Goal: Task Accomplishment & Management: Manage account settings

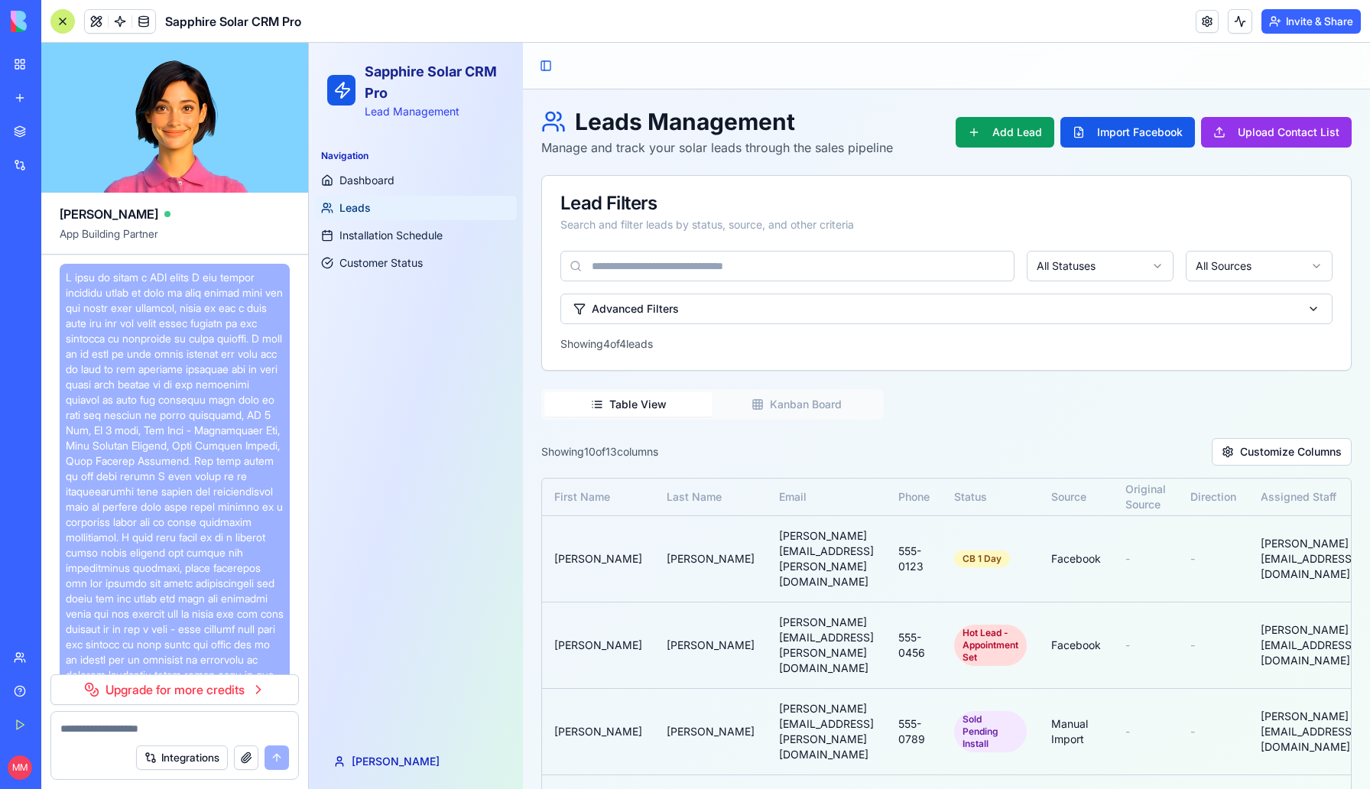
scroll to position [14523, 0]
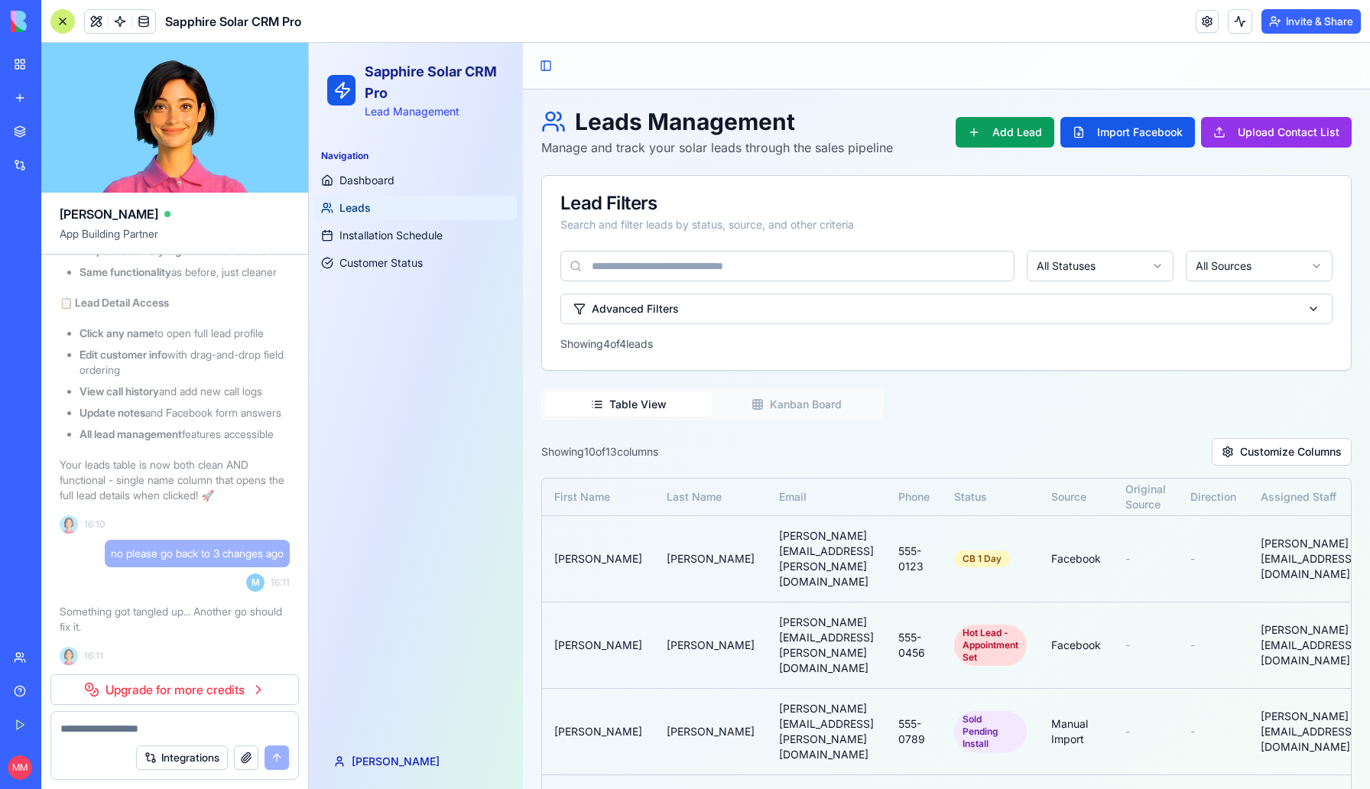
click at [164, 634] on p "Something got tangled up... Another go should fix it." at bounding box center [175, 619] width 230 height 31
click at [569, 541] on td "[PERSON_NAME]" at bounding box center [598, 558] width 112 height 86
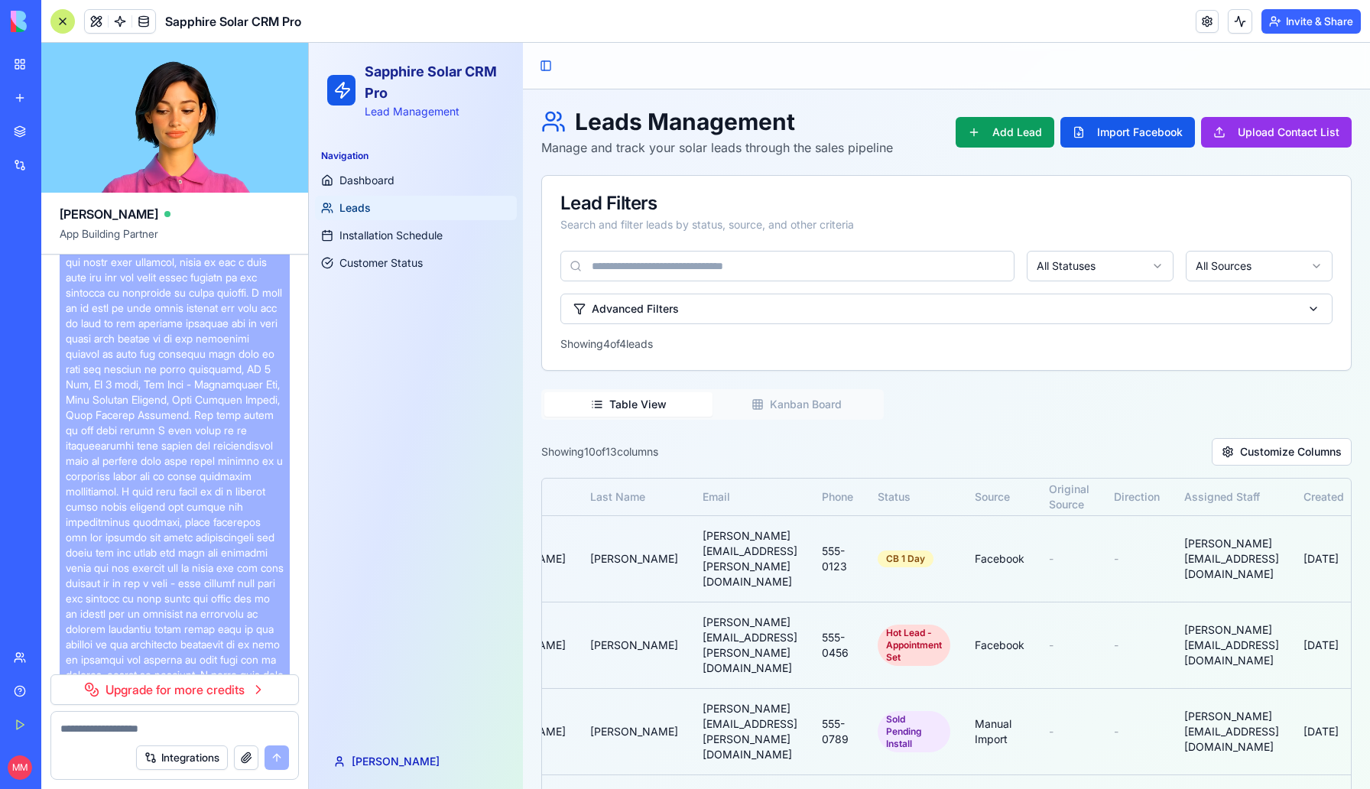
scroll to position [0, 0]
click at [200, 690] on link "Upgrade for more credits" at bounding box center [174, 689] width 249 height 31
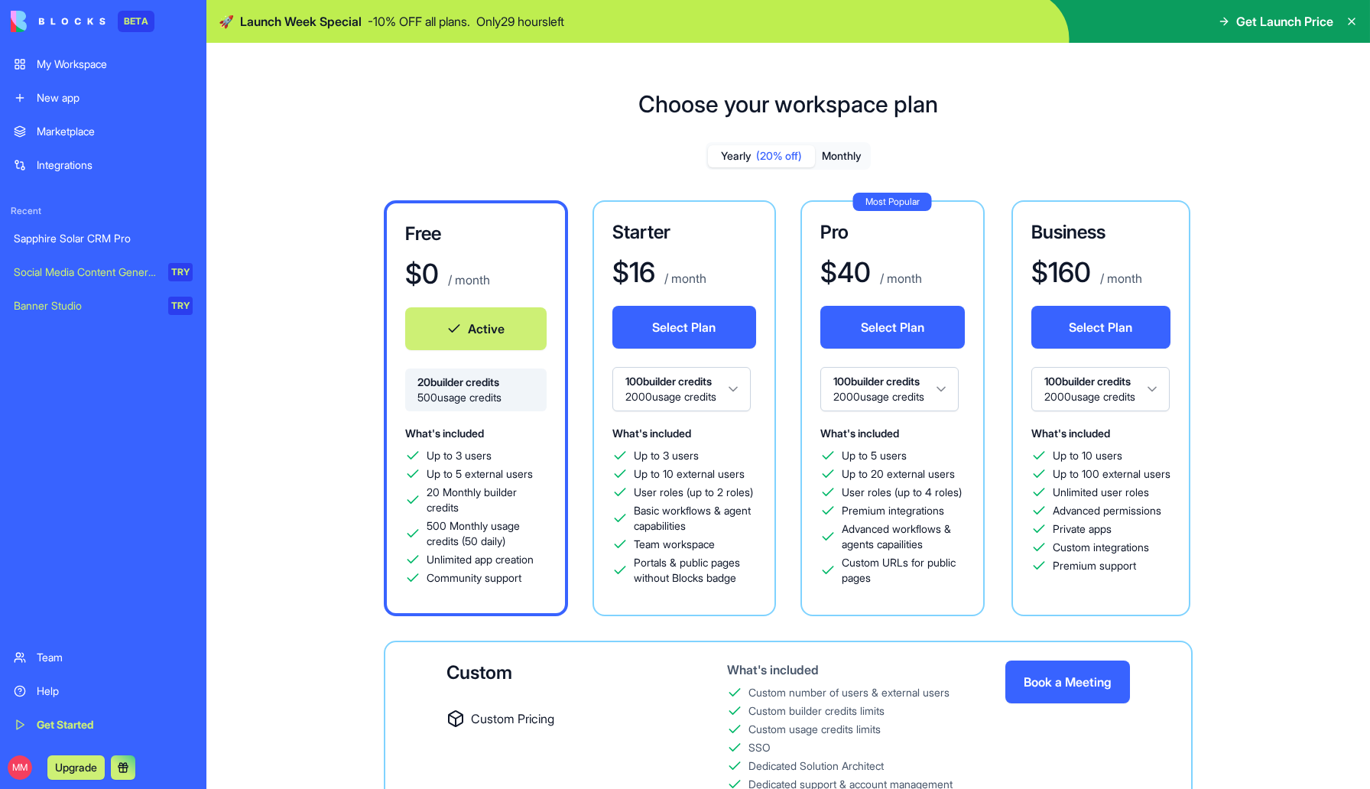
click at [730, 333] on button "Select Plan" at bounding box center [685, 327] width 145 height 43
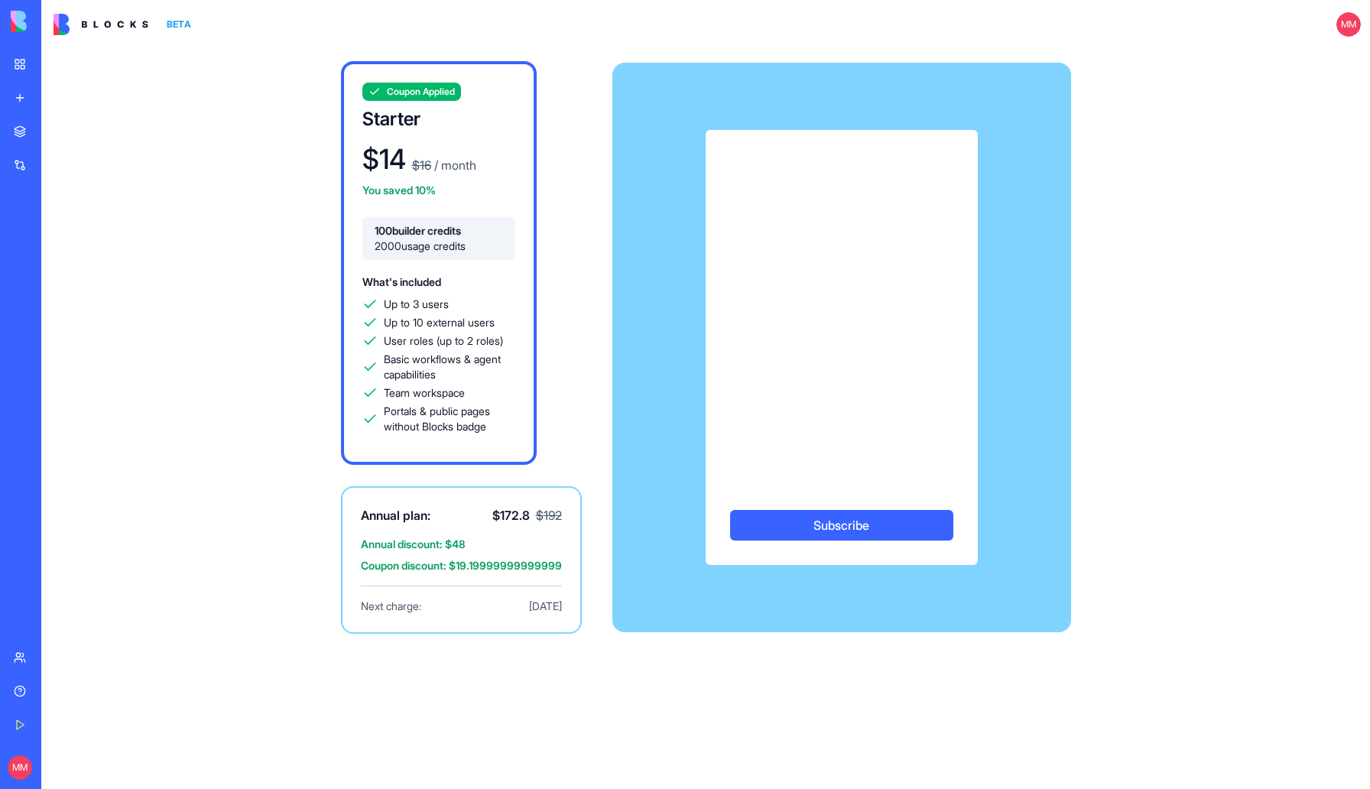
click at [840, 518] on button "Subscribe" at bounding box center [841, 525] width 223 height 31
click at [848, 534] on button "Subscribe" at bounding box center [841, 525] width 223 height 31
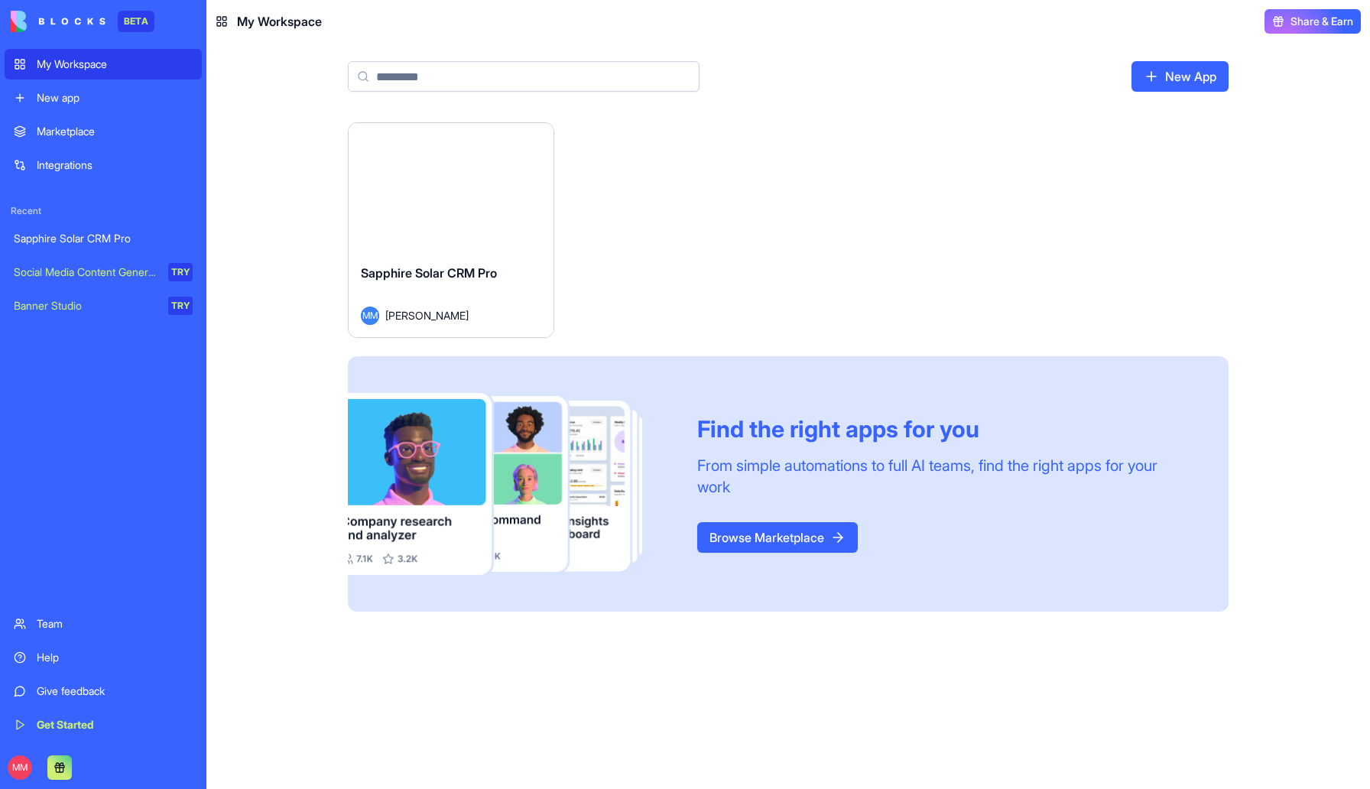
click at [49, 655] on div "Help" at bounding box center [115, 657] width 156 height 15
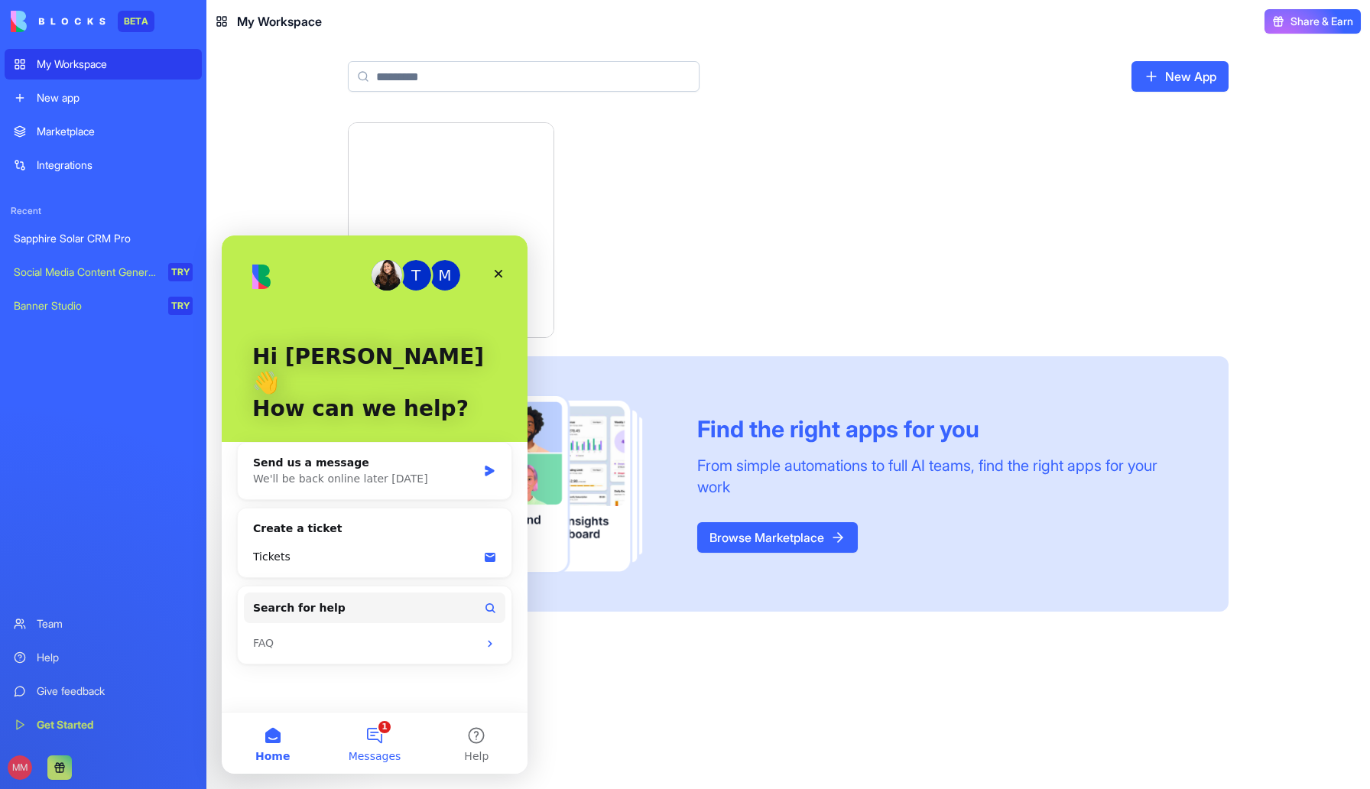
click at [378, 731] on button "1 Messages" at bounding box center [374, 743] width 102 height 61
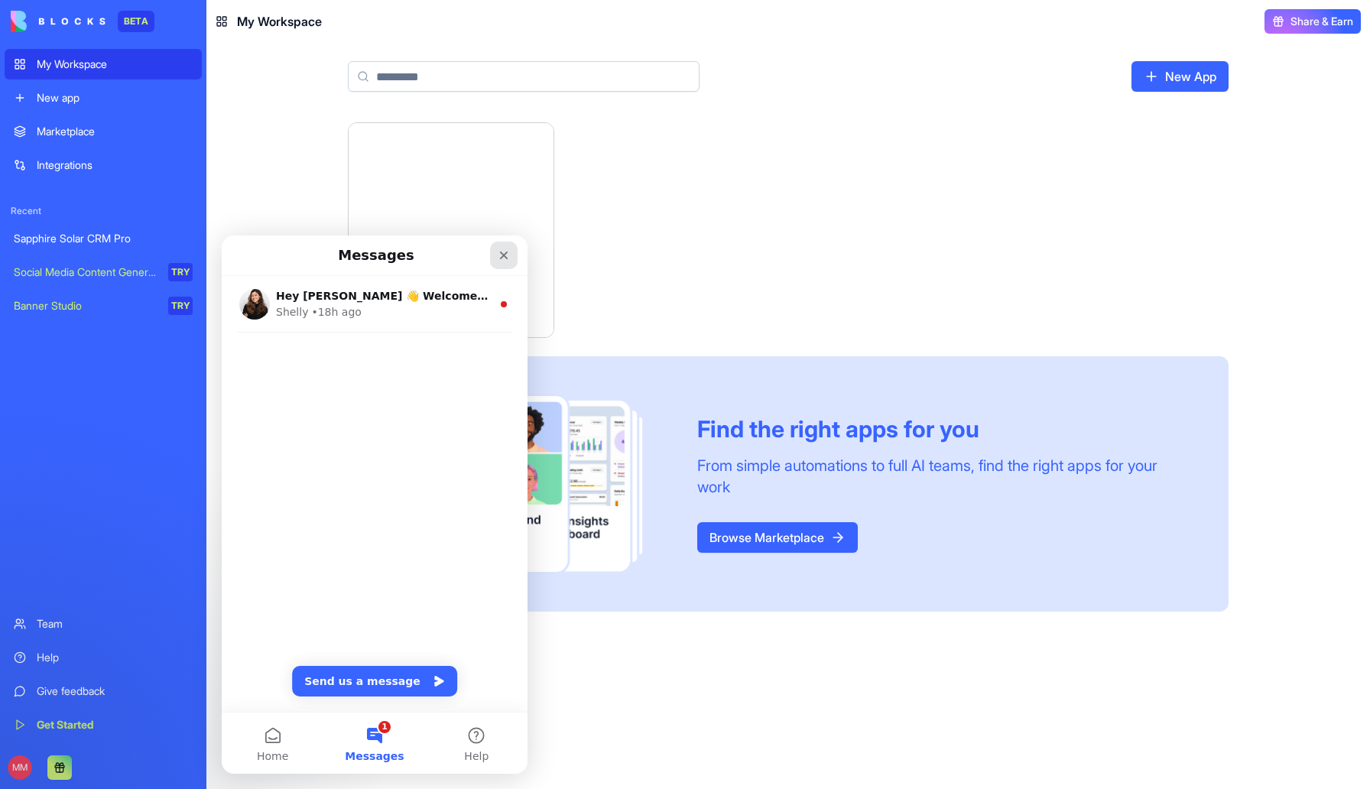
click at [500, 258] on icon "Close" at bounding box center [504, 256] width 8 height 8
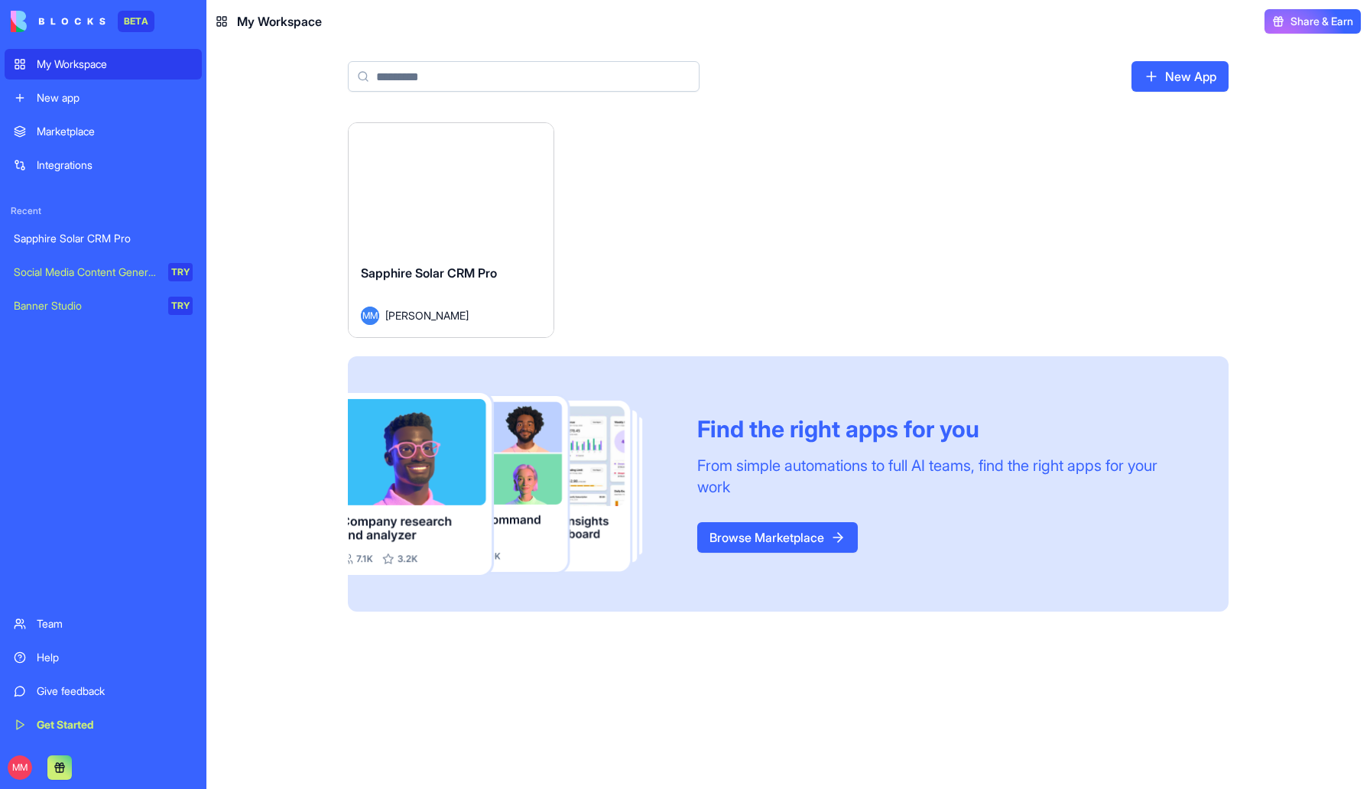
click at [517, 172] on div "Launch" at bounding box center [451, 187] width 205 height 128
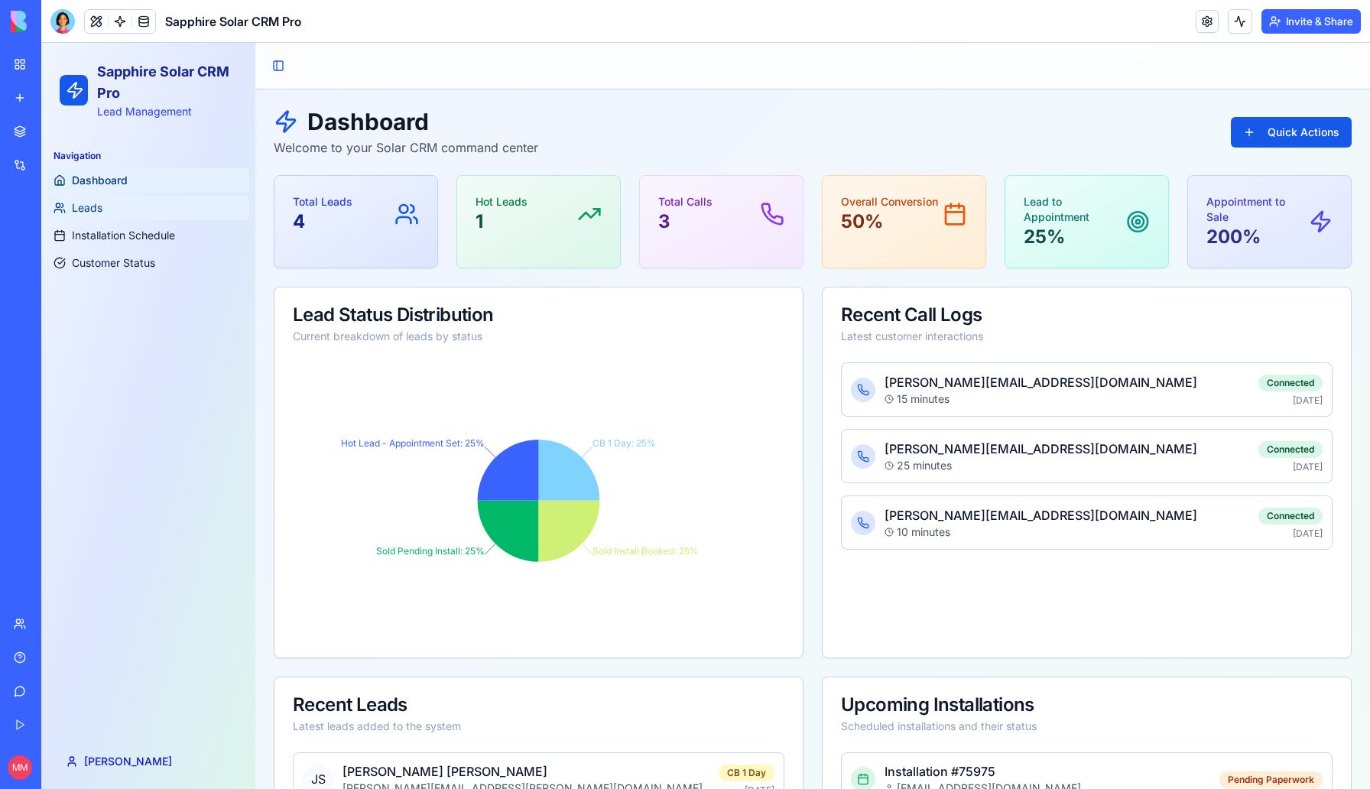
click at [82, 206] on span "Leads" at bounding box center [87, 207] width 31 height 15
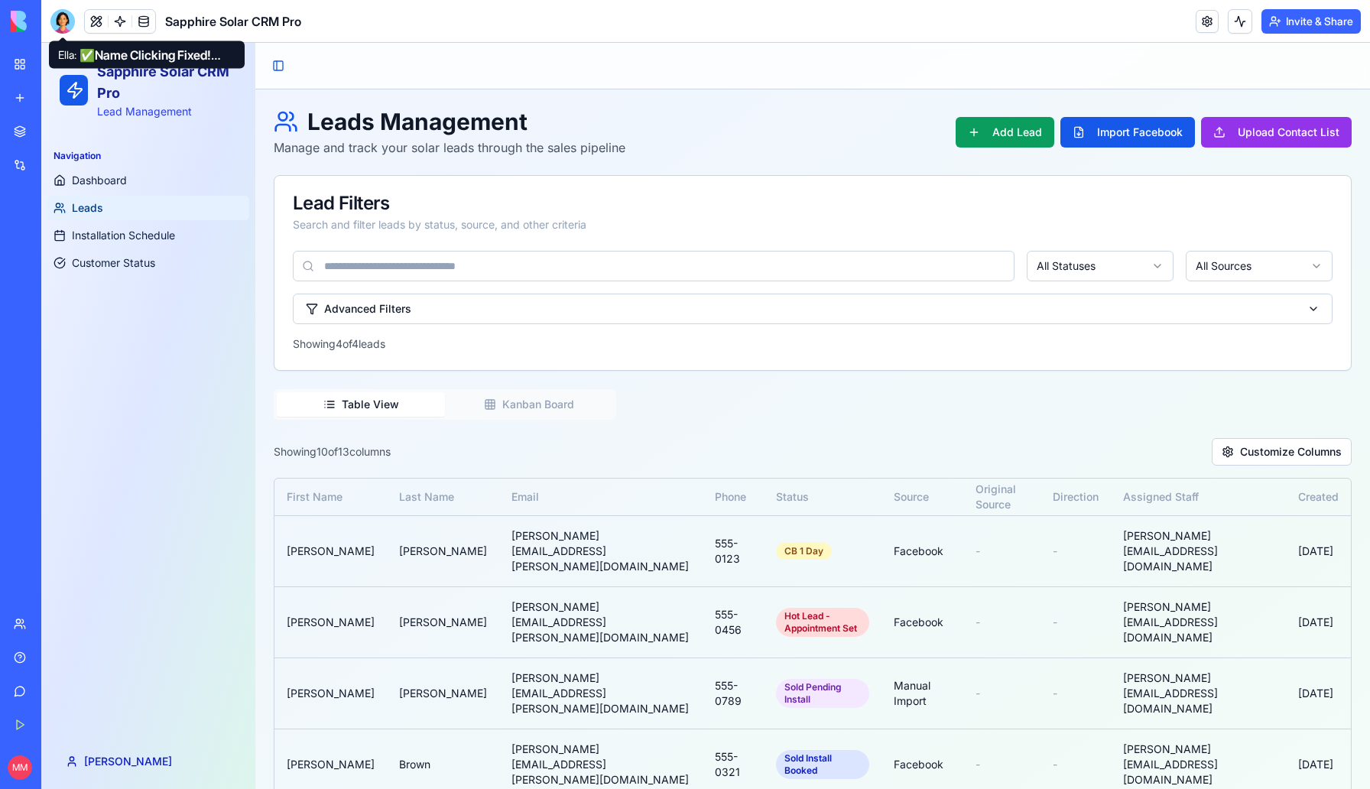
click at [57, 27] on div at bounding box center [62, 21] width 24 height 24
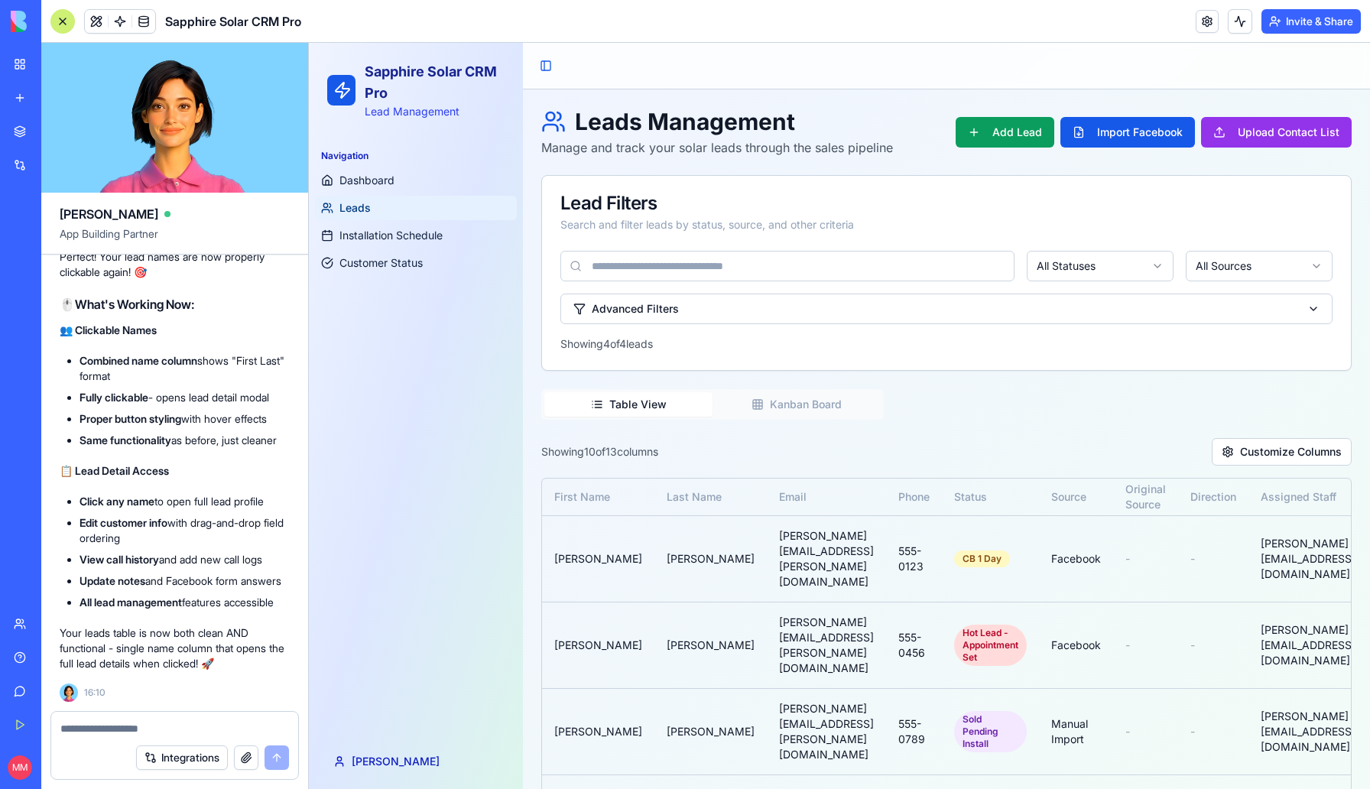
drag, startPoint x: 282, startPoint y: 485, endPoint x: 83, endPoint y: 487, distance: 199.6
click at [83, 494] on li "Click any name to open full lead profile" at bounding box center [185, 501] width 210 height 15
copy li "Click any name to open full lead profile"
click at [80, 722] on textarea at bounding box center [174, 728] width 229 height 15
paste textarea "**********"
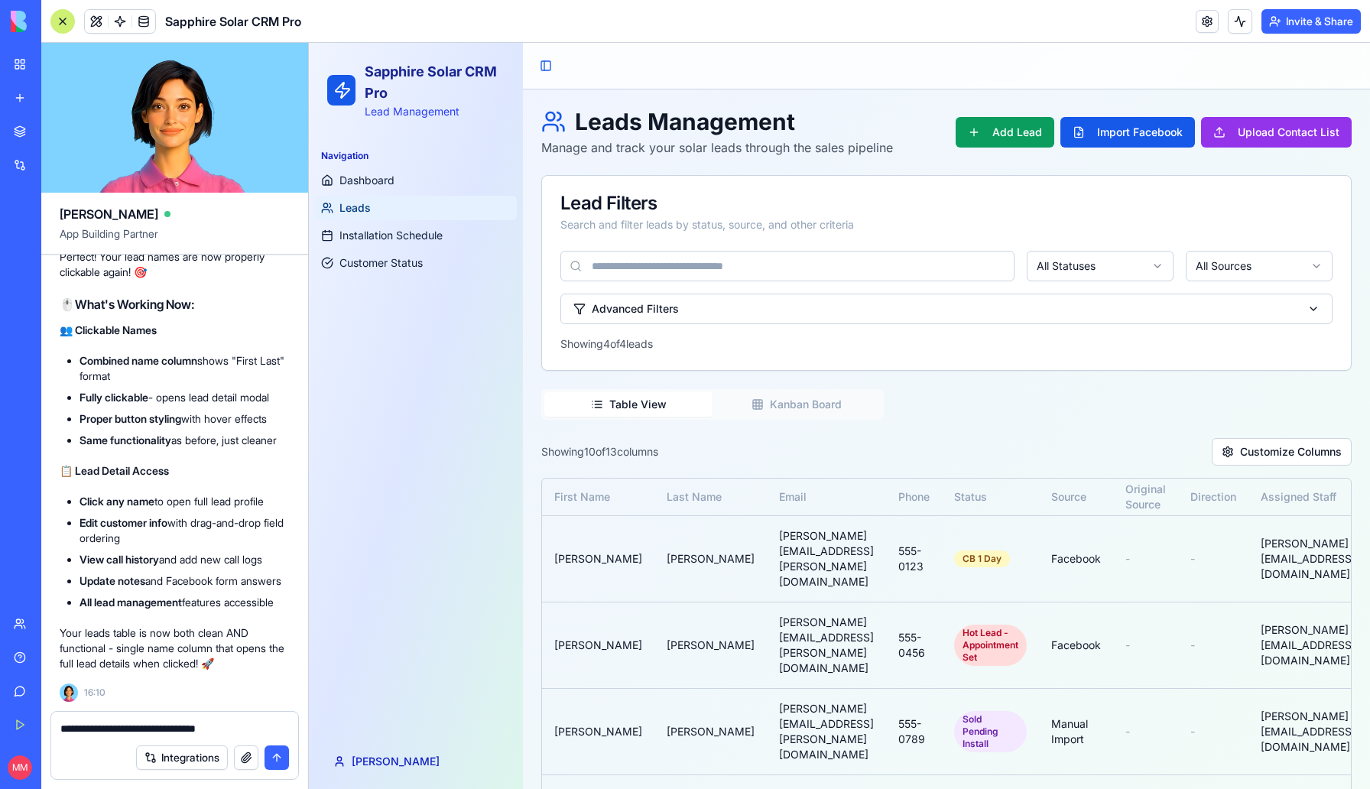
type textarea "**********"
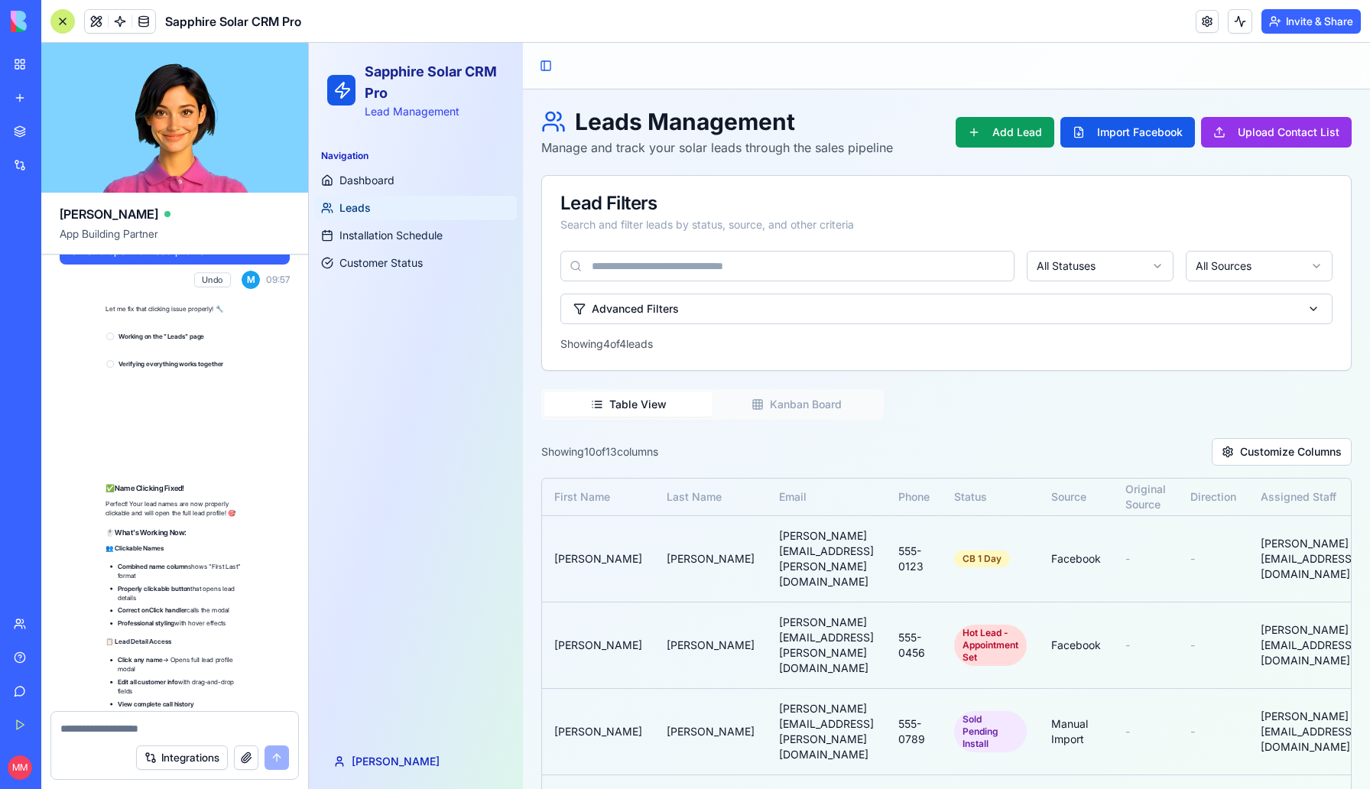
scroll to position [15049, 0]
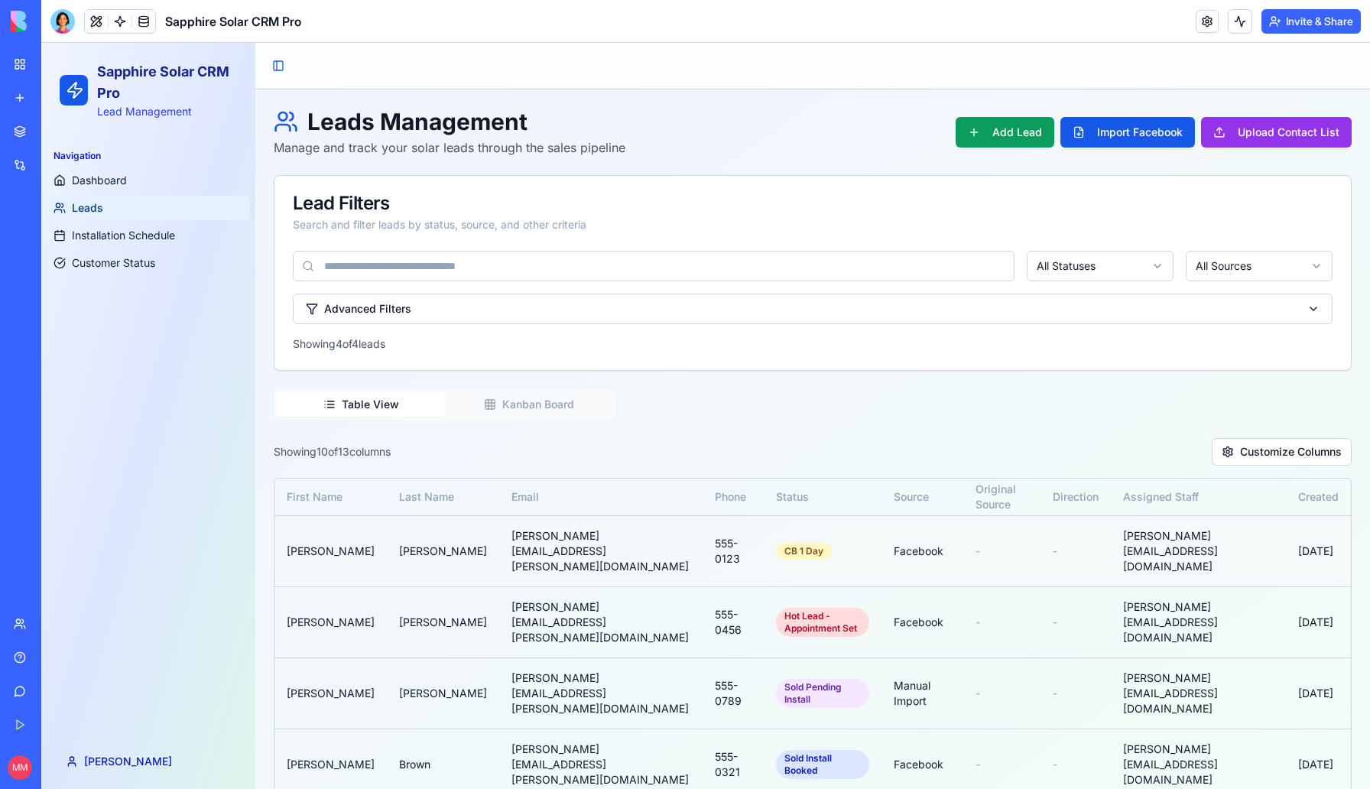
click at [305, 532] on td "[PERSON_NAME]" at bounding box center [331, 550] width 112 height 71
drag, startPoint x: 323, startPoint y: 538, endPoint x: 349, endPoint y: 538, distance: 26.8
click at [323, 538] on td "John" at bounding box center [331, 550] width 112 height 71
click at [403, 538] on td "Smith" at bounding box center [443, 550] width 112 height 71
click at [387, 587] on td "Garcia" at bounding box center [443, 622] width 112 height 71
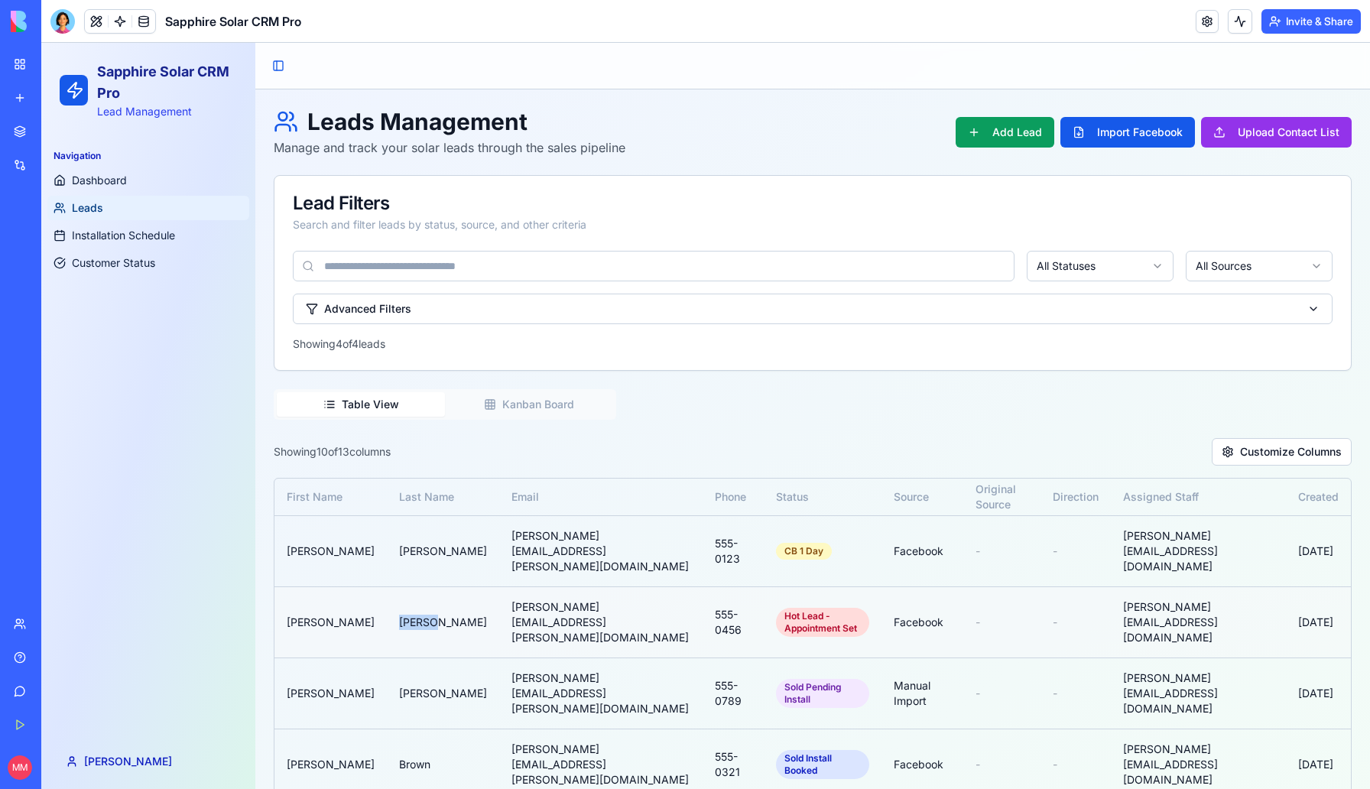
click at [387, 587] on td "Garcia" at bounding box center [443, 622] width 112 height 71
click at [60, 20] on div at bounding box center [62, 21] width 24 height 24
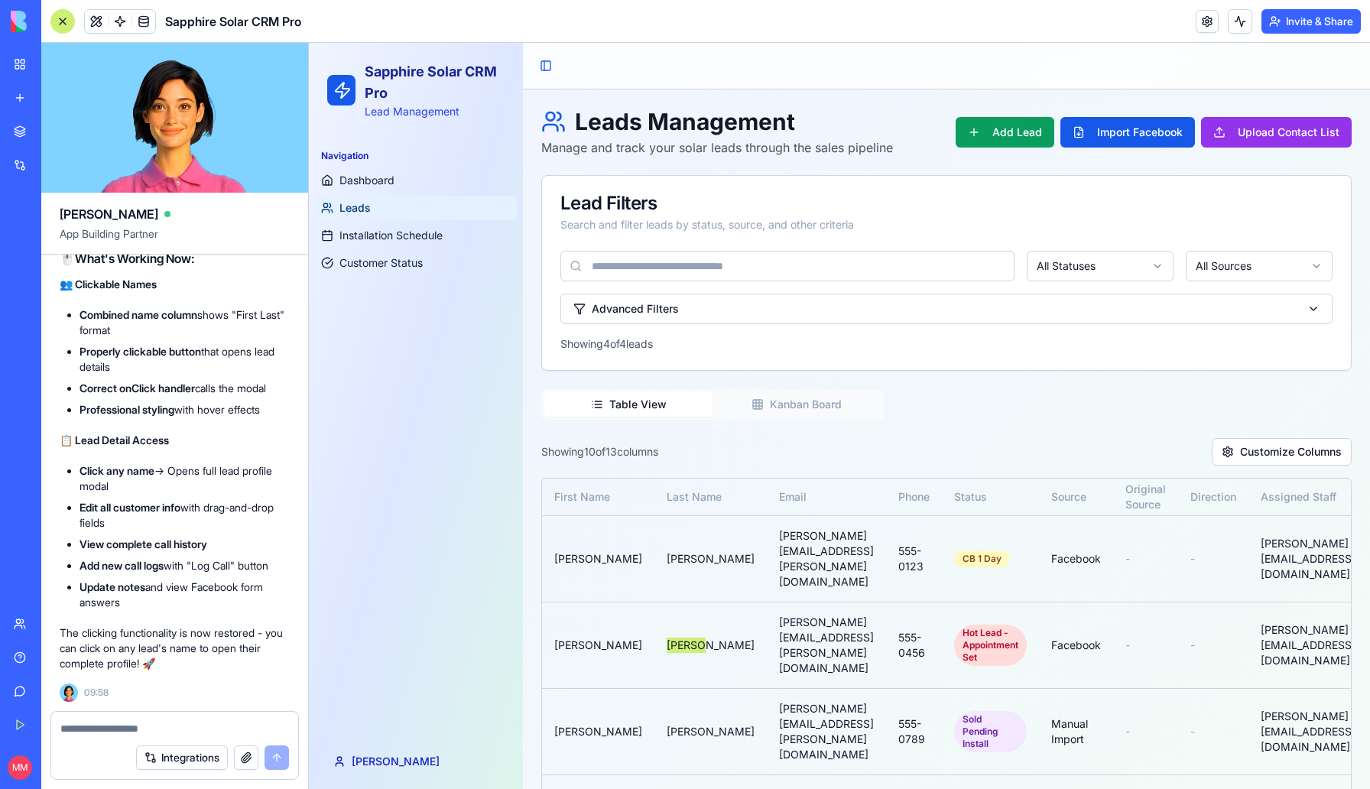
click at [96, 728] on textarea at bounding box center [174, 728] width 229 height 15
type textarea "**********"
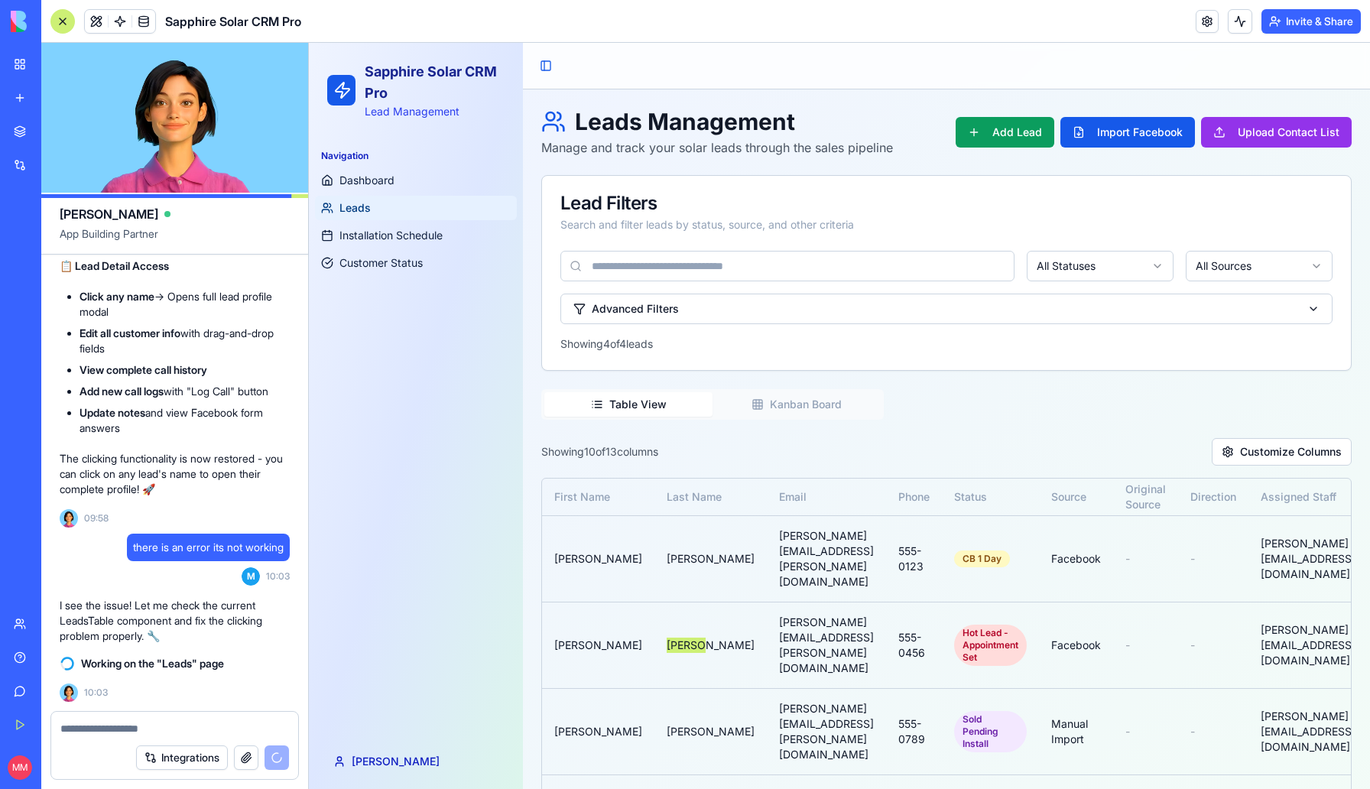
scroll to position [15224, 0]
click at [463, 325] on div "Navigation Dashboard Leads Installation Schedule Customer Status" at bounding box center [416, 436] width 214 height 596
click at [954, 551] on div "CB 1 Day" at bounding box center [982, 559] width 56 height 17
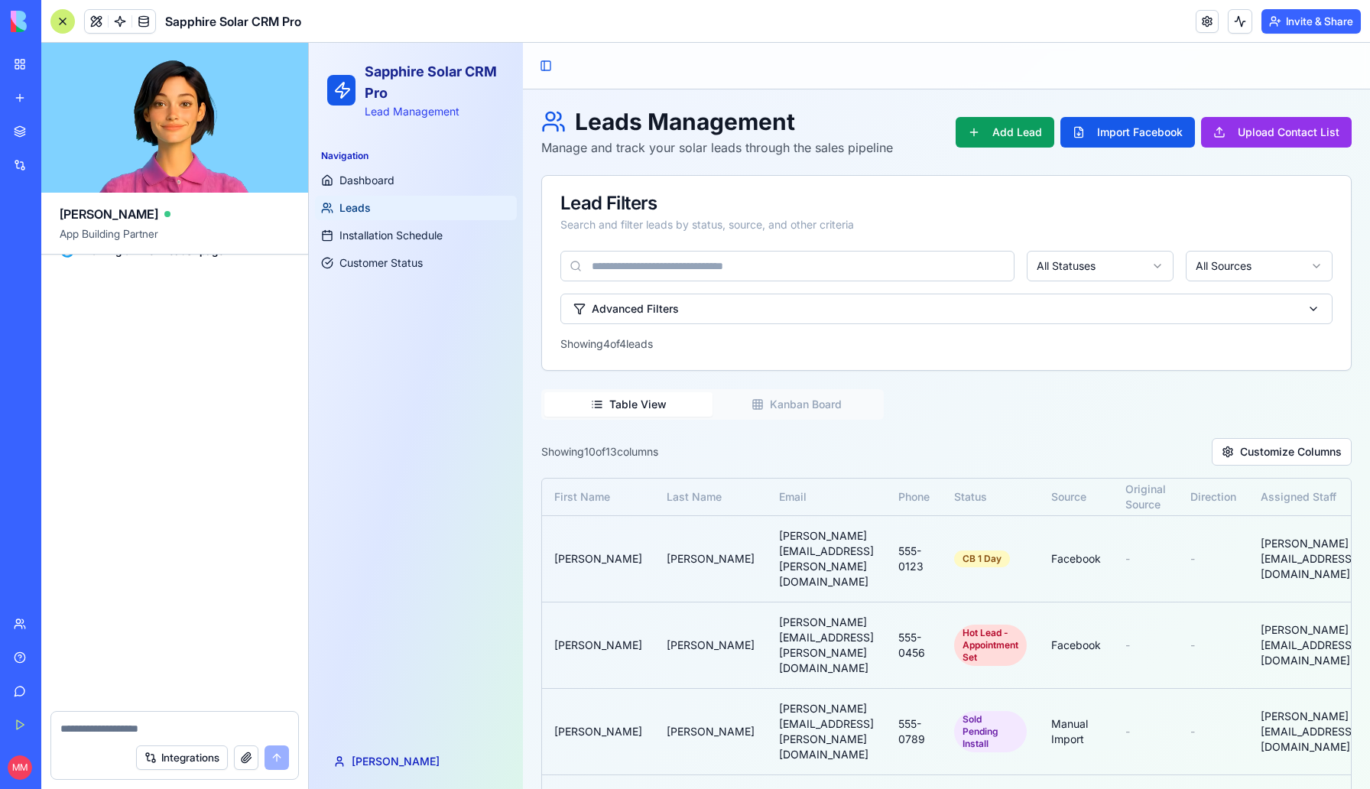
scroll to position [15805, 0]
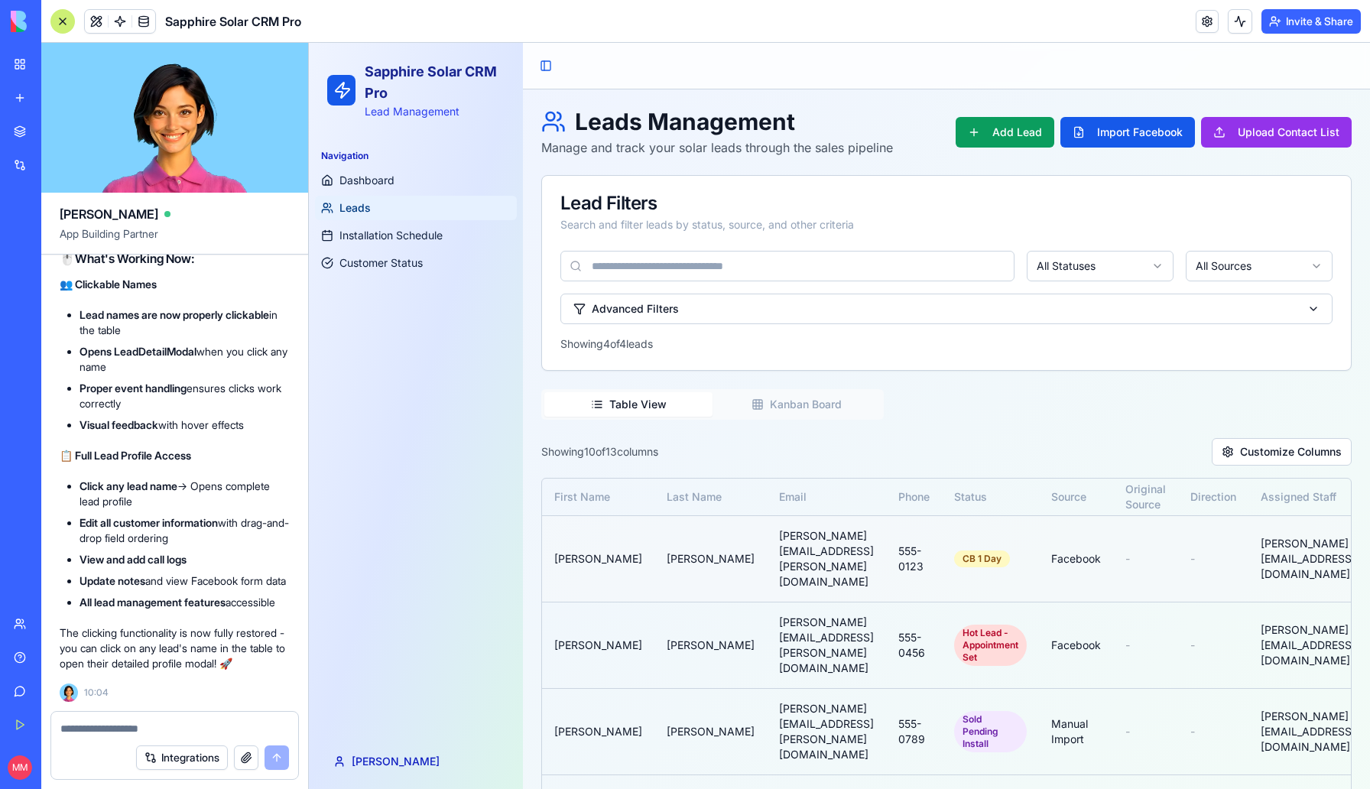
click at [566, 544] on td "[PERSON_NAME]" at bounding box center [598, 558] width 112 height 86
click at [373, 177] on span "Dashboard" at bounding box center [367, 180] width 55 height 15
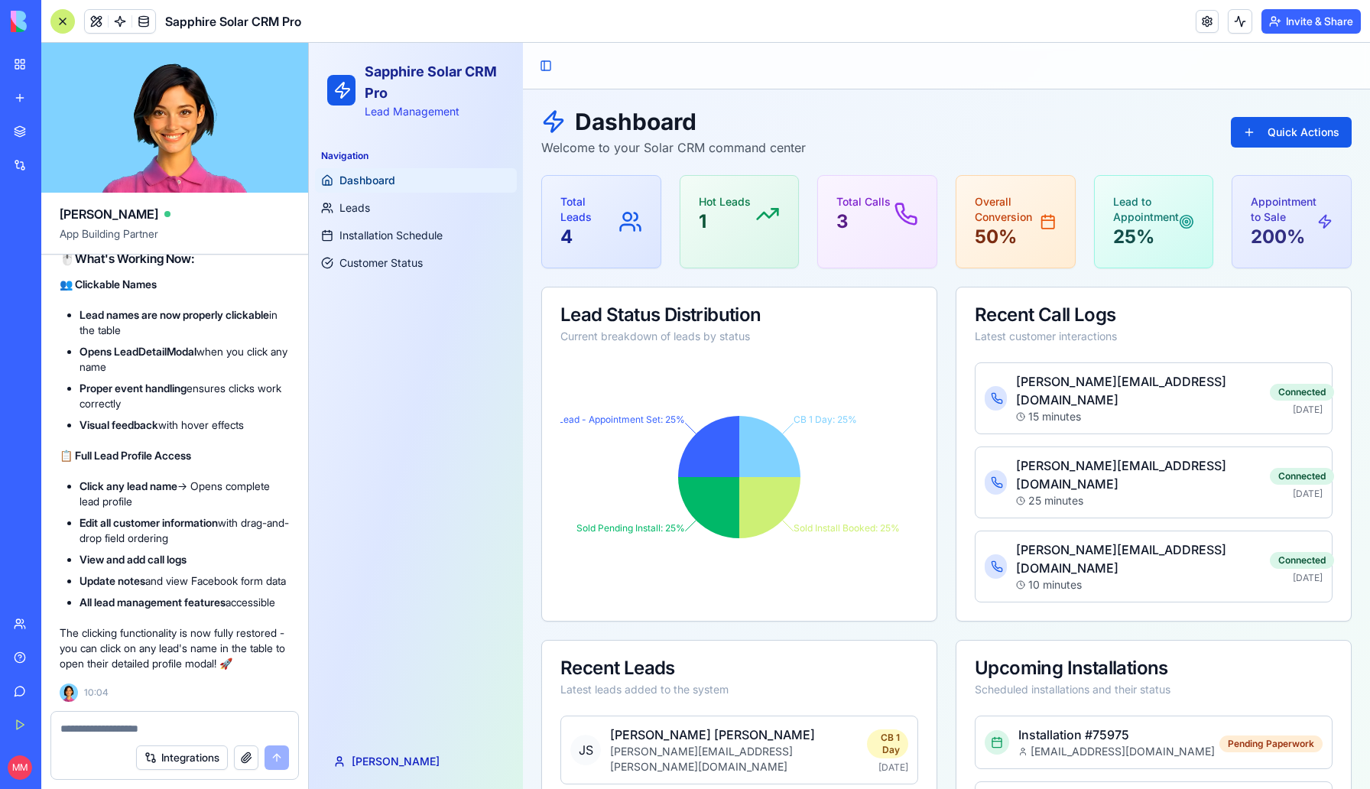
click at [567, 230] on p "4" at bounding box center [590, 237] width 58 height 24
click at [573, 219] on p "Total Leads" at bounding box center [590, 209] width 58 height 31
click at [573, 209] on p "Total Leads" at bounding box center [590, 209] width 58 height 31
click at [575, 195] on p "Total Leads" at bounding box center [590, 209] width 58 height 31
click at [388, 195] on ul "Dashboard Leads Installation Schedule Customer Status" at bounding box center [416, 221] width 202 height 107
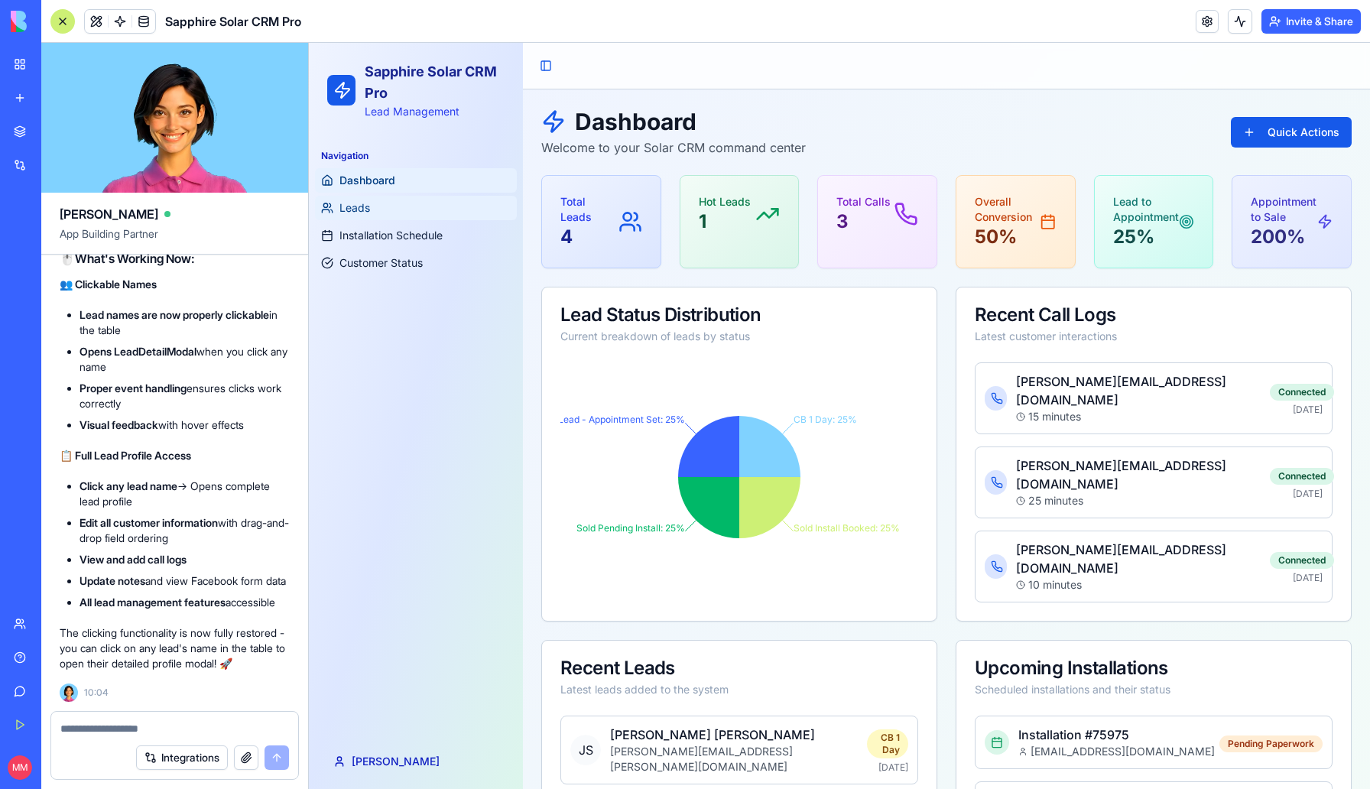
click at [387, 206] on link "Leads" at bounding box center [416, 208] width 202 height 24
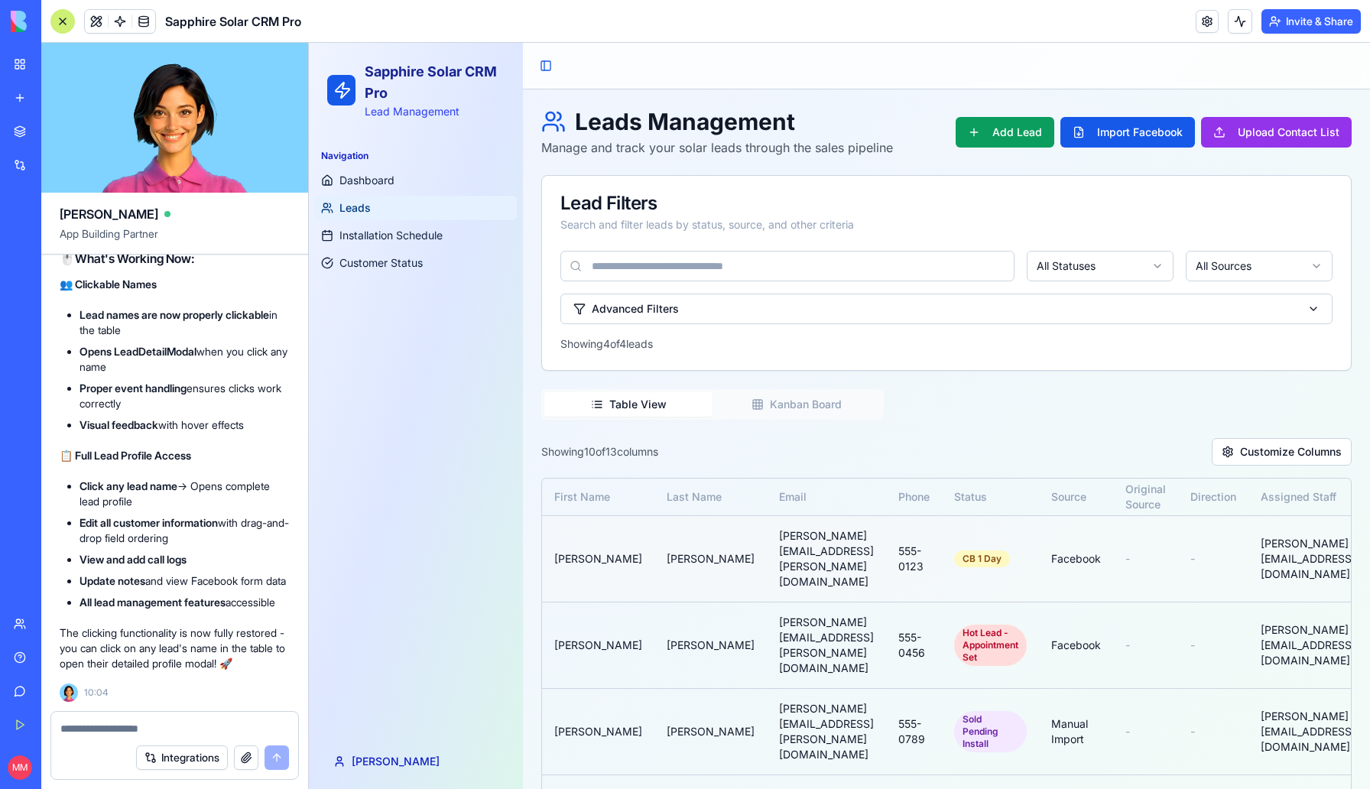
click at [568, 542] on td "[PERSON_NAME]" at bounding box center [598, 558] width 112 height 86
click at [135, 731] on textarea at bounding box center [174, 728] width 229 height 15
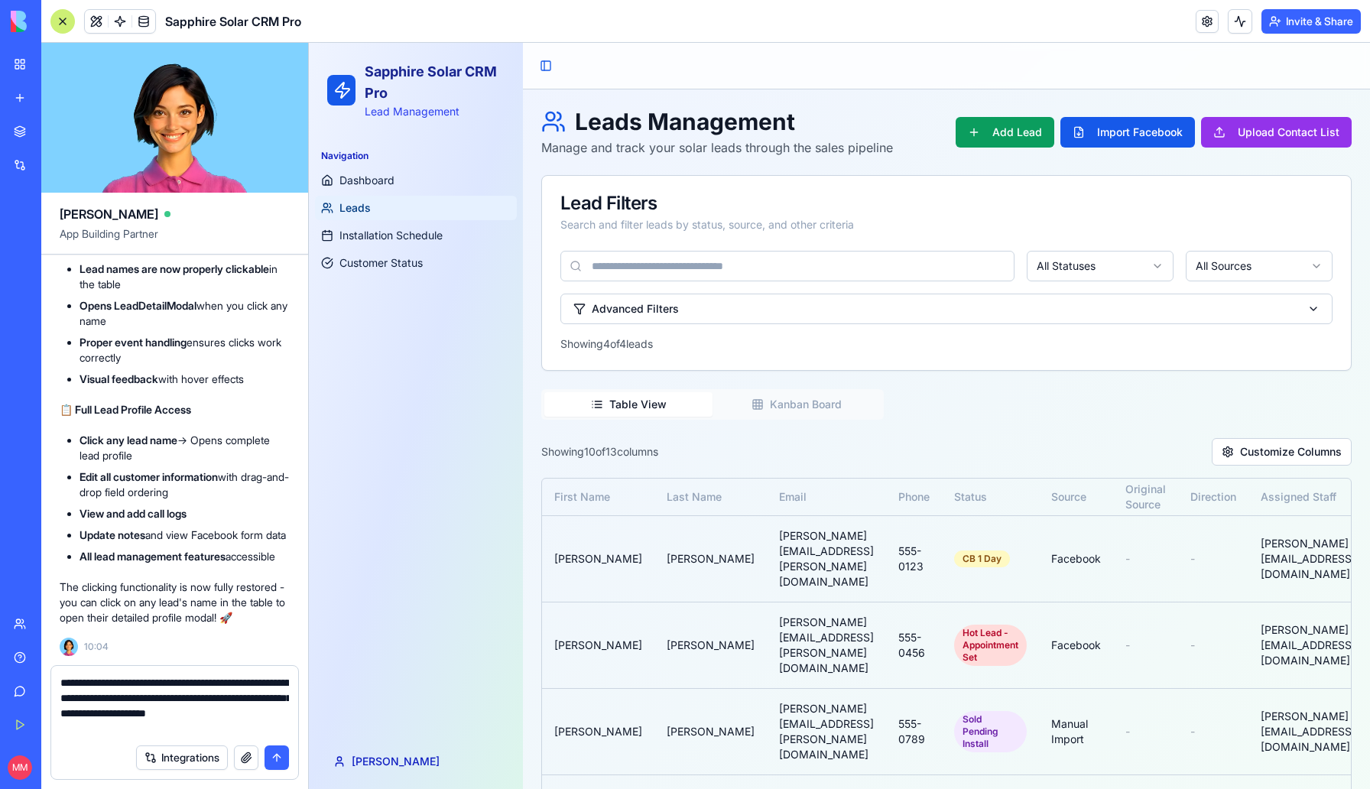
type textarea "**********"
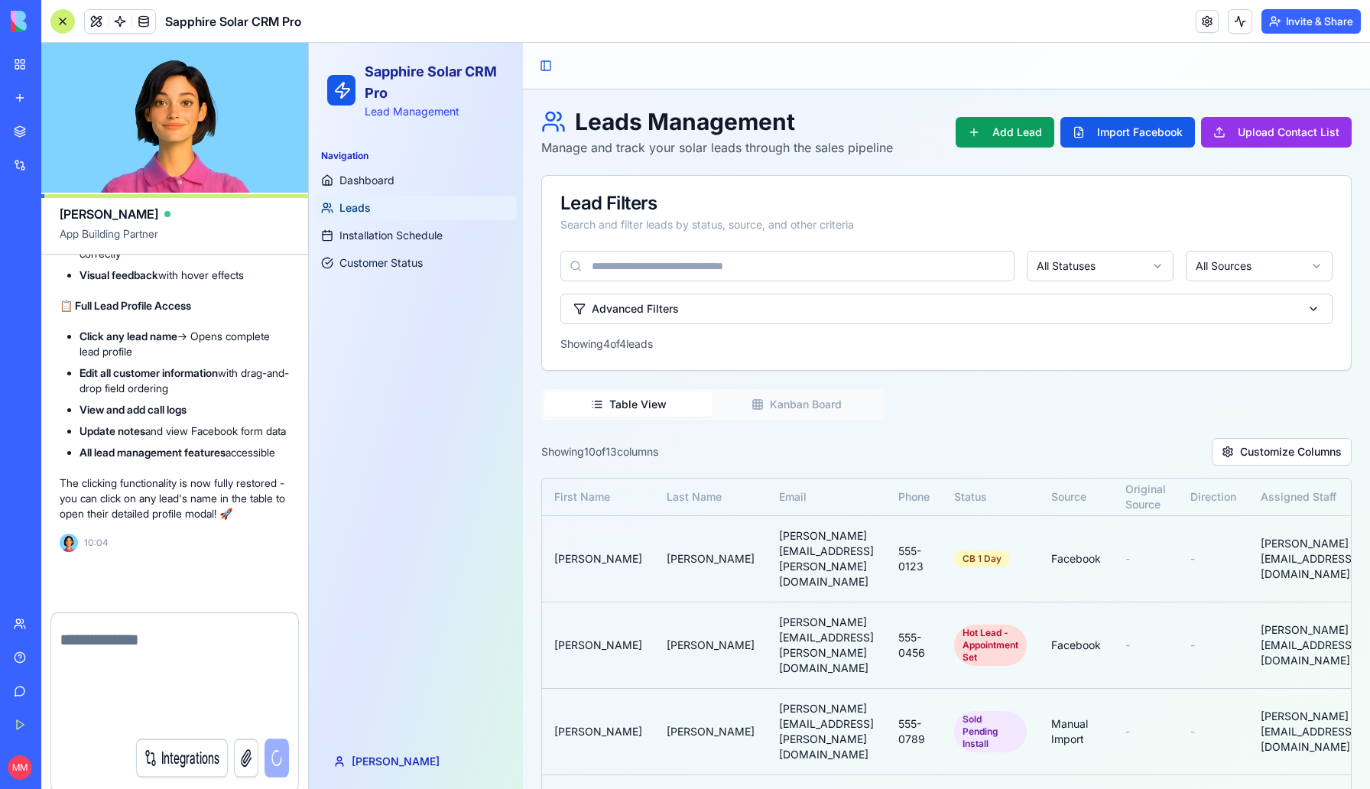
scroll to position [15909, 0]
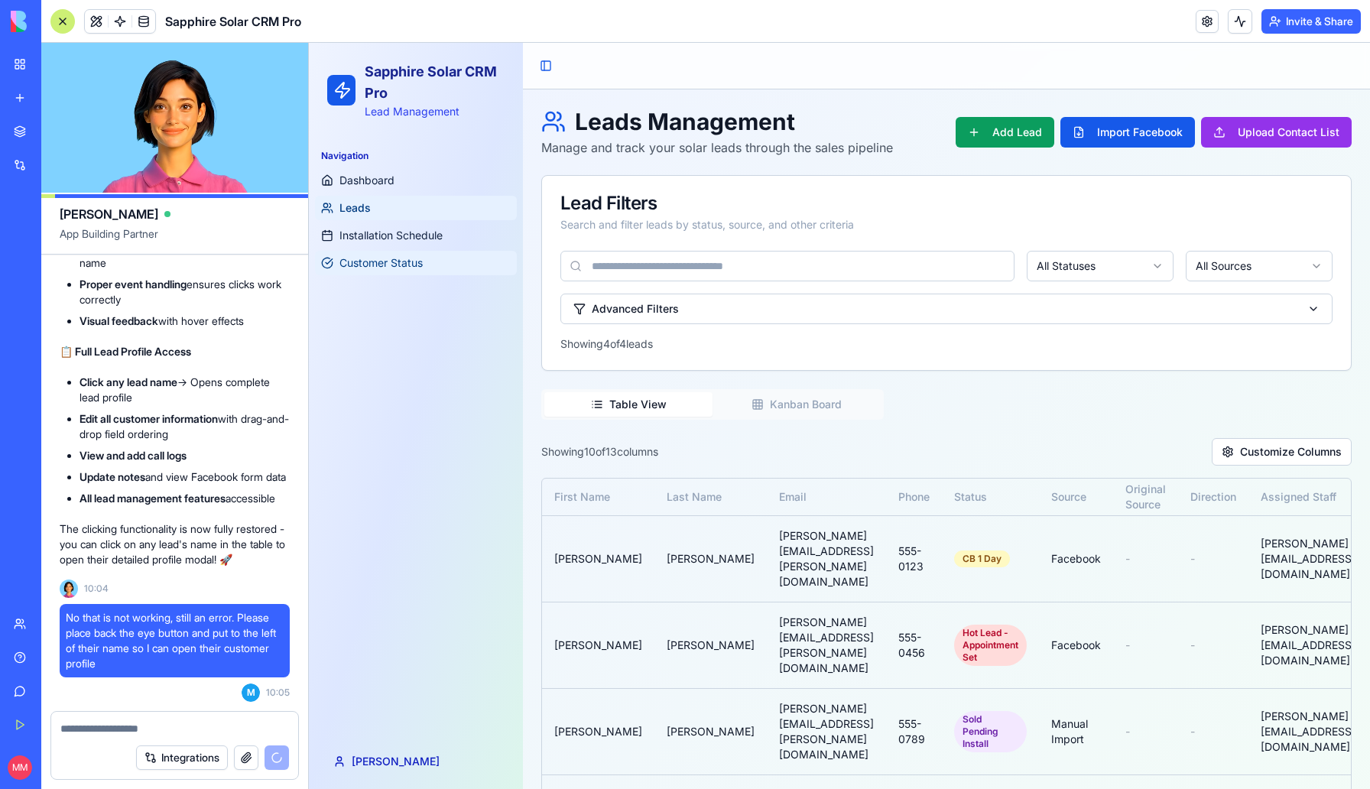
click at [392, 271] on link "Customer Status" at bounding box center [416, 263] width 202 height 24
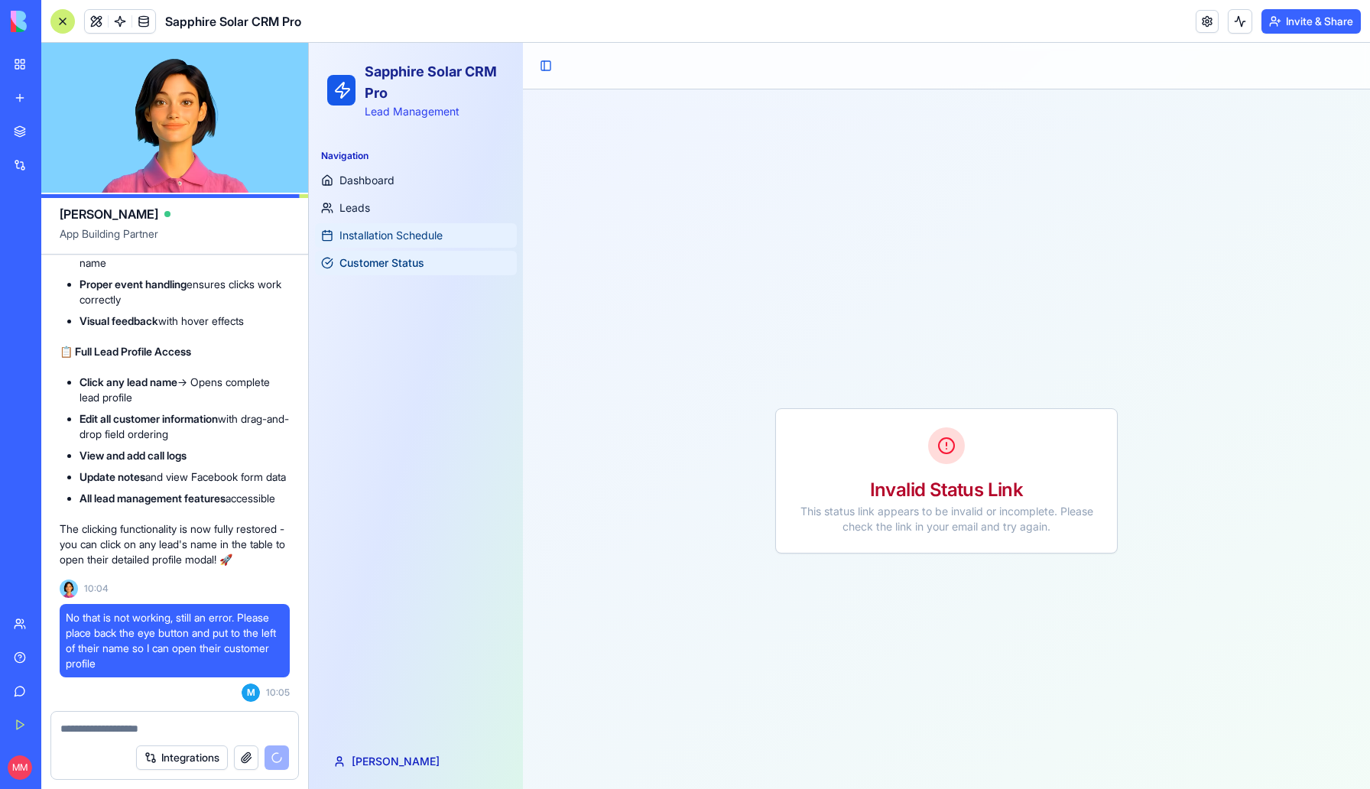
click at [424, 225] on link "Installation Schedule" at bounding box center [416, 235] width 202 height 24
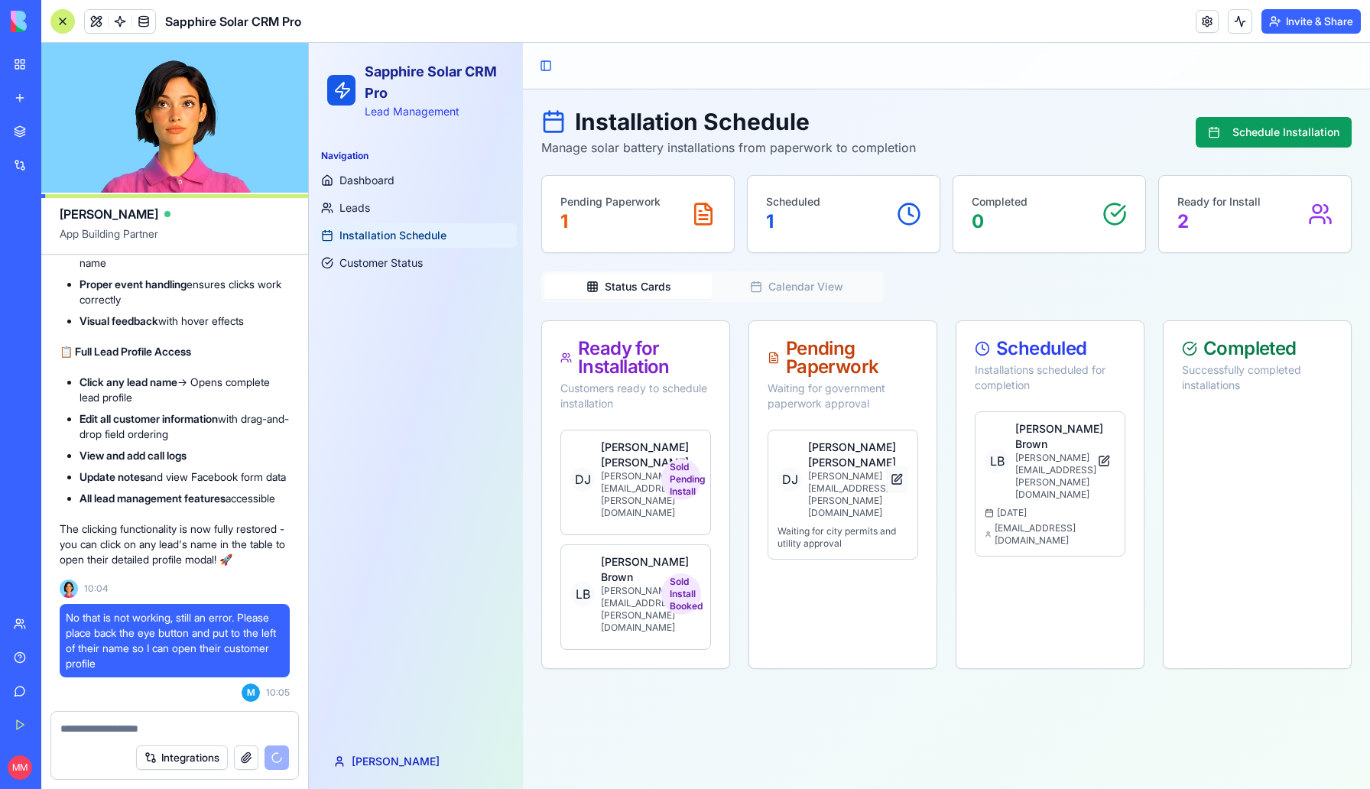
click at [900, 466] on button at bounding box center [897, 480] width 22 height 28
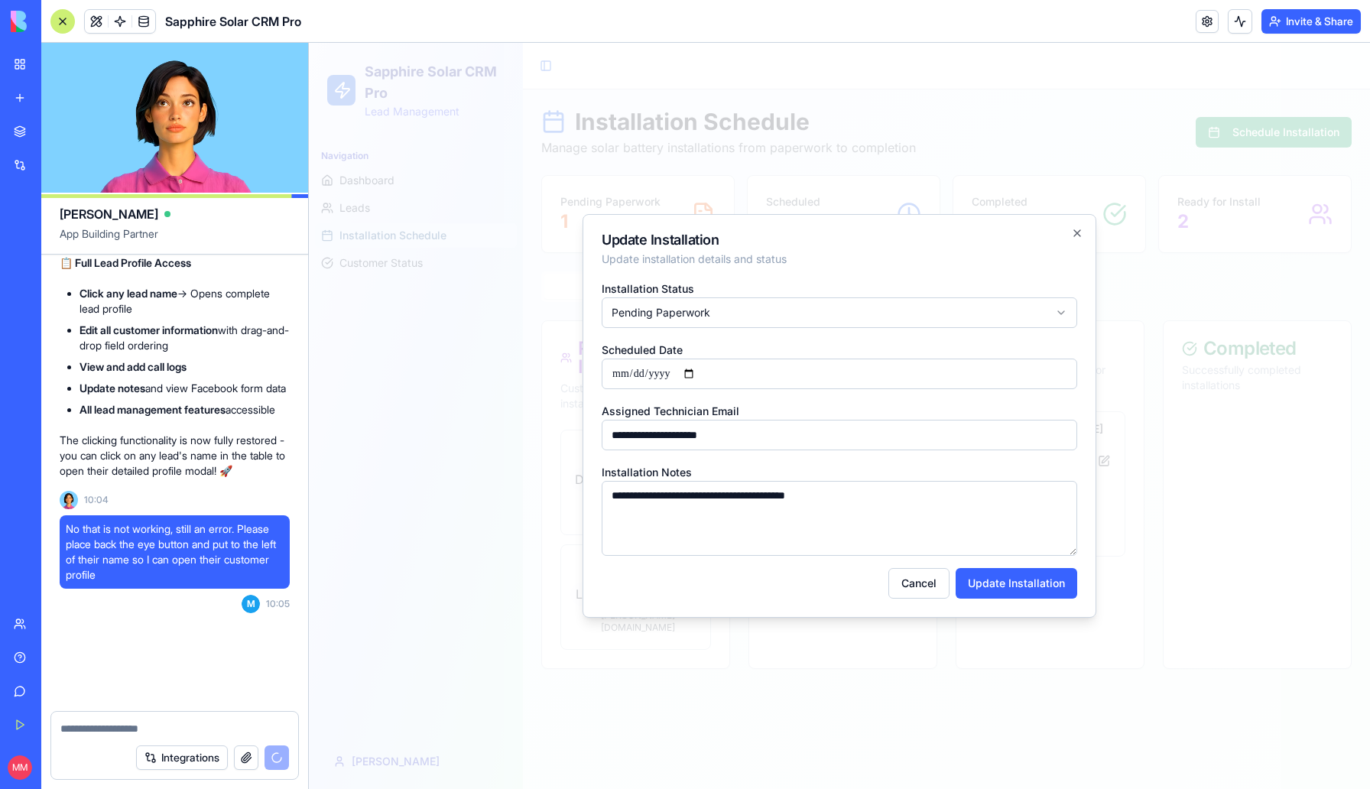
scroll to position [15998, 0]
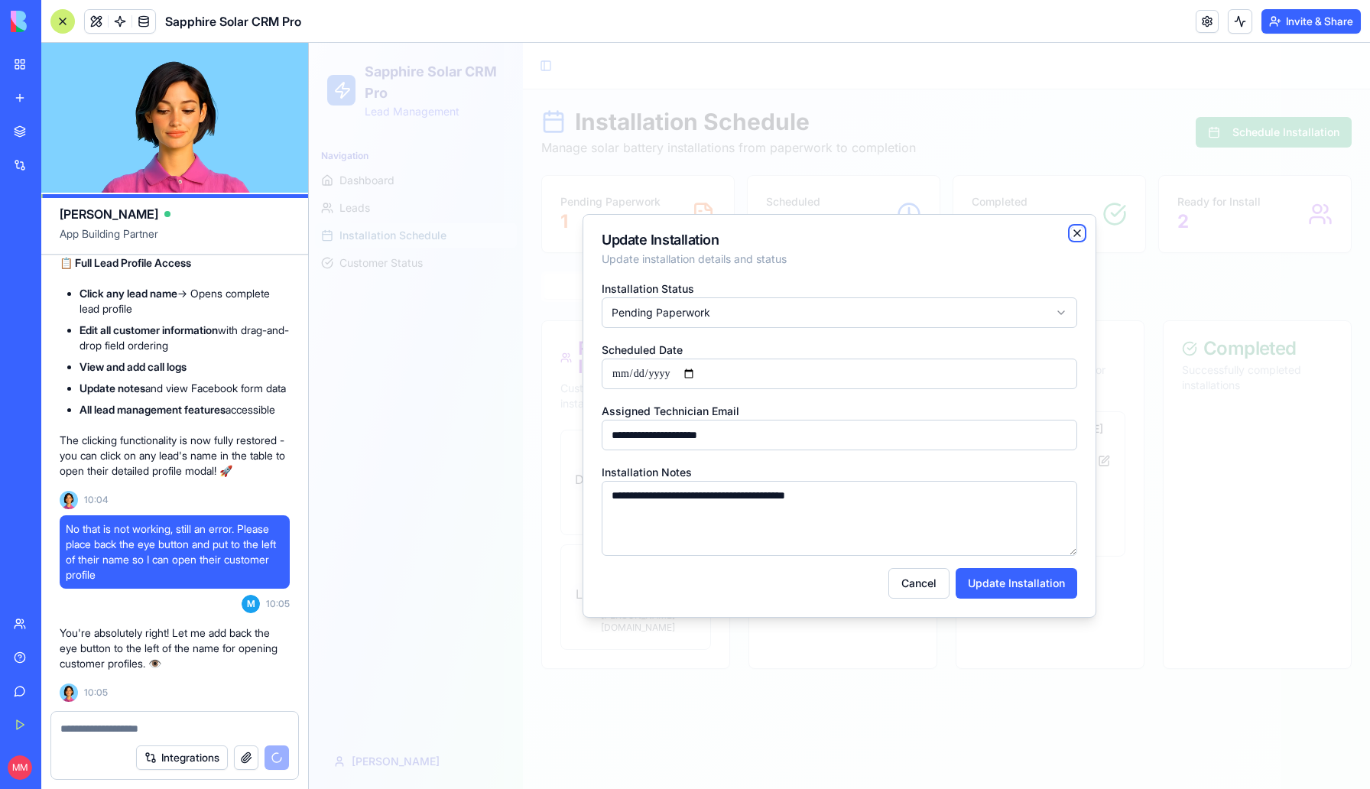
click at [1080, 229] on icon "button" at bounding box center [1077, 233] width 12 height 12
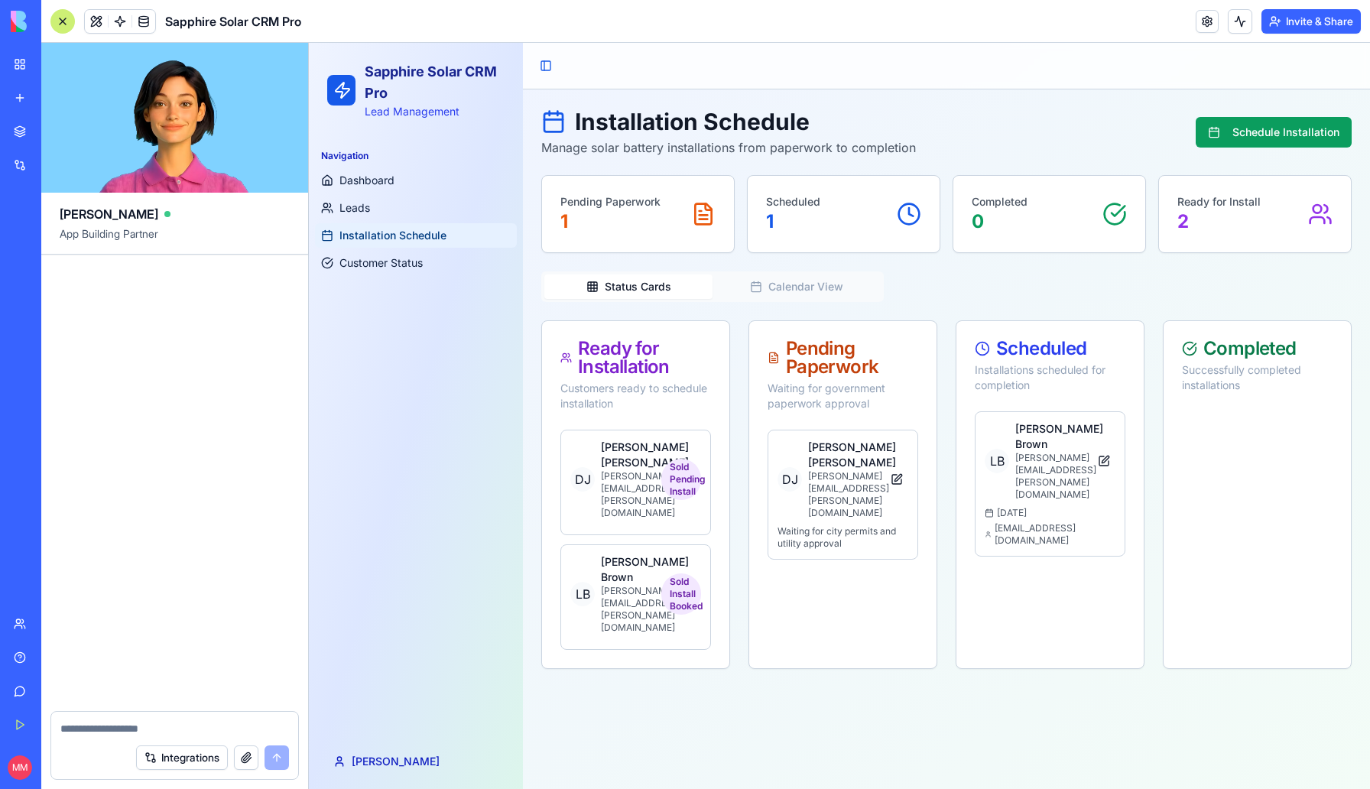
scroll to position [16591, 0]
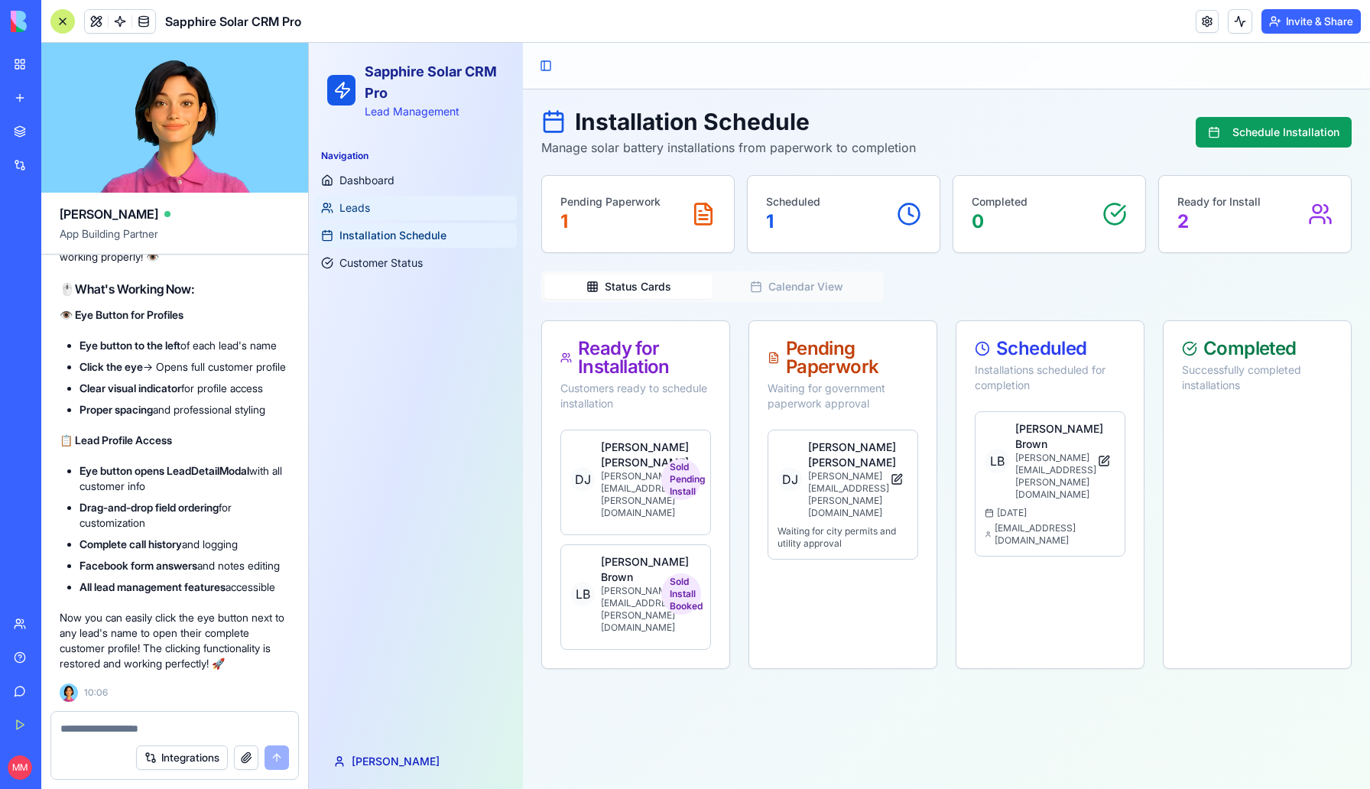
click at [382, 213] on link "Leads" at bounding box center [416, 208] width 202 height 24
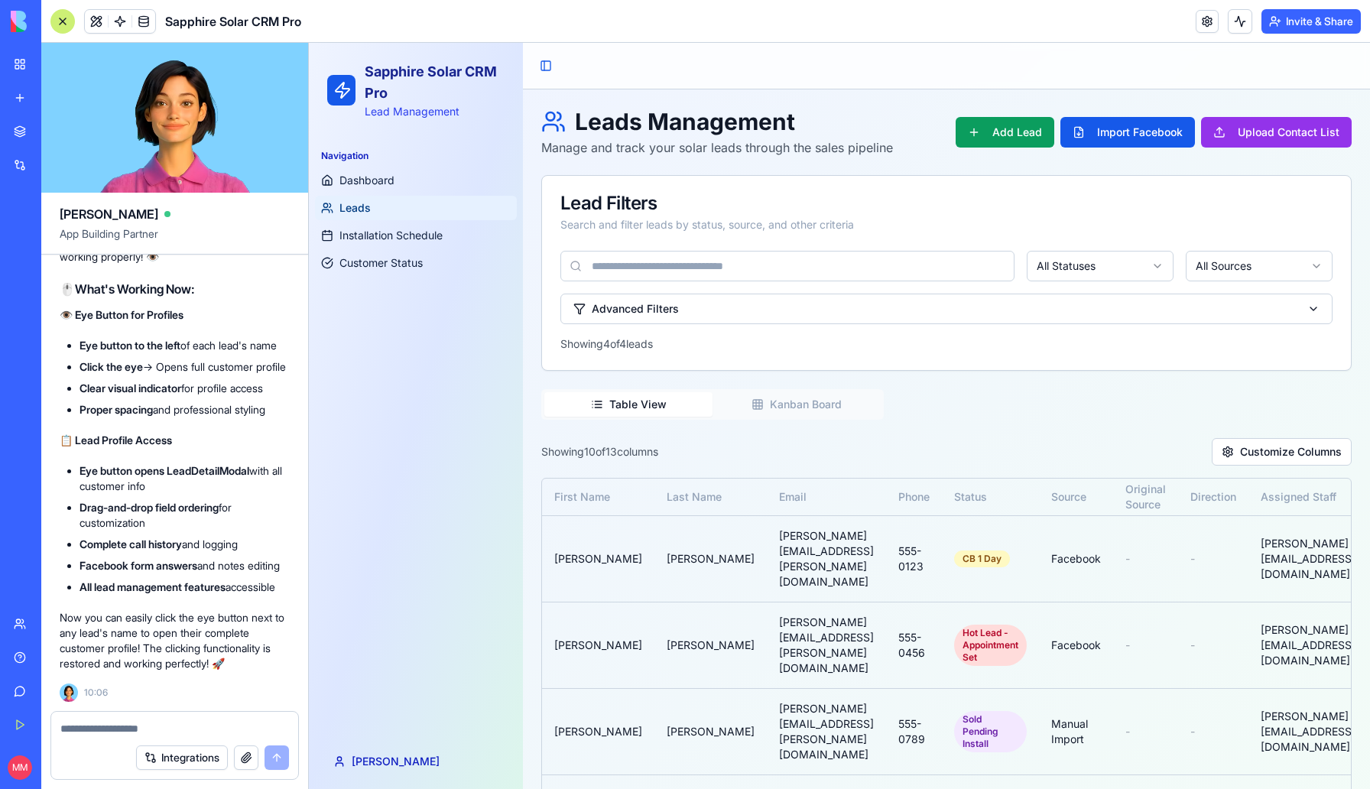
click at [418, 214] on link "Leads" at bounding box center [416, 208] width 202 height 24
click at [779, 441] on div "Showing 10 of 13 columns Customize Columns" at bounding box center [946, 452] width 811 height 28
click at [128, 732] on textarea at bounding box center [174, 728] width 229 height 15
type textarea "**********"
click at [234, 757] on button "button" at bounding box center [246, 758] width 24 height 24
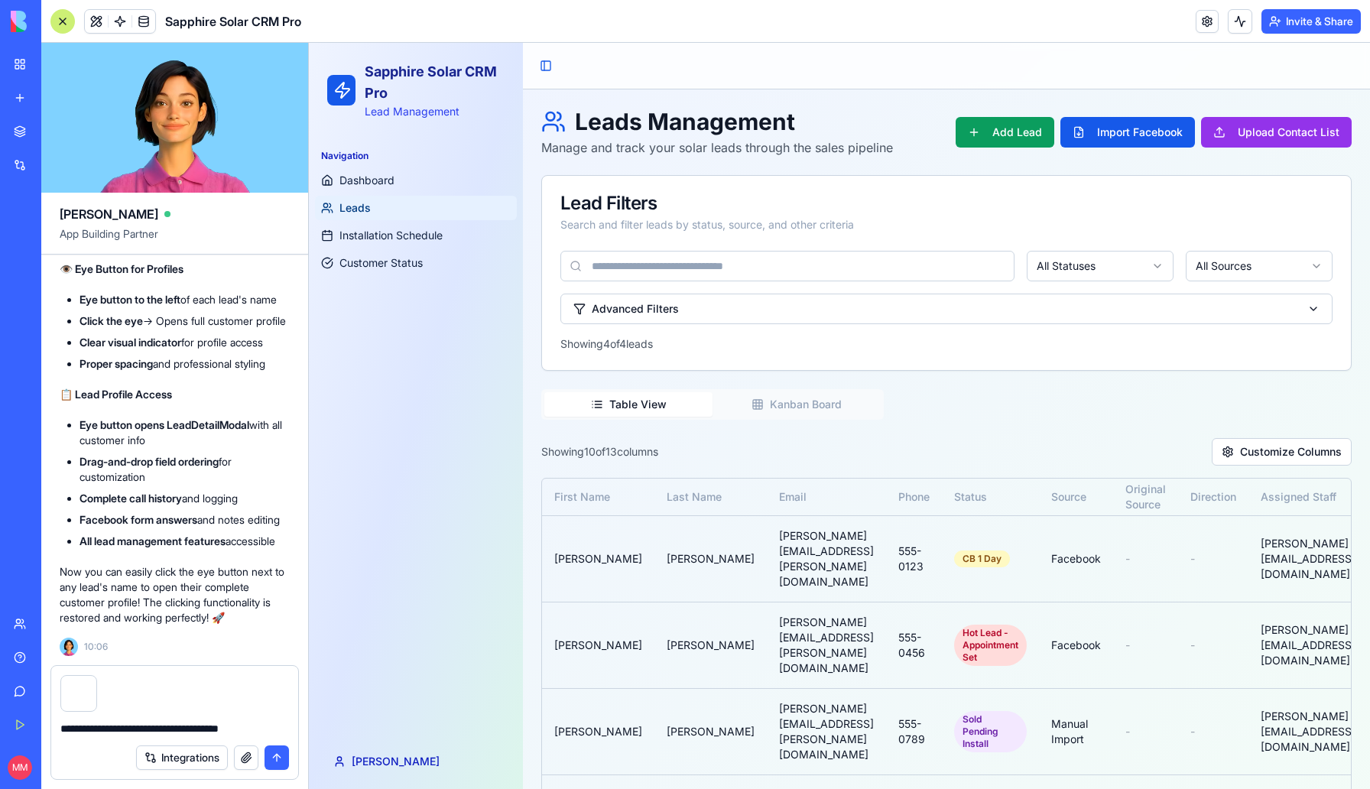
click at [283, 758] on button "submit" at bounding box center [277, 758] width 24 height 24
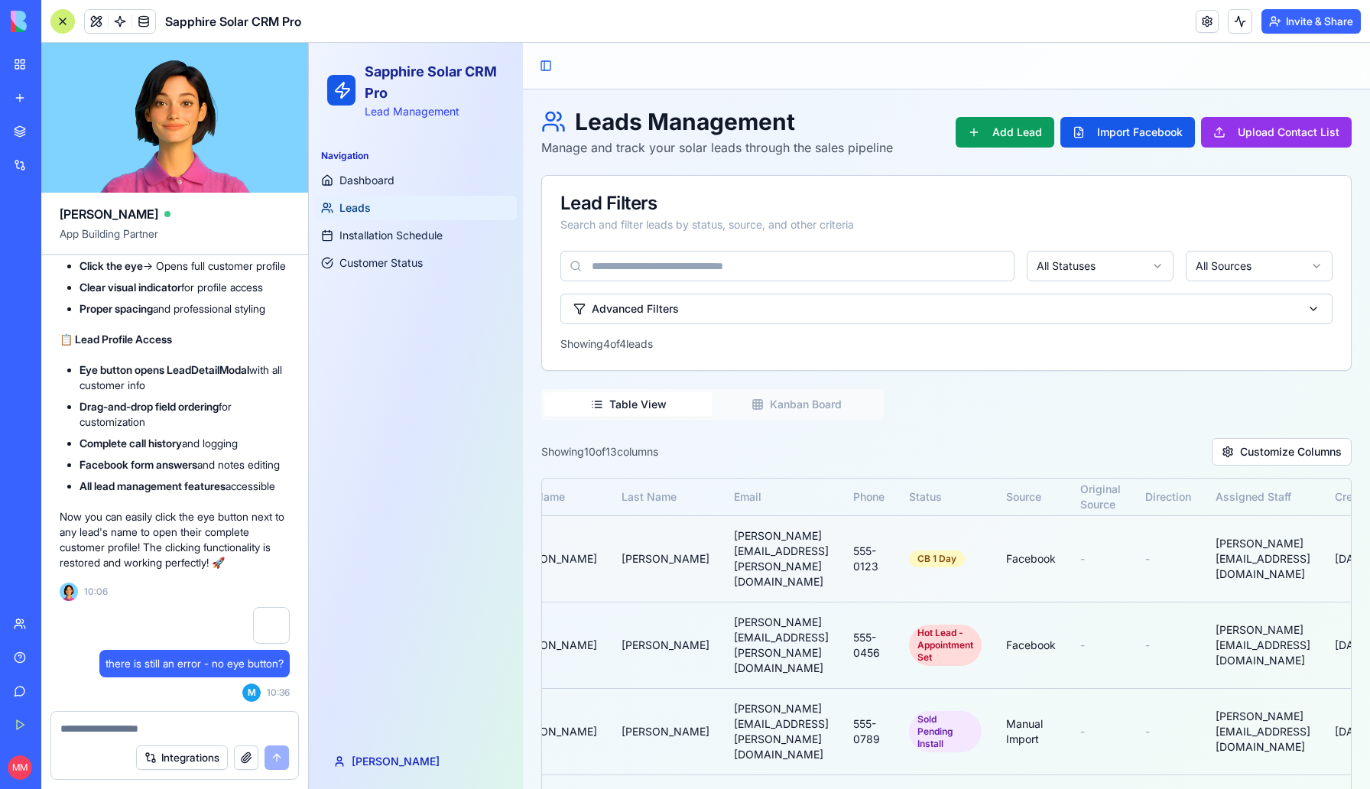
scroll to position [0, 76]
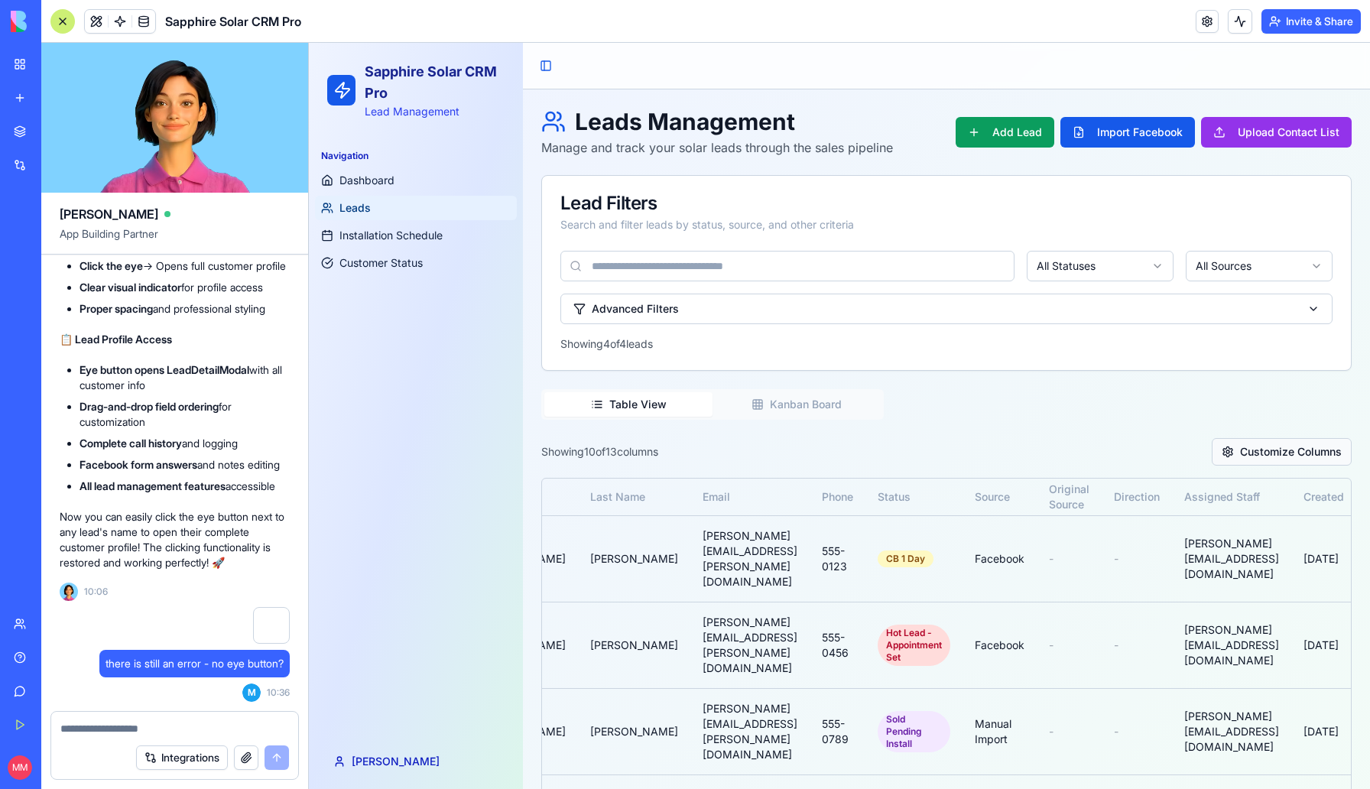
click at [1267, 449] on button "Customize Columns" at bounding box center [1282, 452] width 140 height 28
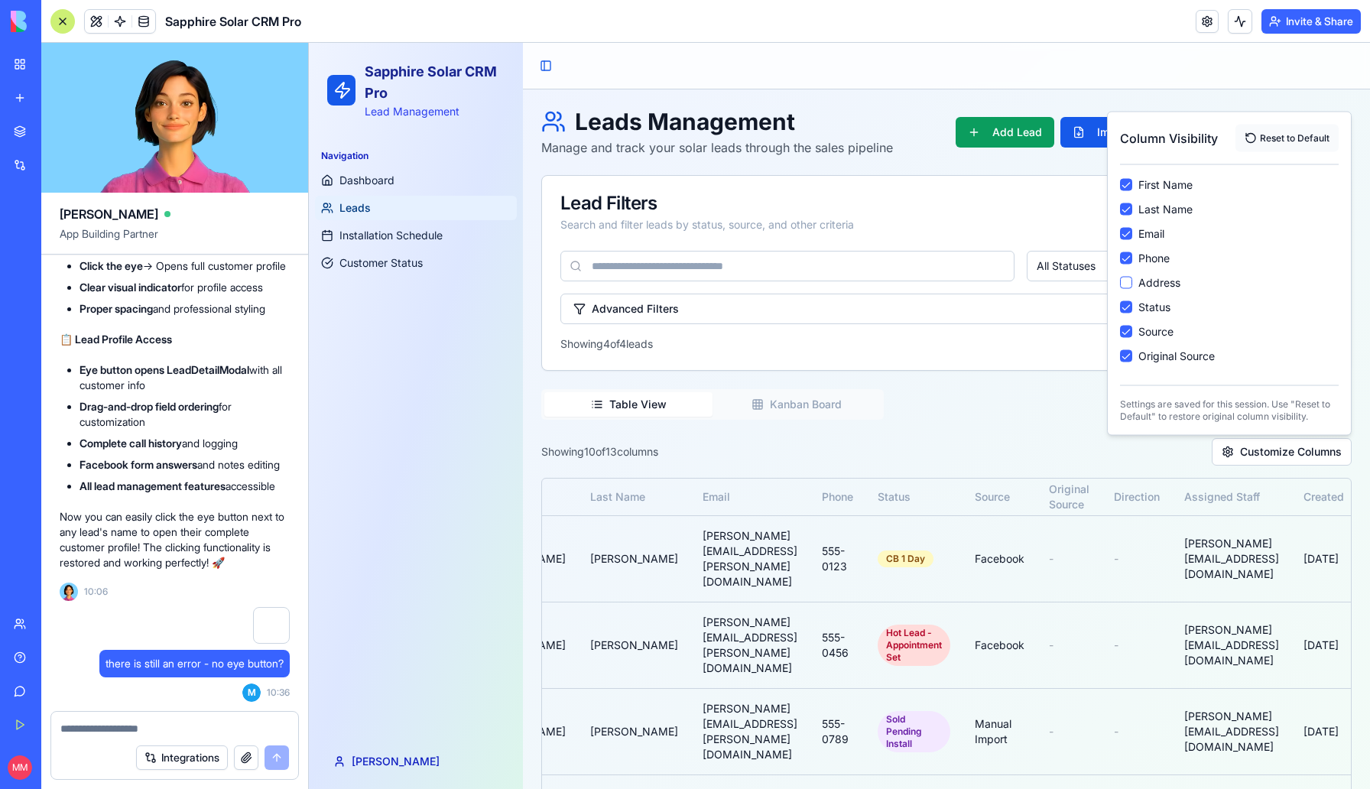
click at [1281, 138] on button "Reset to Default" at bounding box center [1287, 139] width 103 height 28
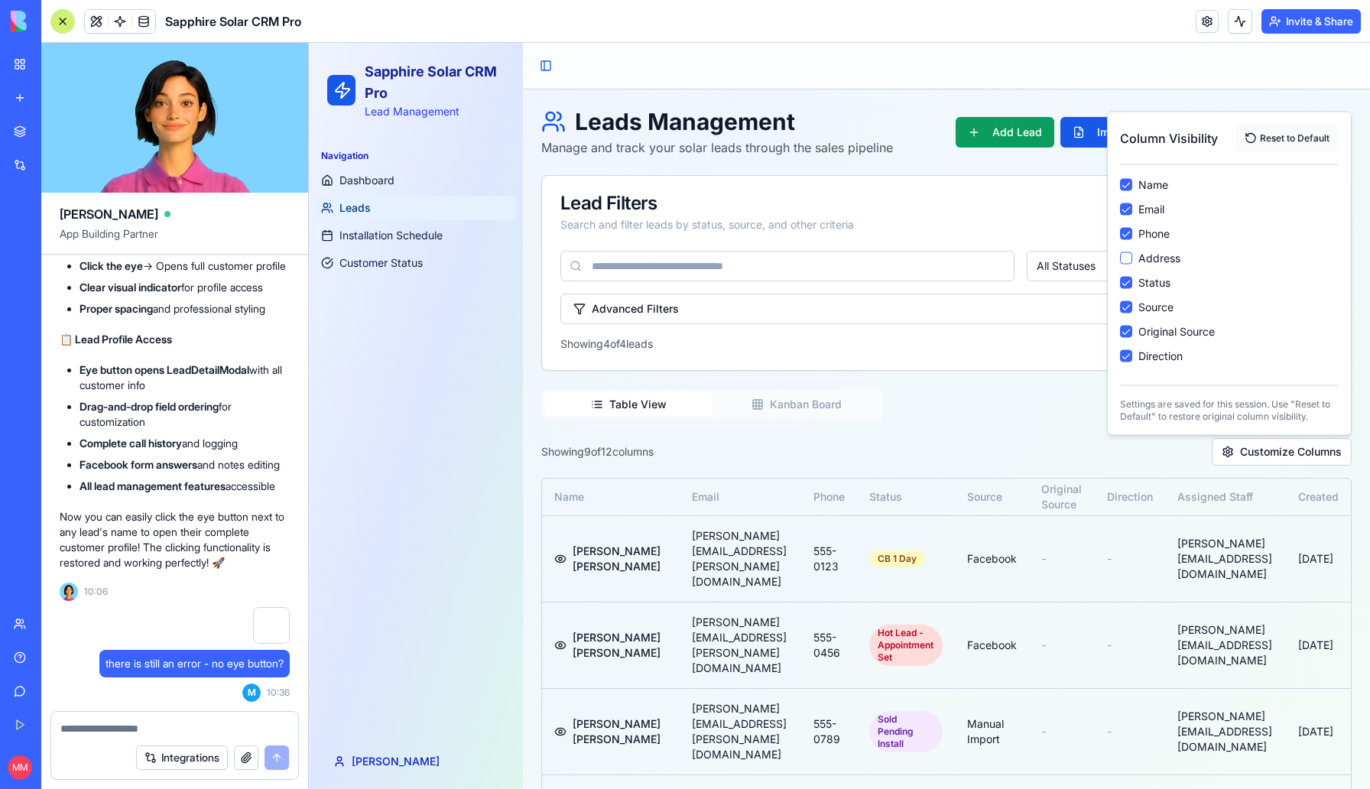
scroll to position [0, 47]
click at [848, 402] on button "Kanban Board" at bounding box center [797, 404] width 168 height 24
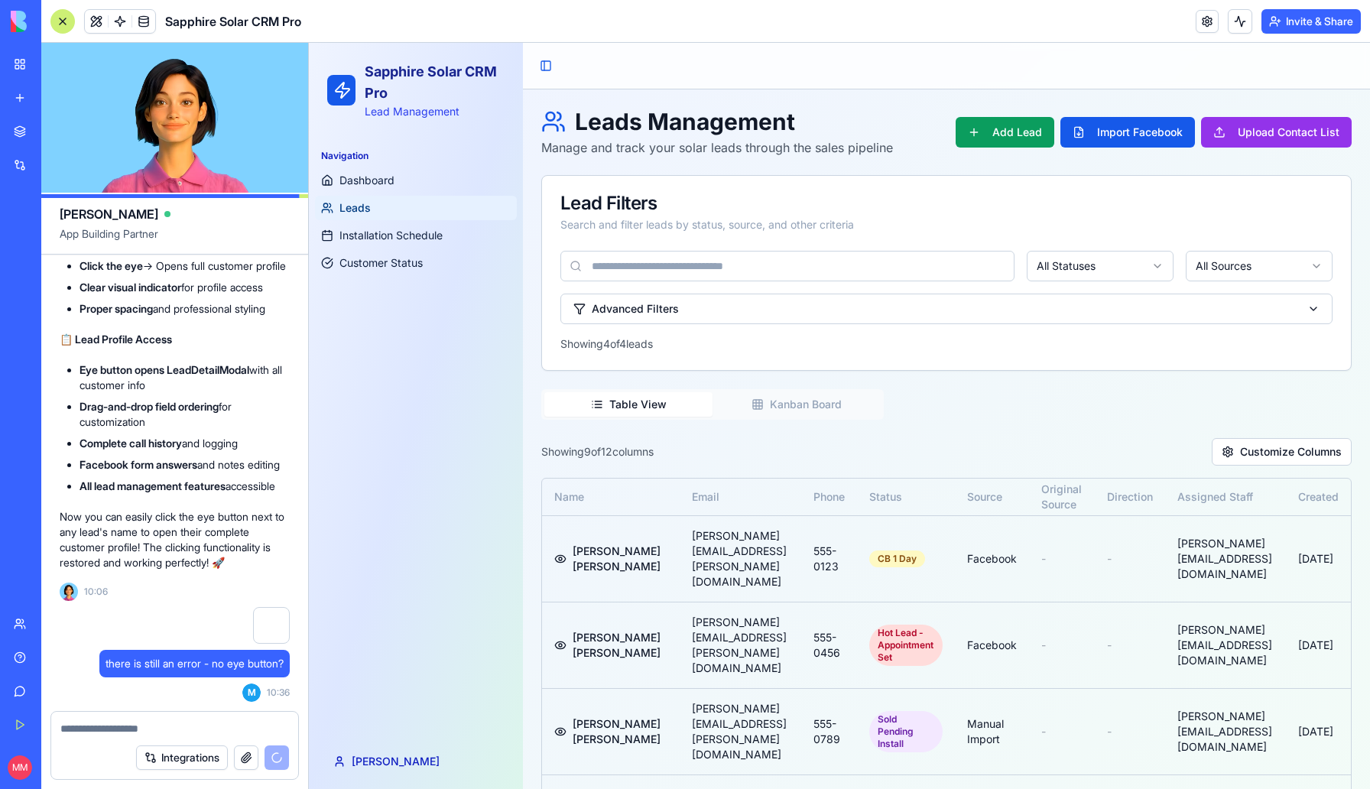
click at [686, 408] on button "Table View" at bounding box center [628, 404] width 168 height 24
click at [157, 727] on textarea at bounding box center [174, 728] width 229 height 15
type textarea "**********"
click at [183, 725] on textarea "**********" at bounding box center [174, 728] width 229 height 15
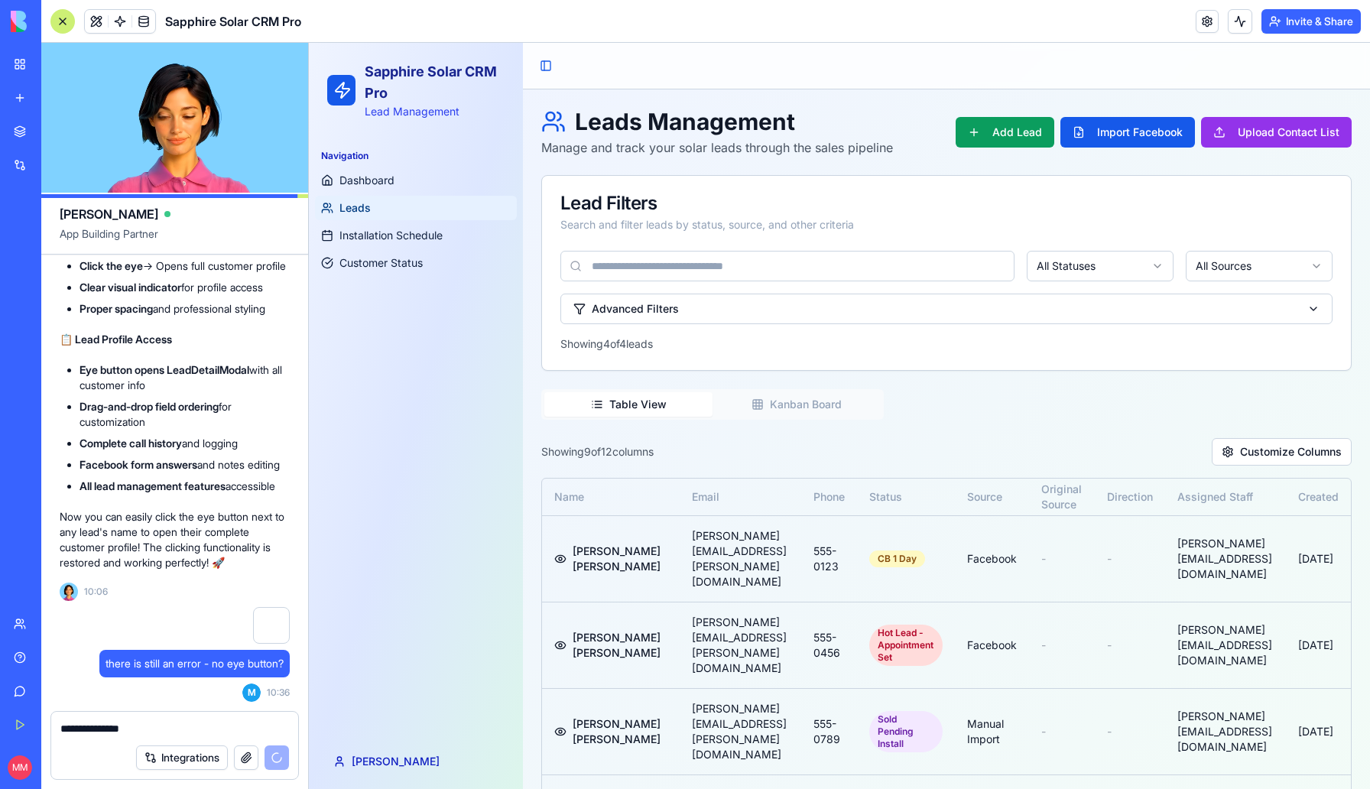
click at [183, 725] on textarea "**********" at bounding box center [174, 728] width 229 height 15
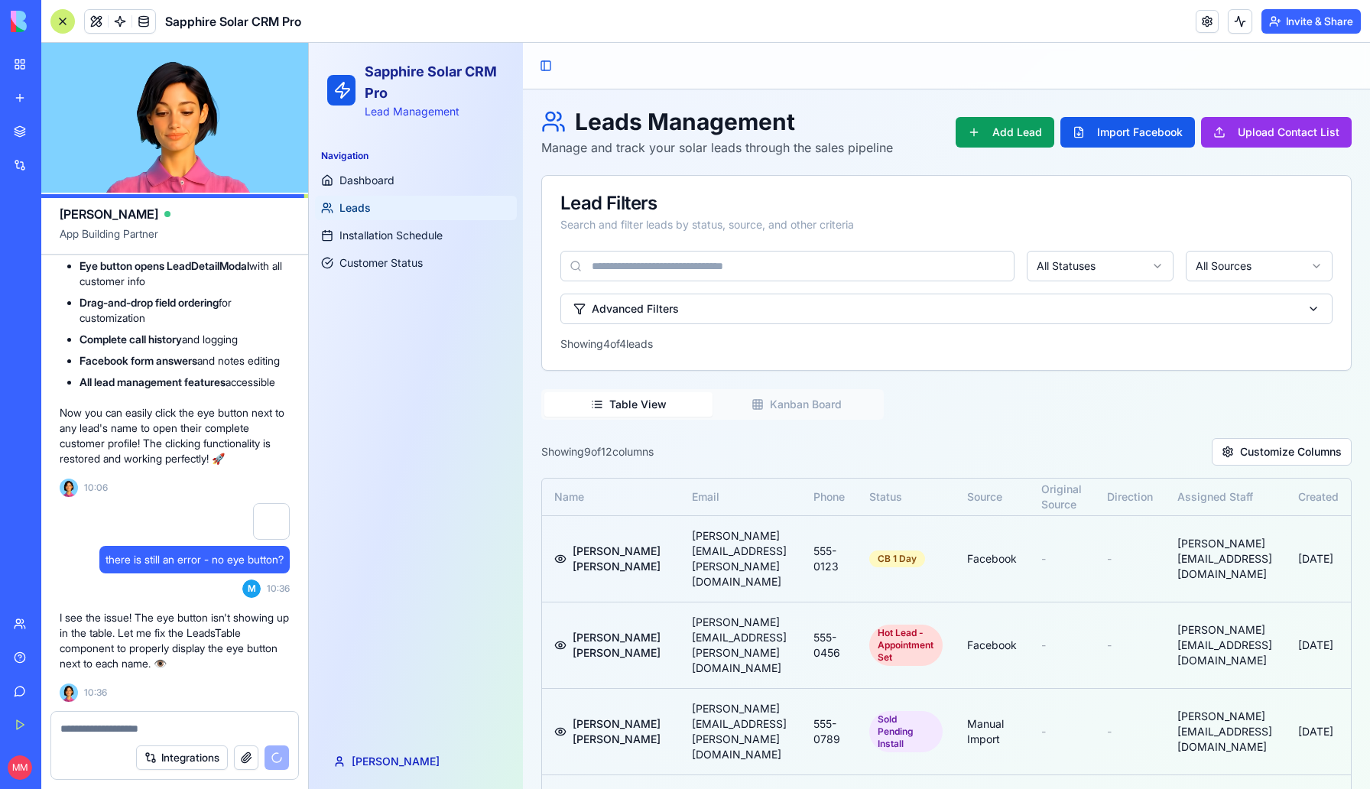
click at [484, 535] on div "Navigation Dashboard Leads Installation Schedule Customer Status" at bounding box center [416, 436] width 214 height 596
click at [567, 550] on button at bounding box center [560, 559] width 12 height 18
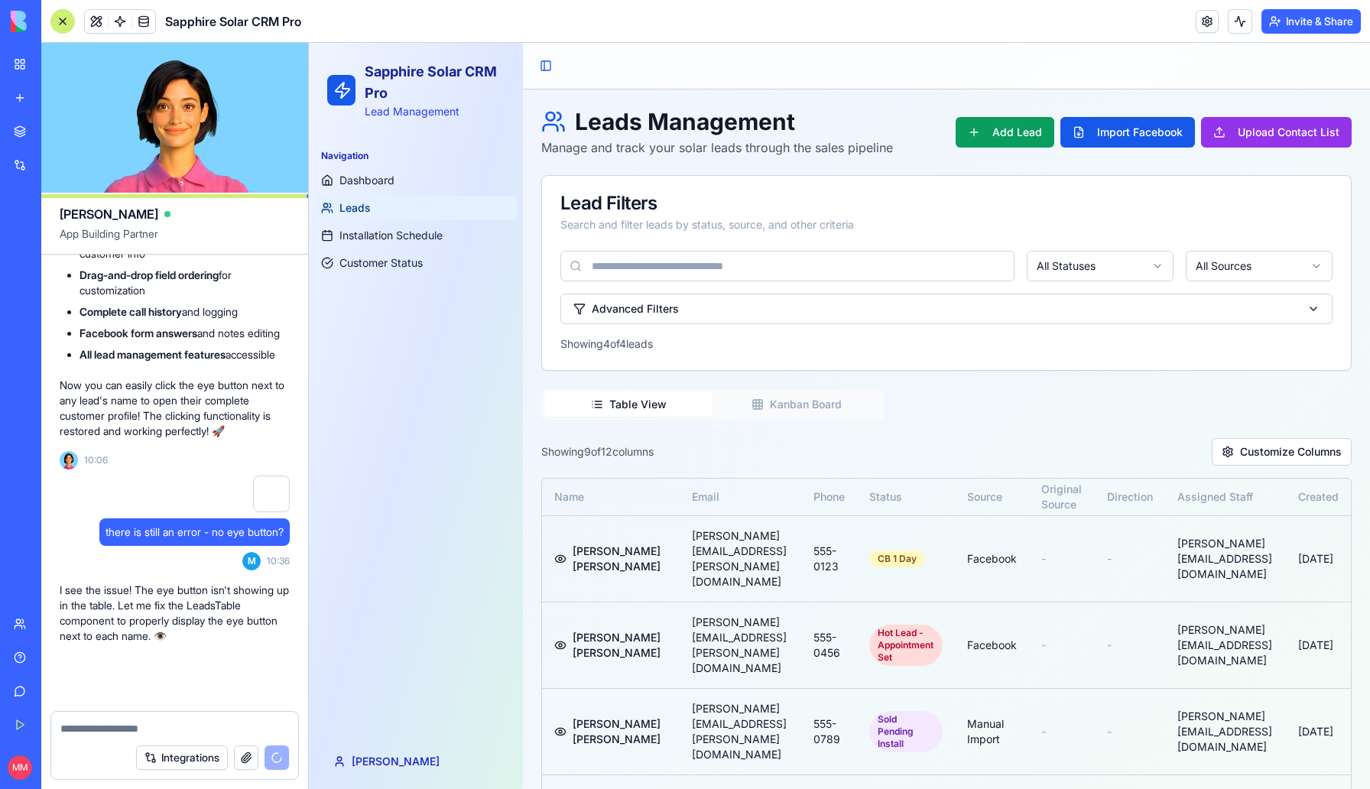
scroll to position [16823, 0]
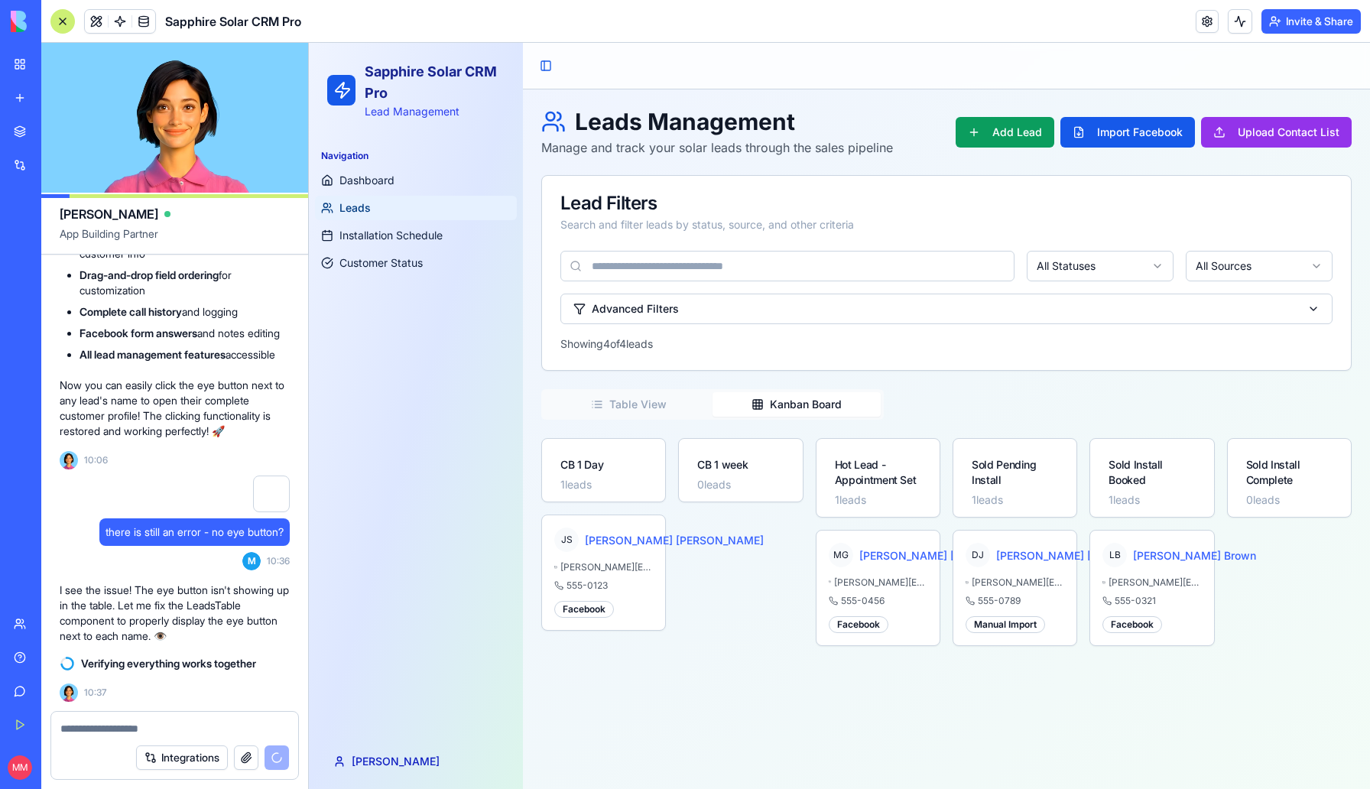
click at [798, 413] on button "Kanban Board" at bounding box center [797, 404] width 168 height 24
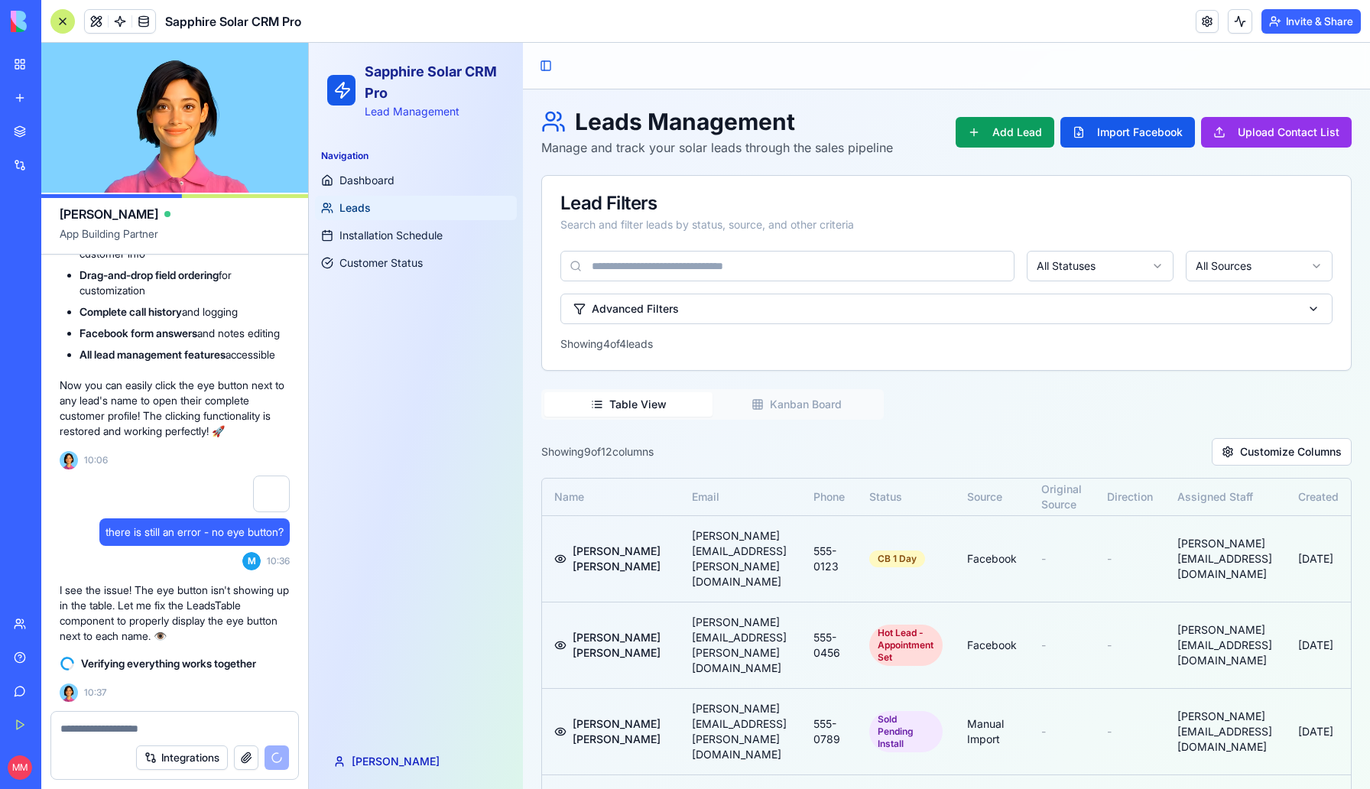
click at [636, 412] on button "Table View" at bounding box center [628, 404] width 168 height 24
click at [1277, 447] on button "Customize Columns" at bounding box center [1282, 452] width 140 height 28
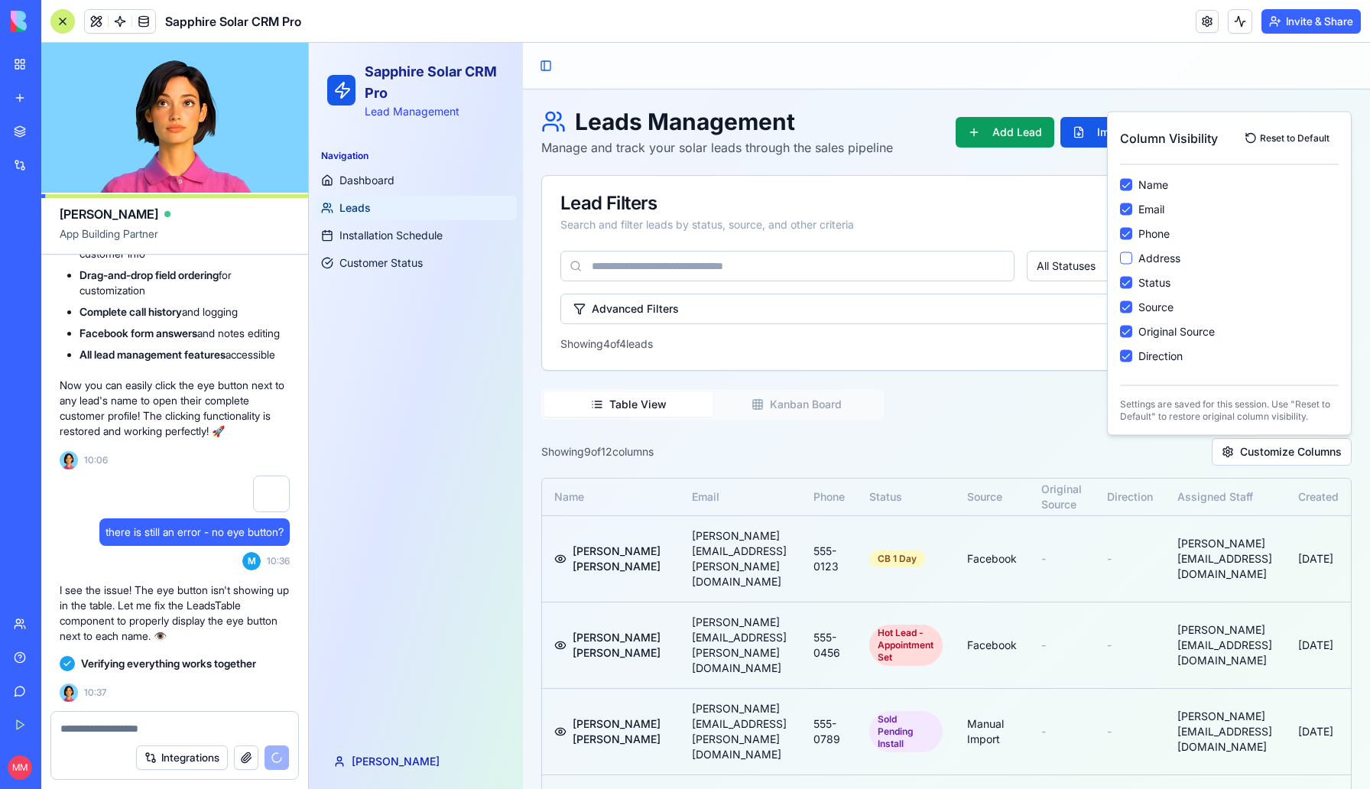
click at [1126, 212] on button "Email" at bounding box center [1126, 209] width 12 height 12
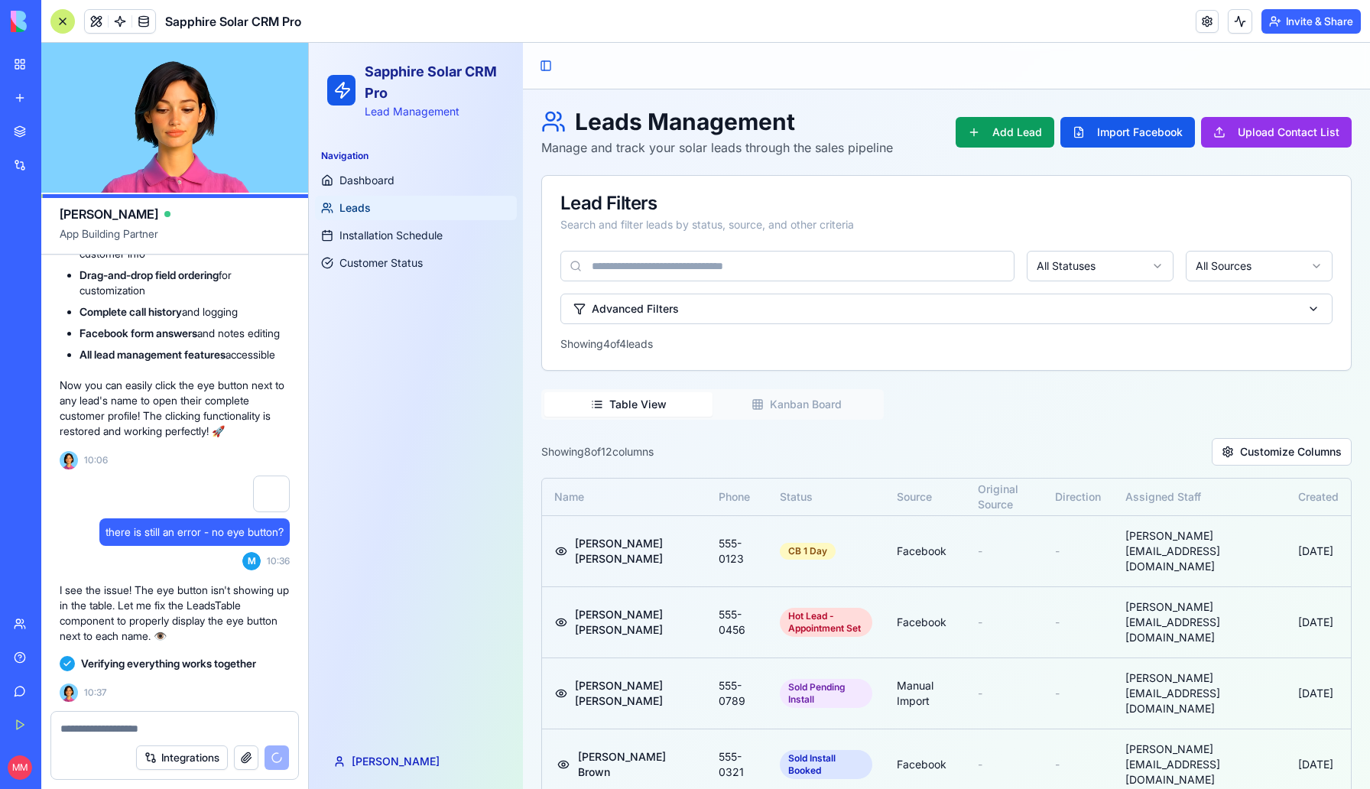
click at [1126, 230] on div "Search and filter leads by status, source, and other criteria" at bounding box center [947, 224] width 772 height 15
click at [1286, 439] on button "Customize Columns" at bounding box center [1282, 452] width 140 height 28
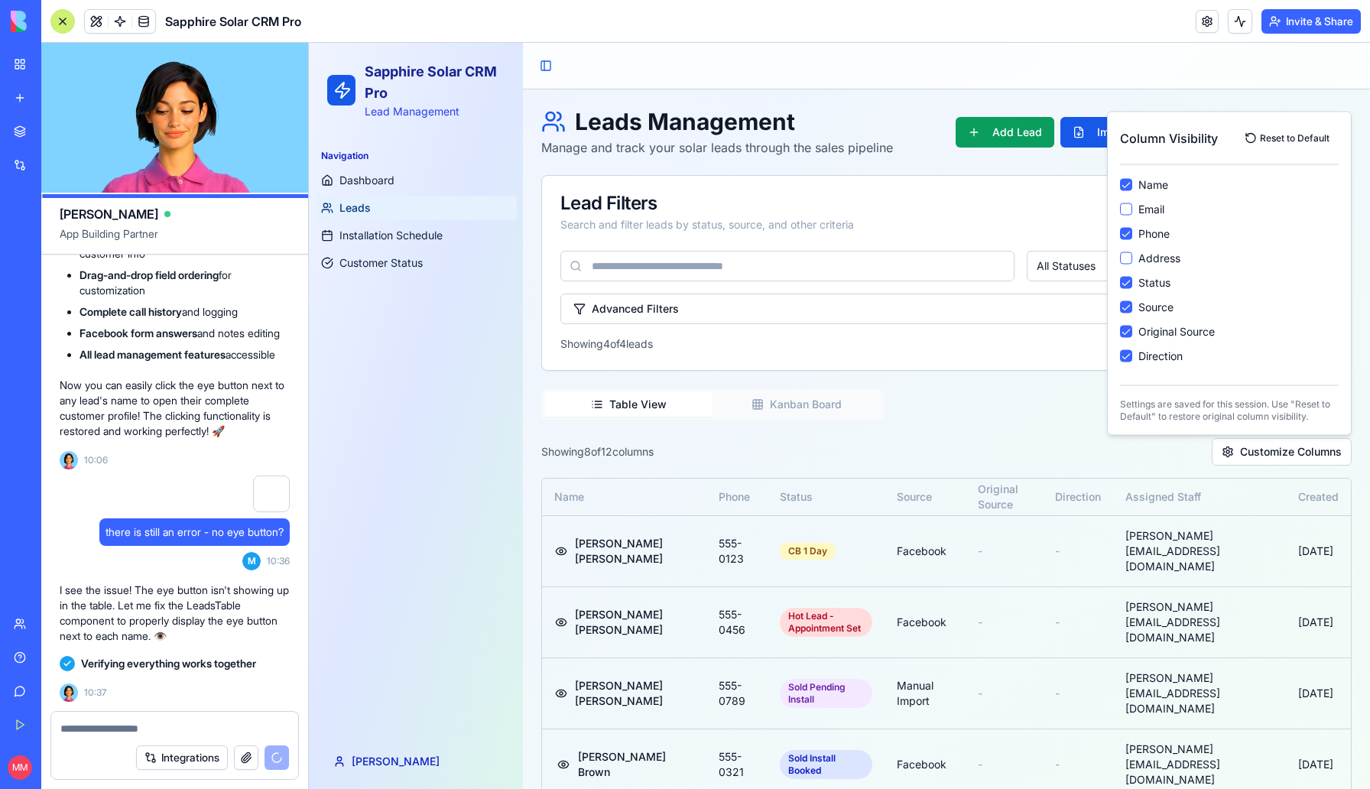
scroll to position [17294, 0]
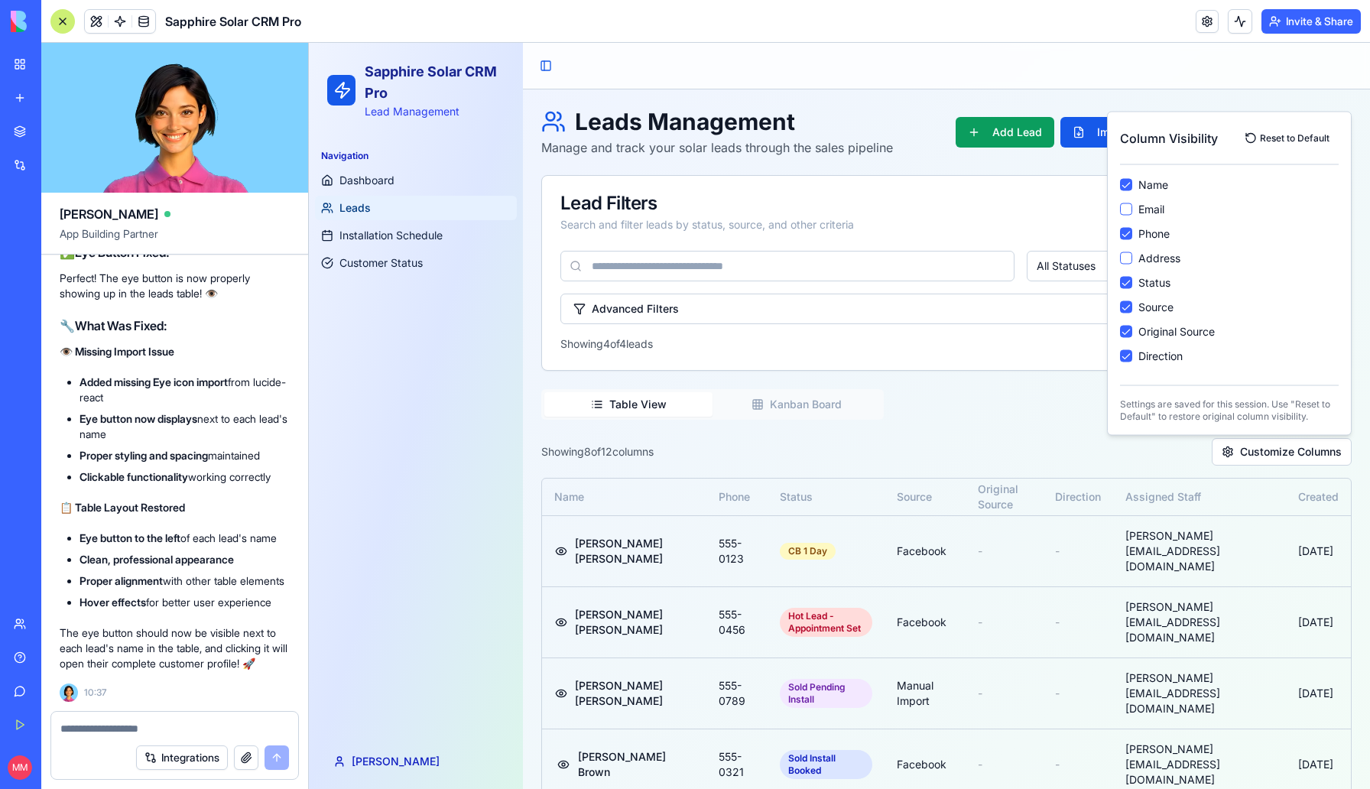
click at [1121, 236] on button "Phone" at bounding box center [1126, 234] width 12 height 12
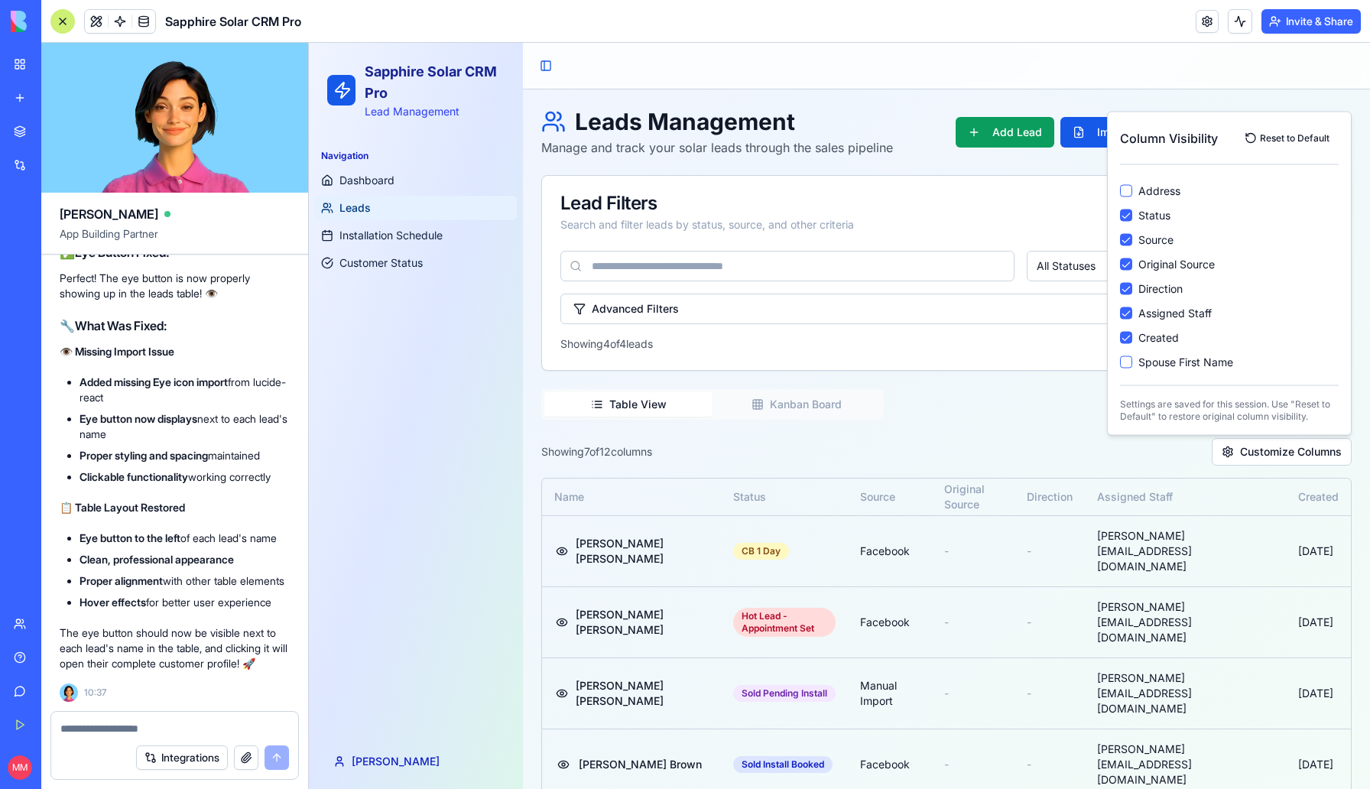
scroll to position [70, 0]
click at [1125, 312] on button "Assigned Staff" at bounding box center [1126, 310] width 12 height 12
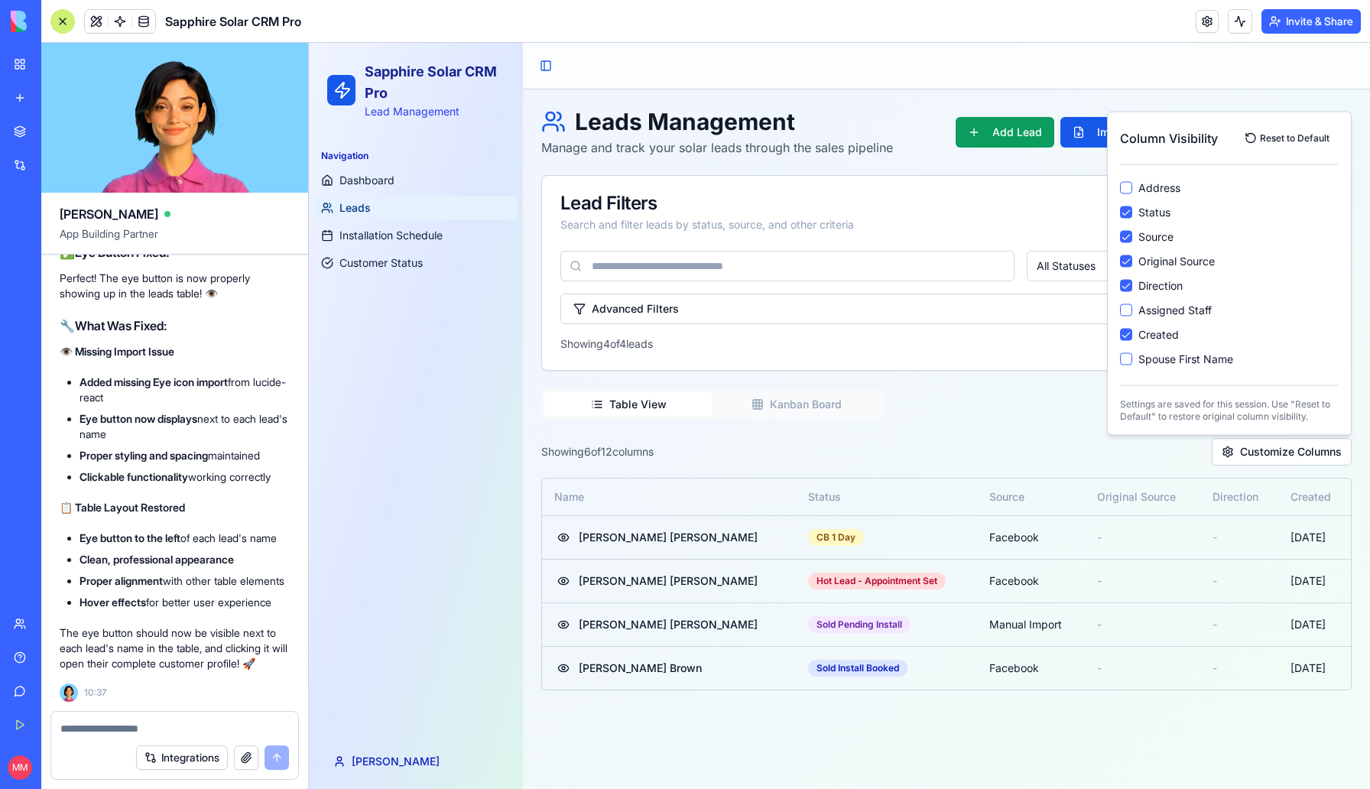
click at [1029, 410] on div "Table View Kanban Board Showing 6 of 12 columns Customize Columns Name Status S…" at bounding box center [946, 539] width 811 height 301
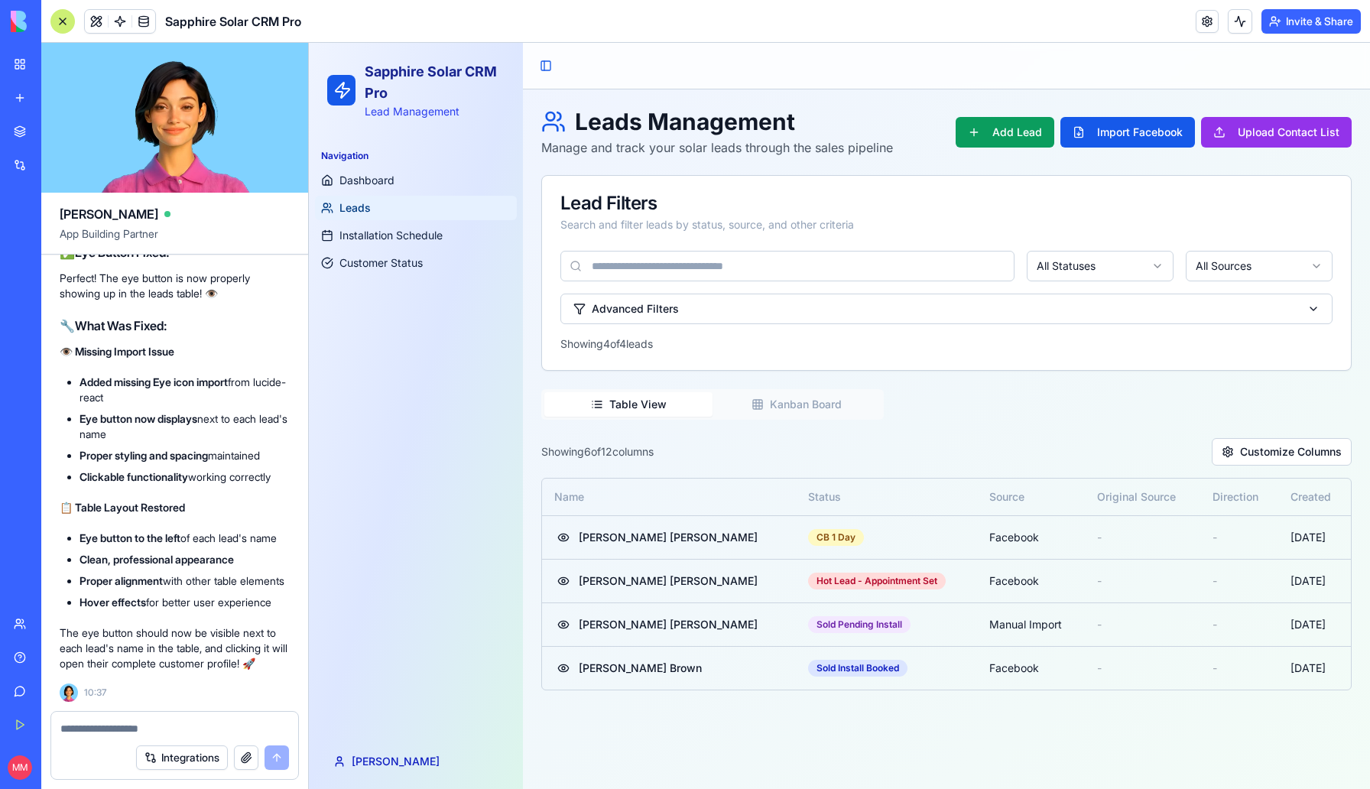
click at [120, 721] on textarea at bounding box center [174, 728] width 229 height 15
click at [404, 274] on link "Customer Status" at bounding box center [416, 263] width 202 height 24
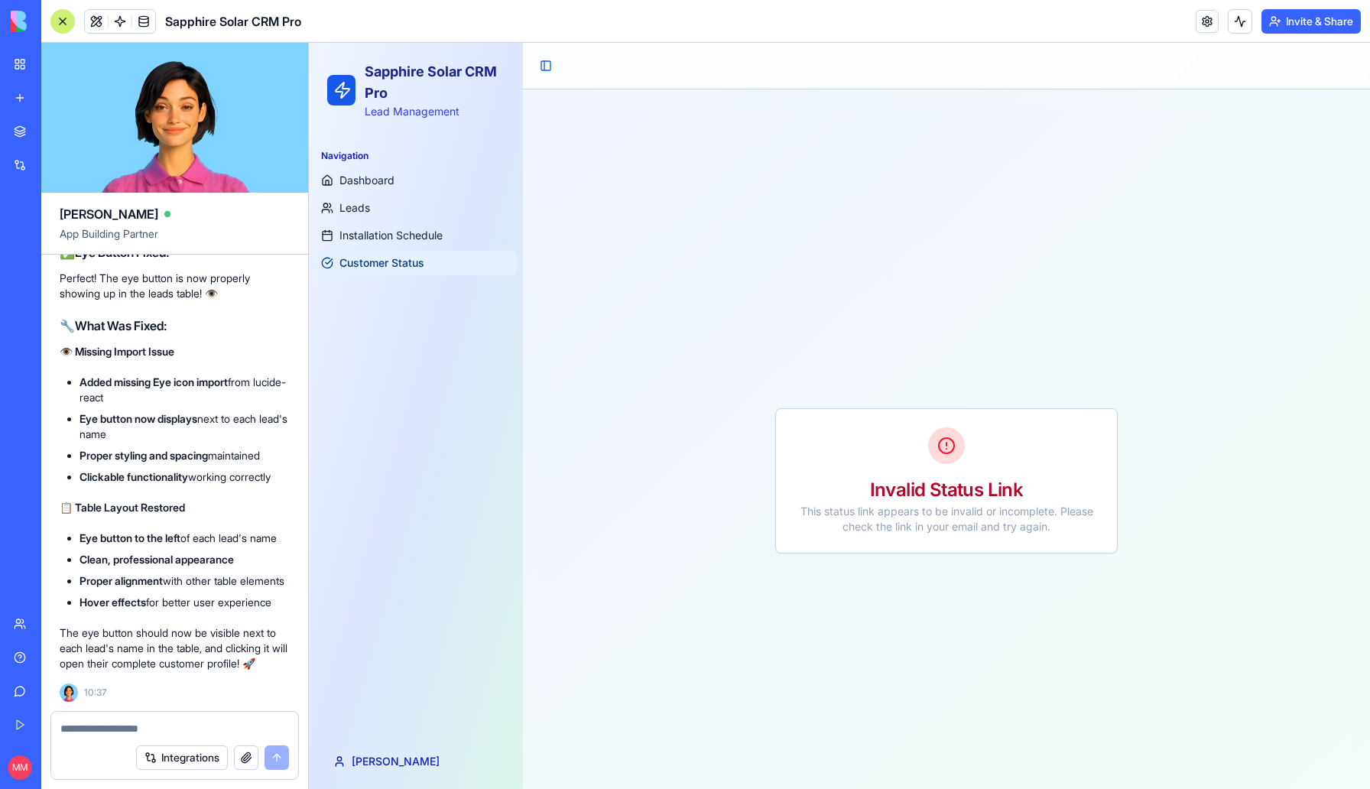
click at [171, 731] on textarea at bounding box center [174, 728] width 229 height 15
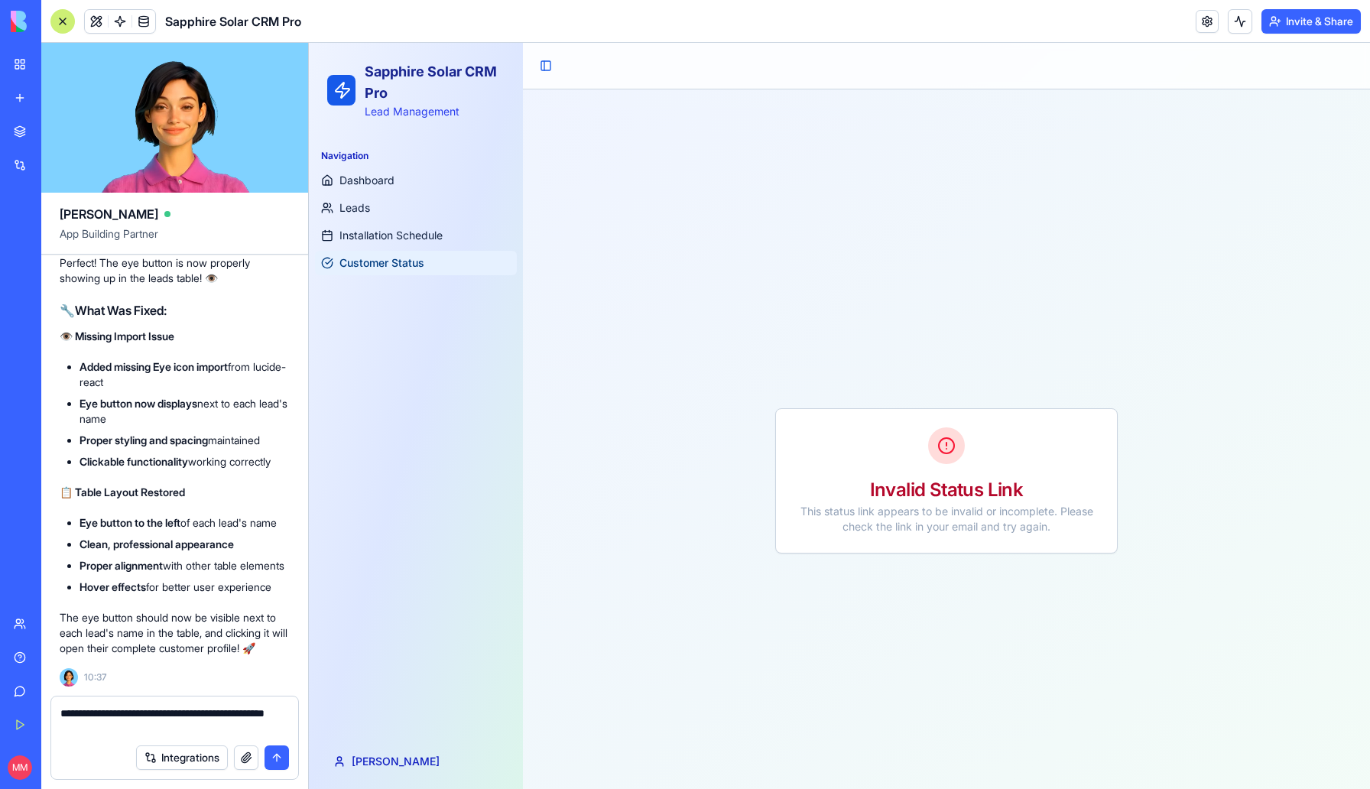
type textarea "**********"
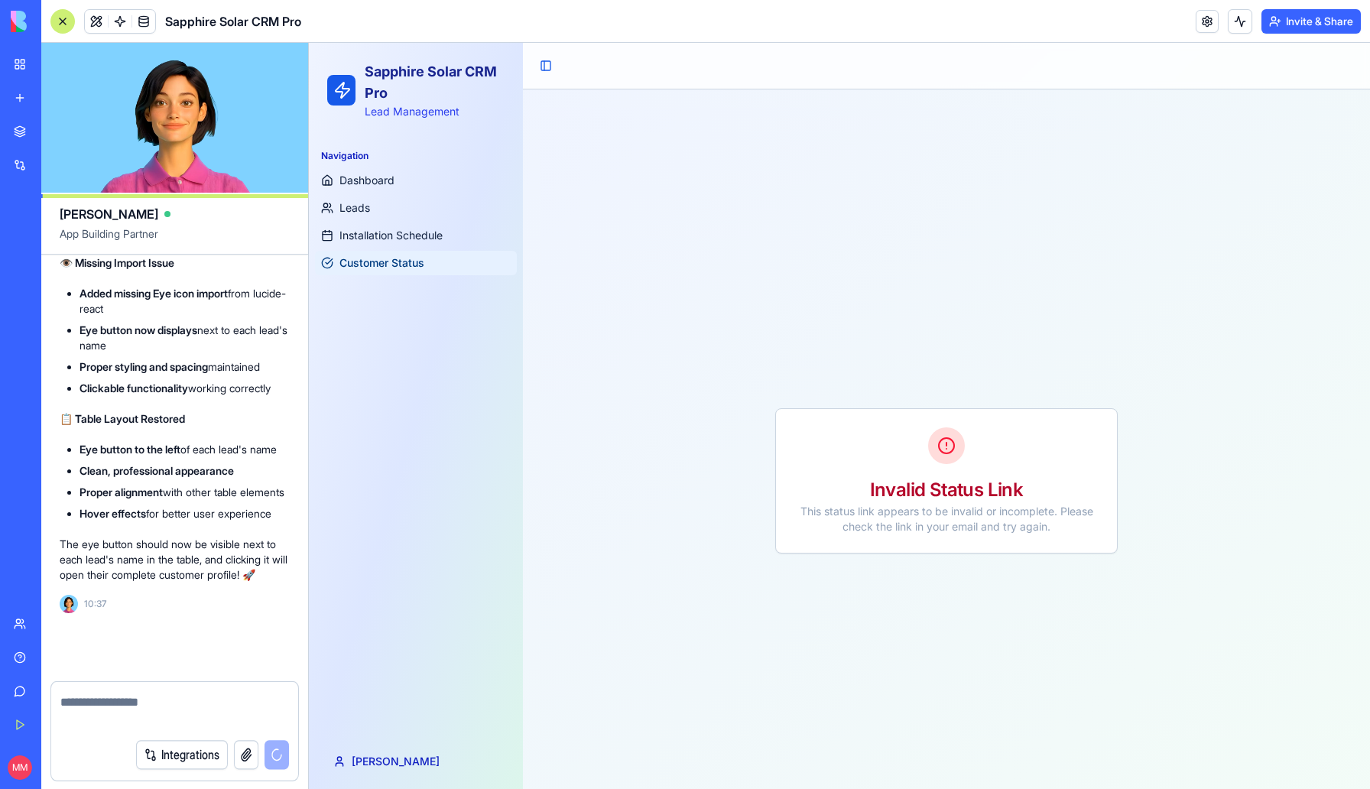
scroll to position [17368, 0]
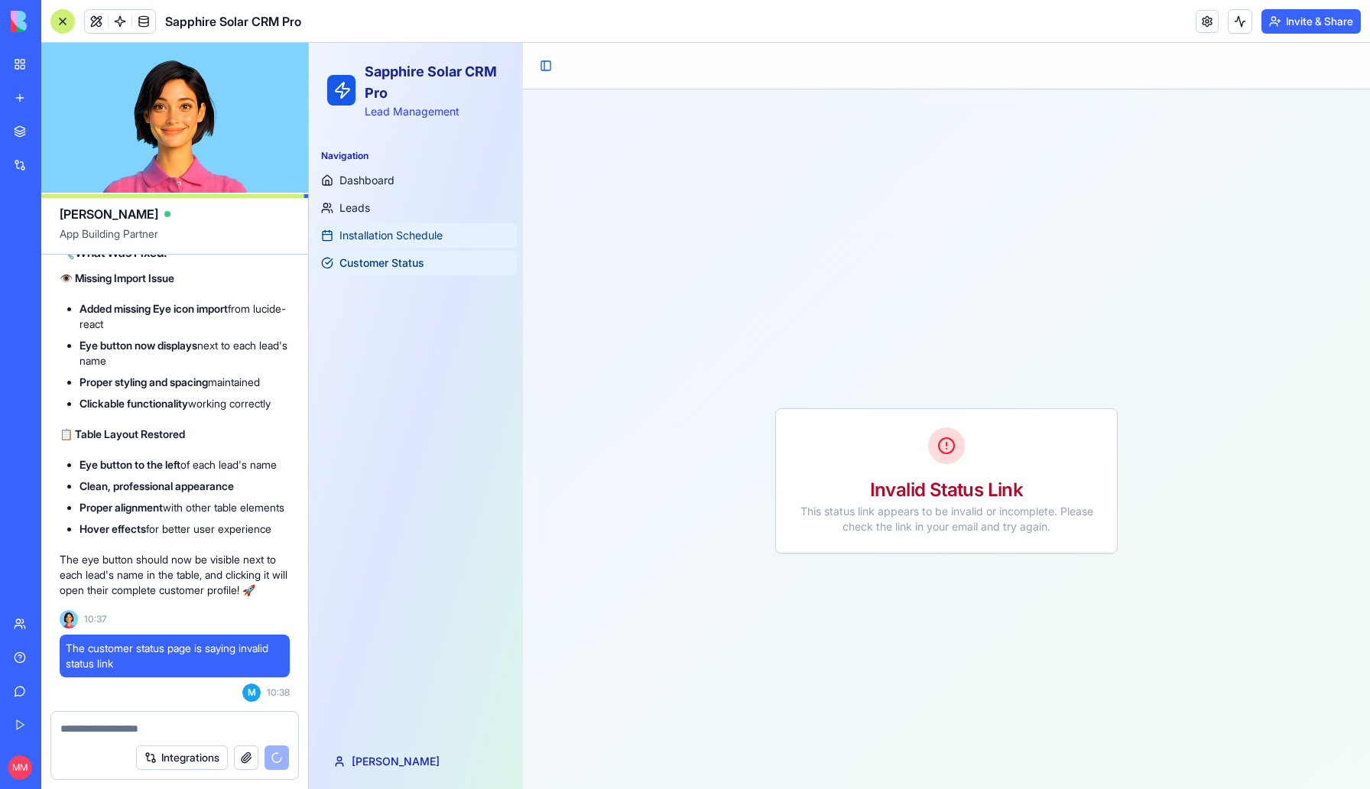
click at [400, 226] on link "Installation Schedule" at bounding box center [416, 235] width 202 height 24
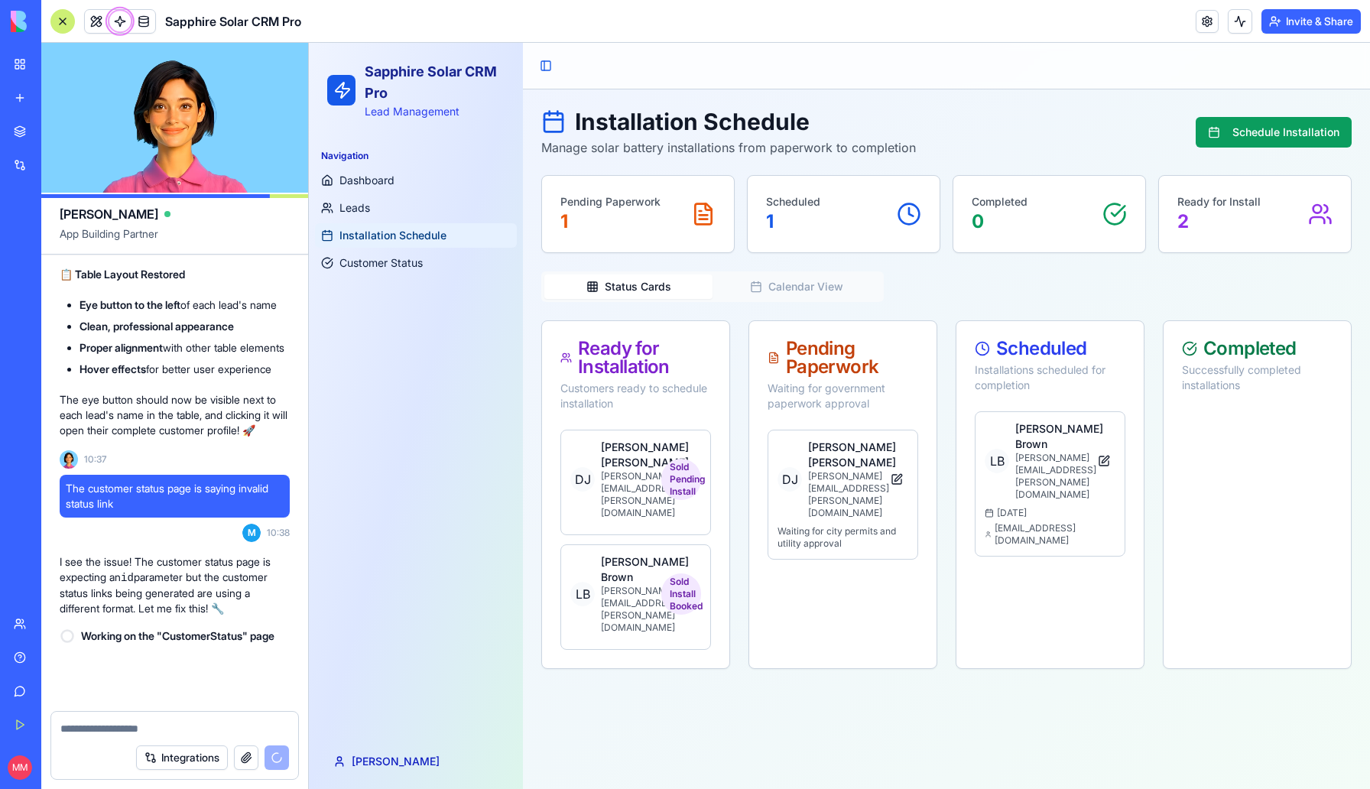
scroll to position [17527, 0]
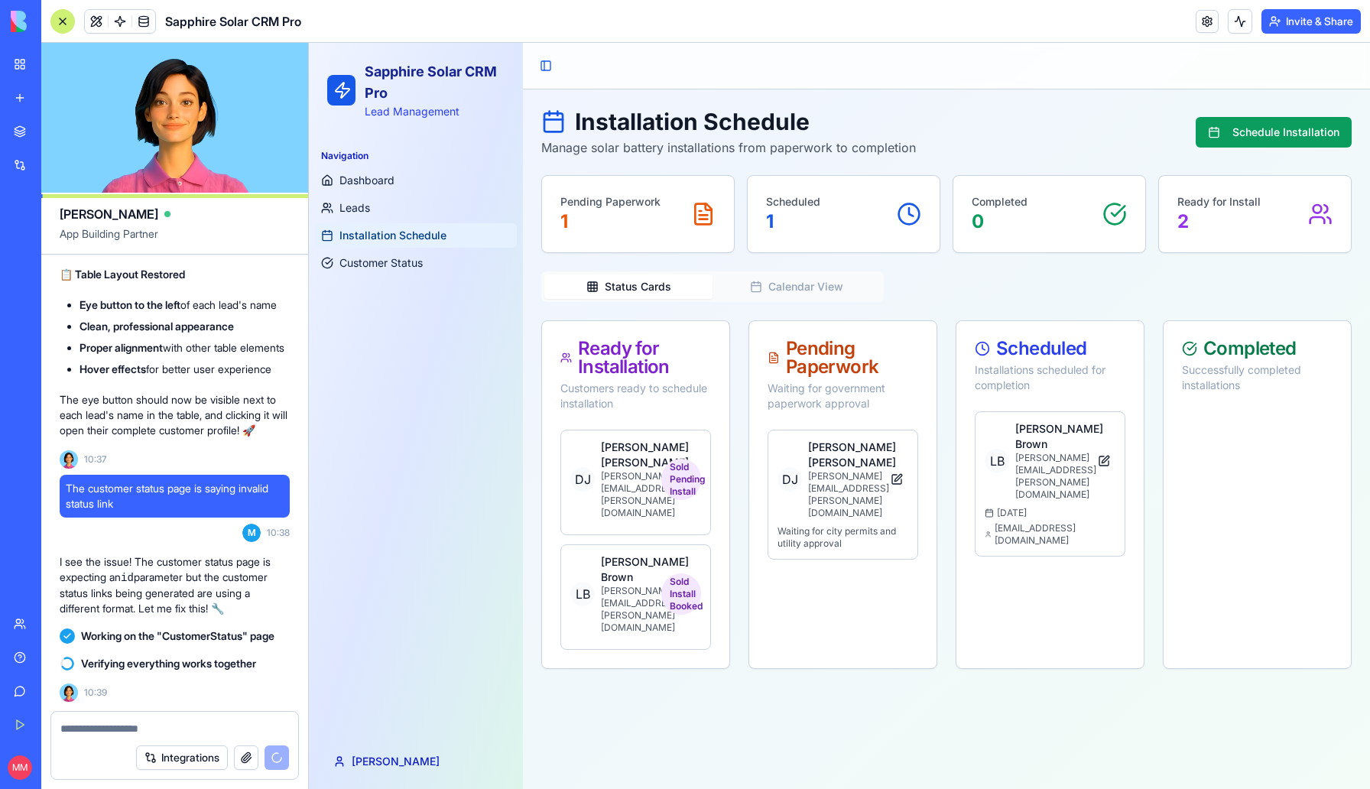
click at [197, 729] on textarea at bounding box center [174, 728] width 229 height 15
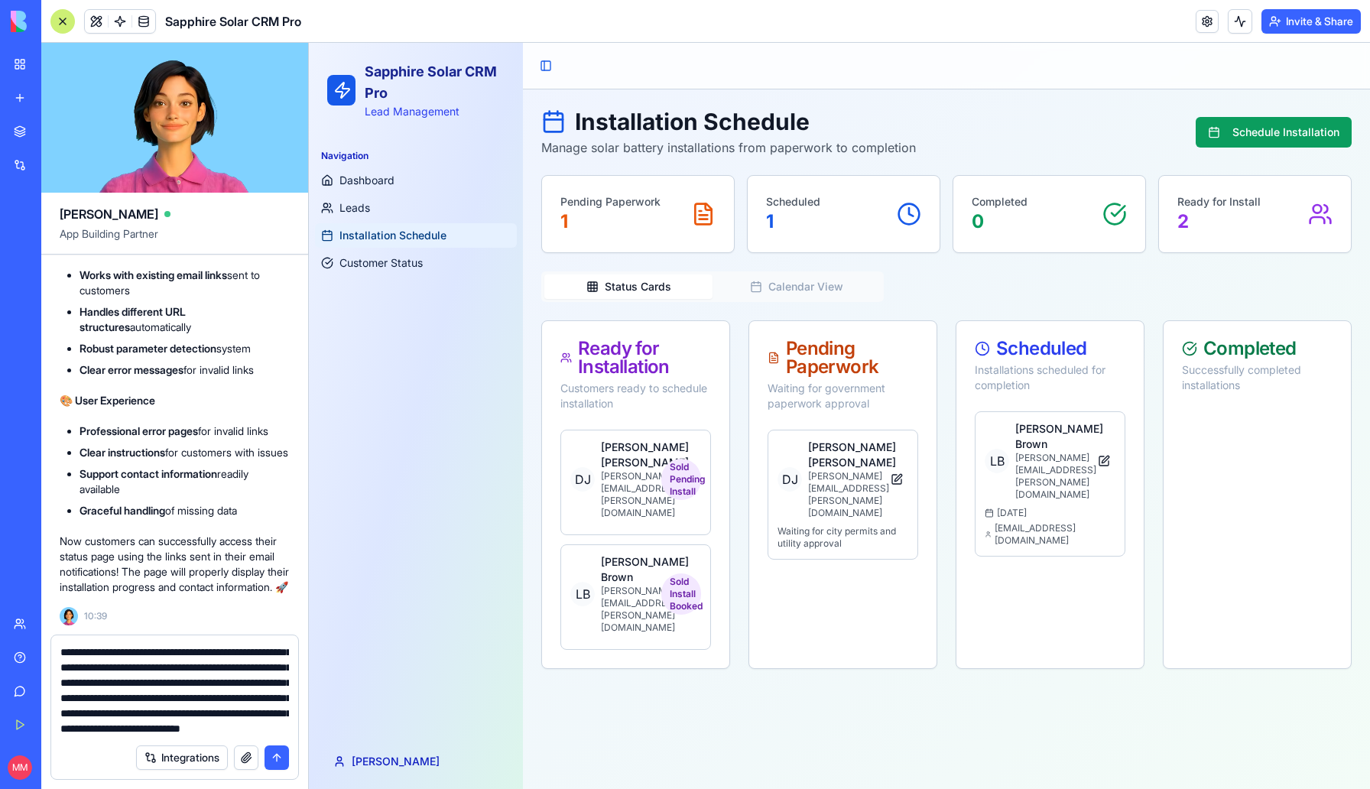
scroll to position [60, 0]
type textarea "**********"
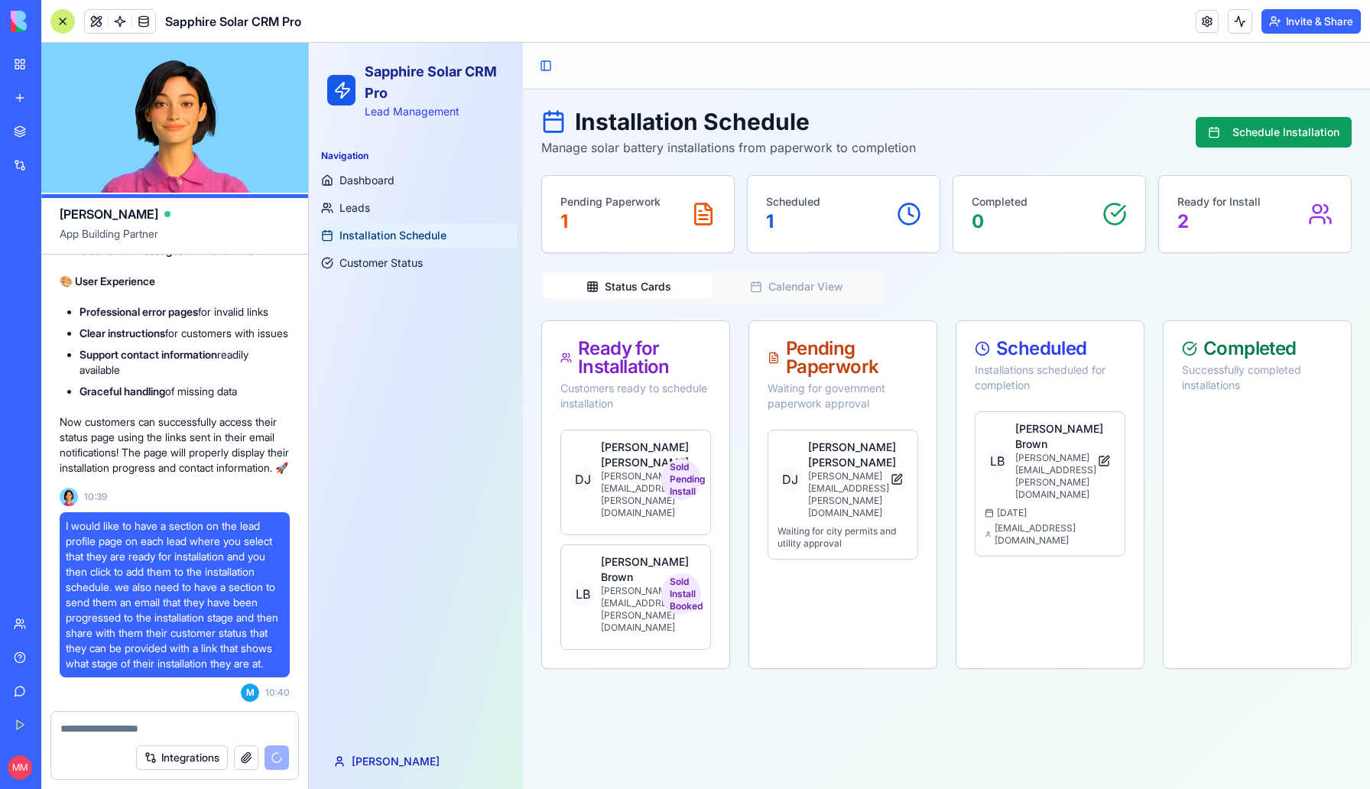
scroll to position [17901, 0]
click at [399, 267] on span "Customer Status" at bounding box center [381, 262] width 83 height 15
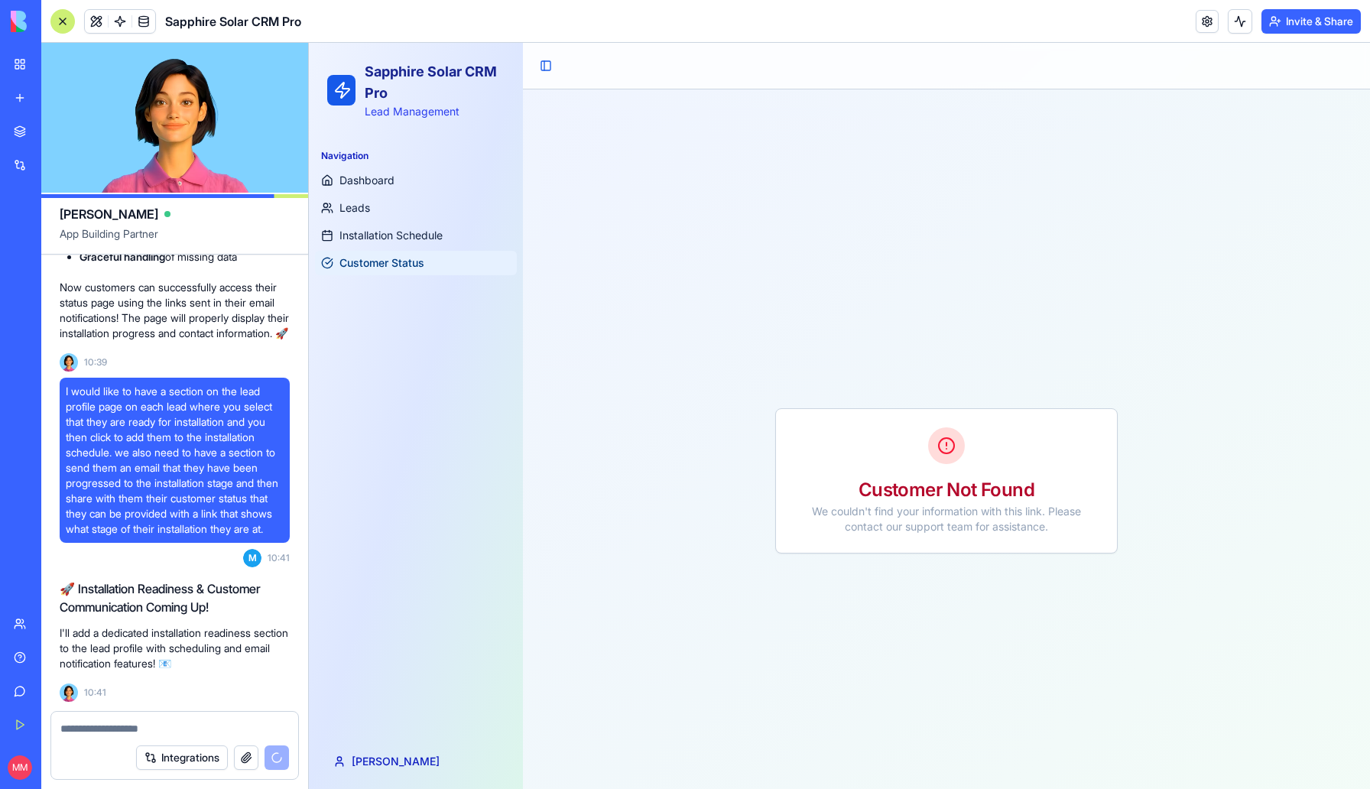
scroll to position [18558, 0]
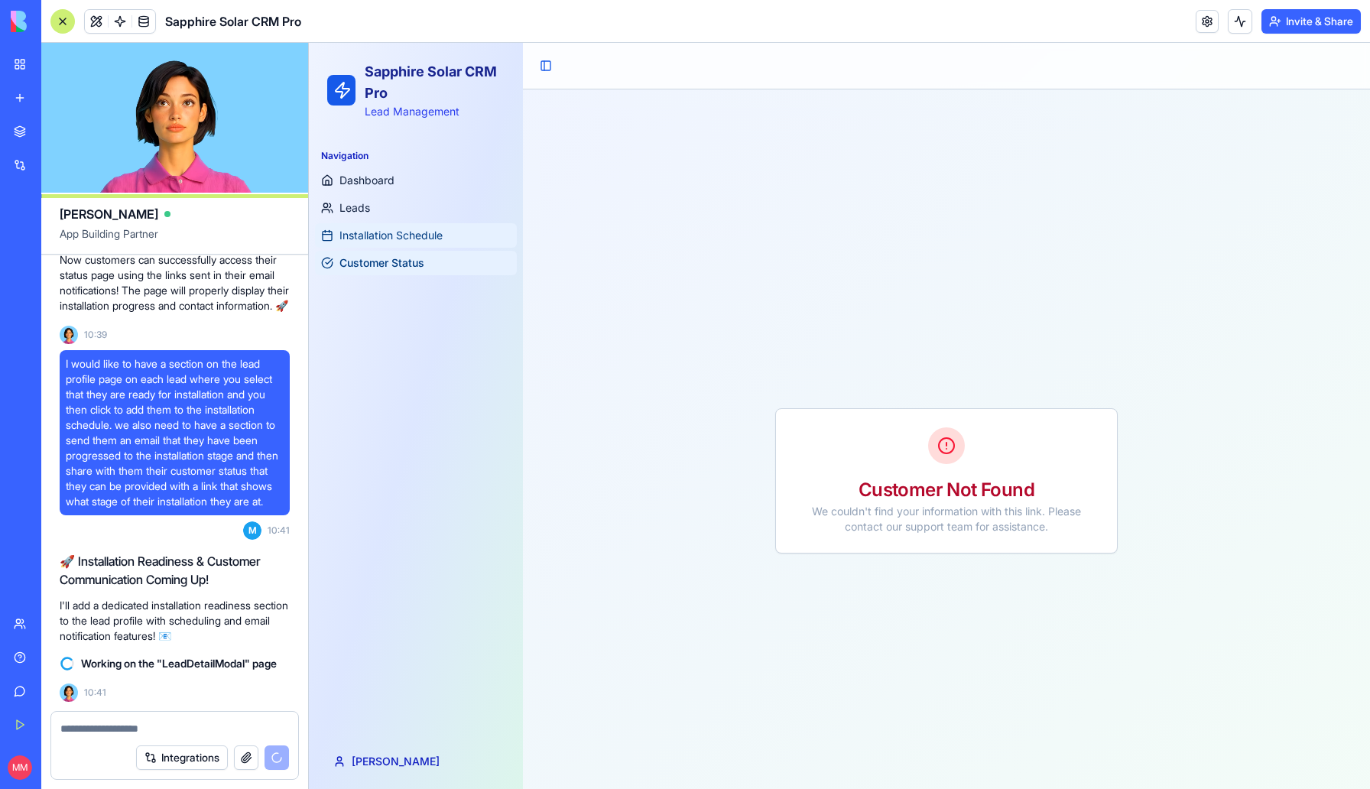
click at [431, 242] on span "Installation Schedule" at bounding box center [391, 235] width 103 height 15
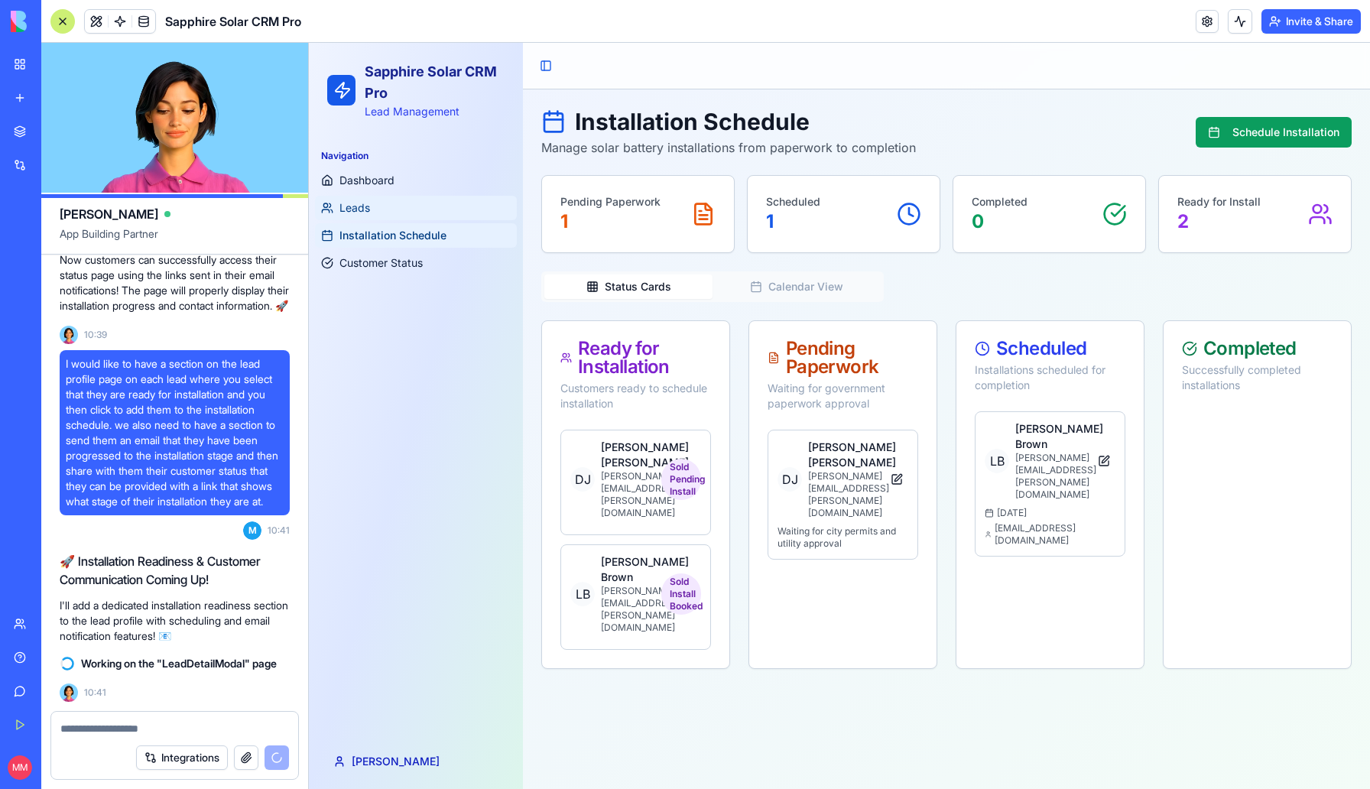
click at [431, 213] on link "Leads" at bounding box center [416, 208] width 202 height 24
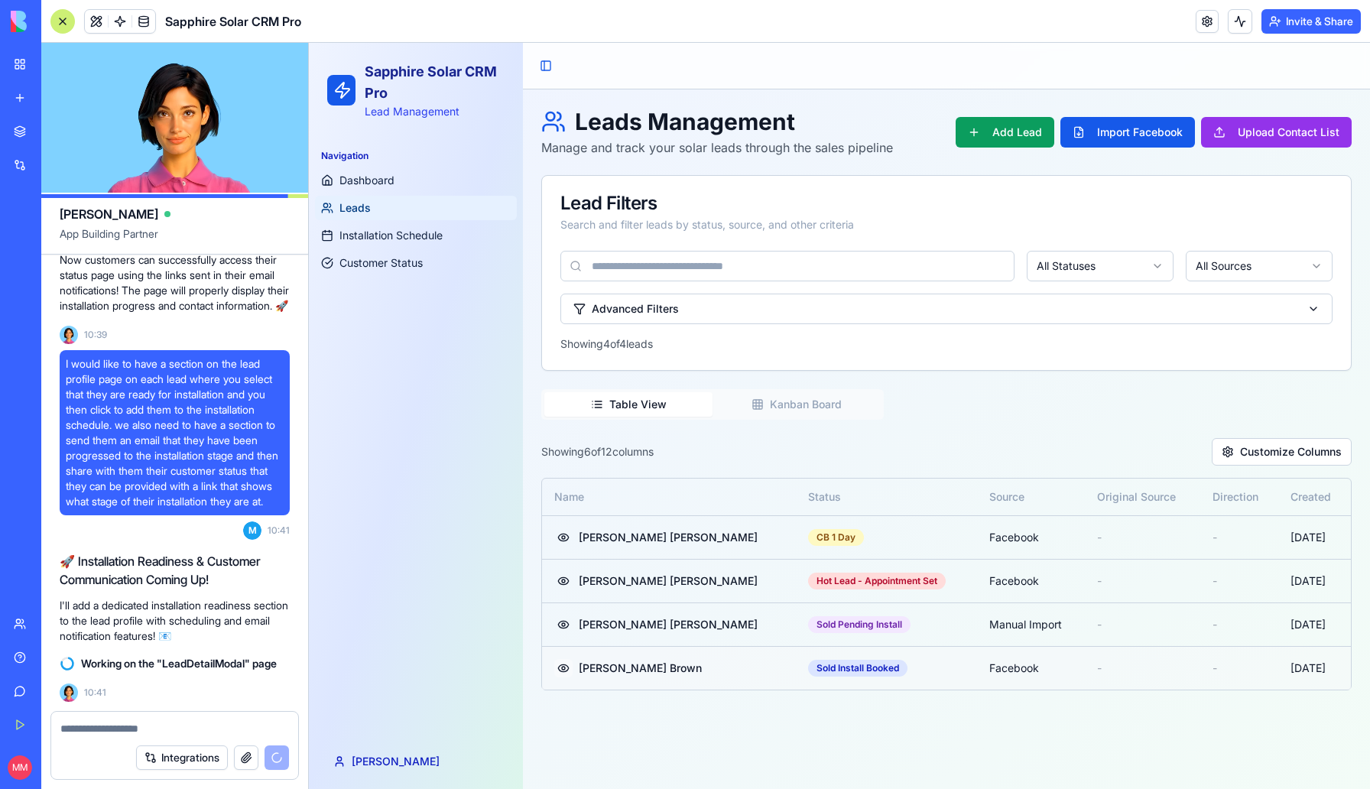
click at [560, 671] on button at bounding box center [563, 668] width 18 height 18
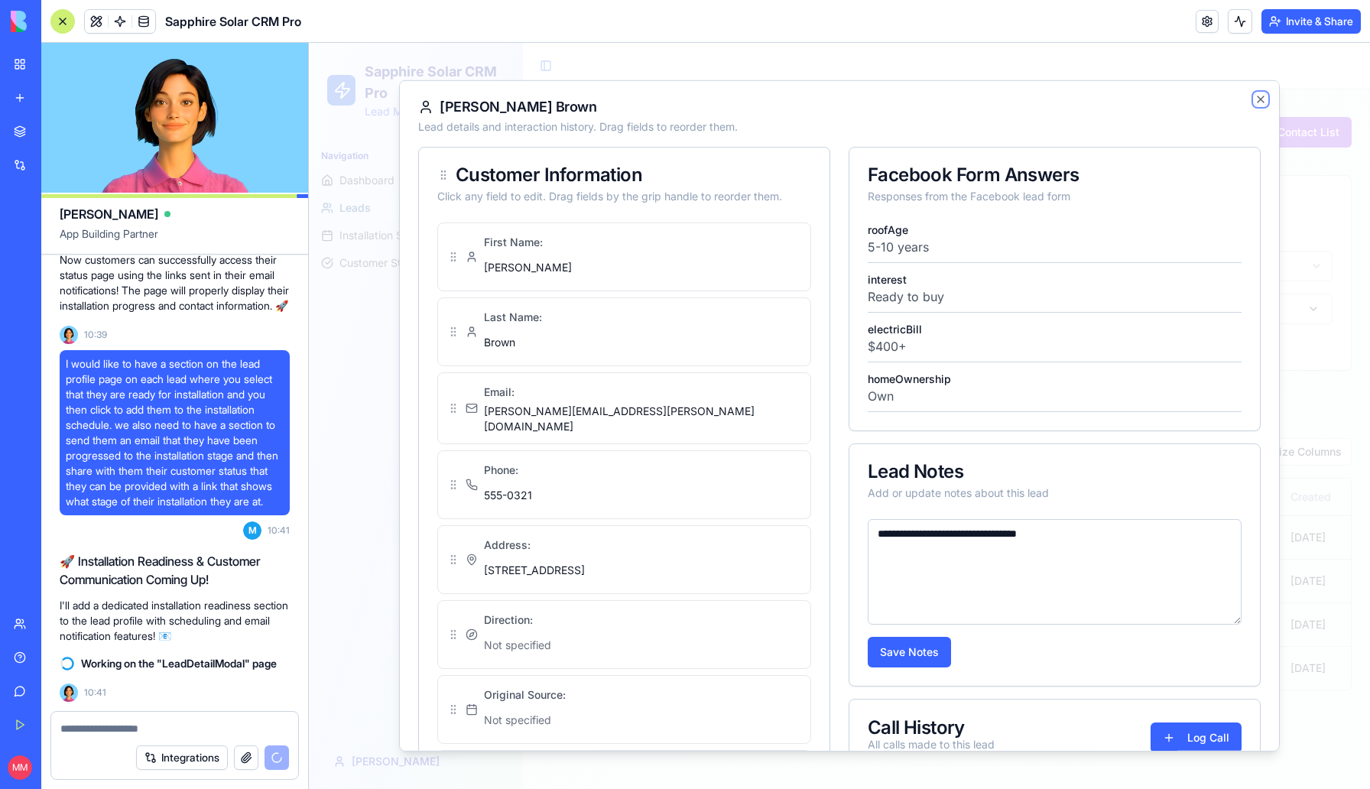
click at [1261, 100] on icon "button" at bounding box center [1261, 99] width 12 height 12
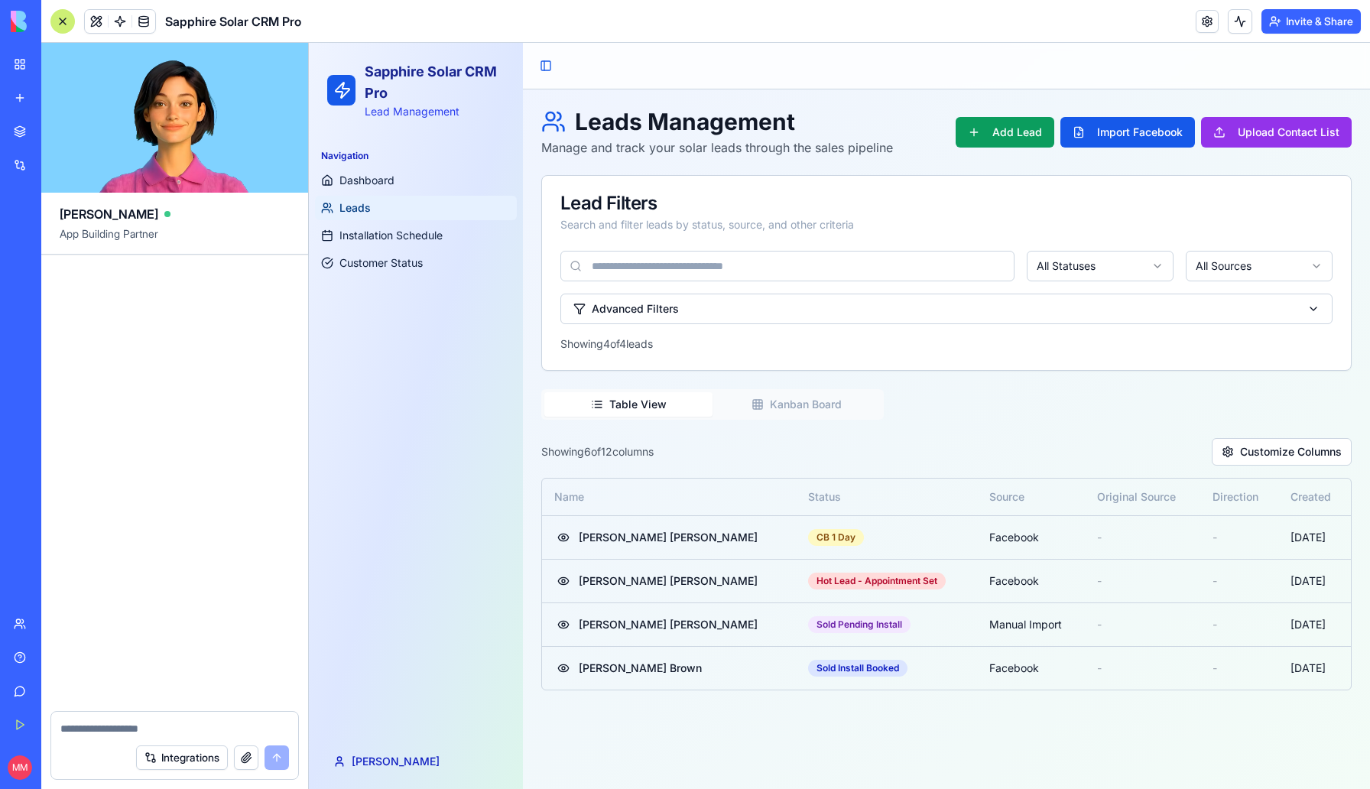
scroll to position [19601, 0]
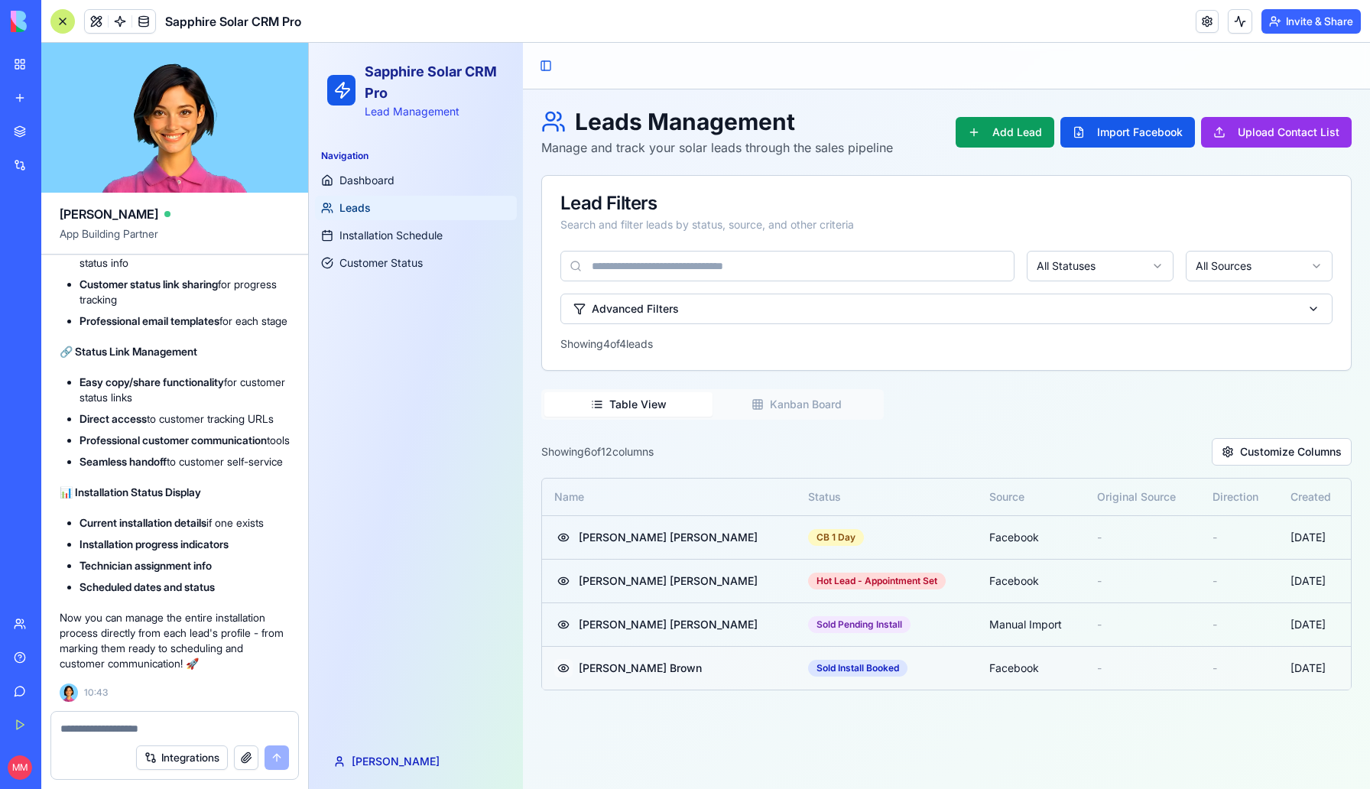
click at [564, 663] on button at bounding box center [563, 668] width 18 height 18
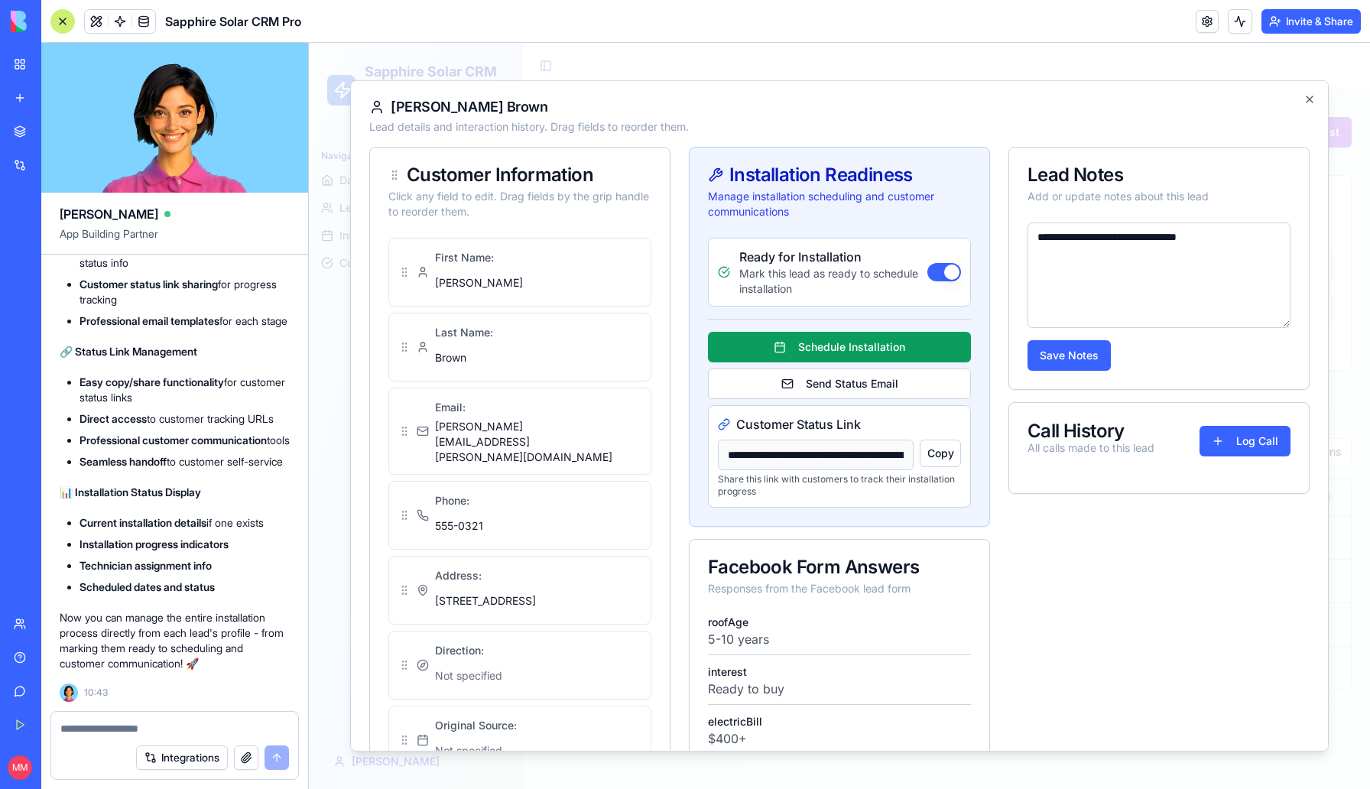
type input "**********"
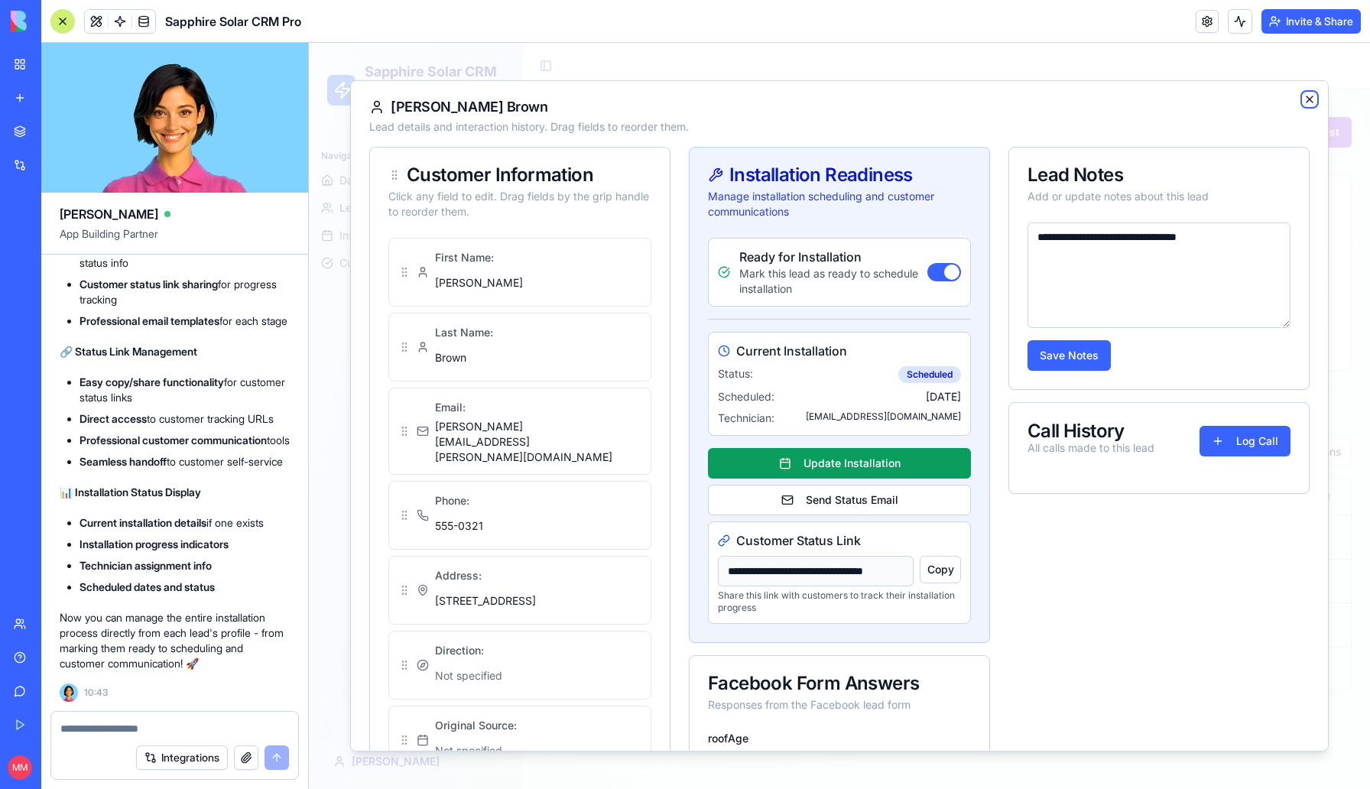
click at [1312, 97] on icon "button" at bounding box center [1310, 99] width 12 height 12
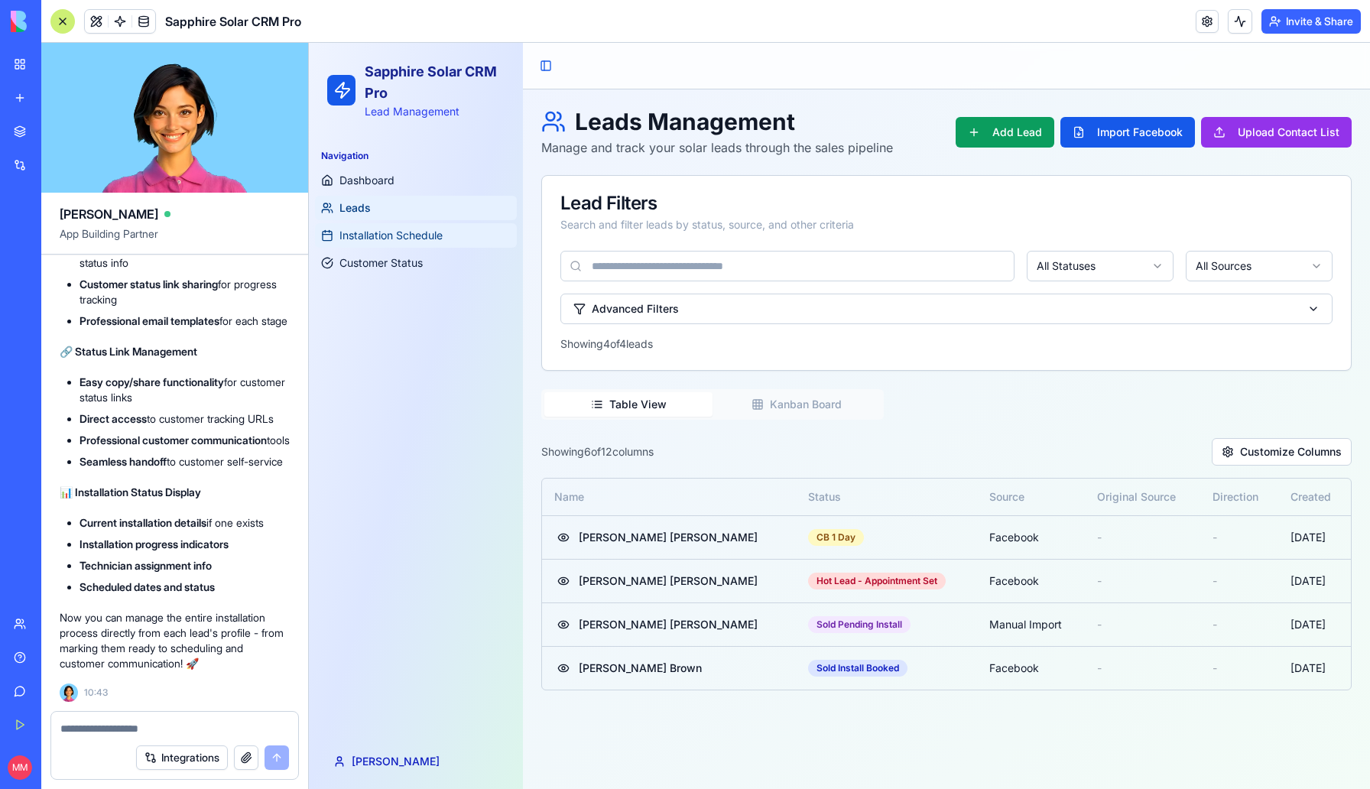
click at [427, 239] on span "Installation Schedule" at bounding box center [391, 235] width 103 height 15
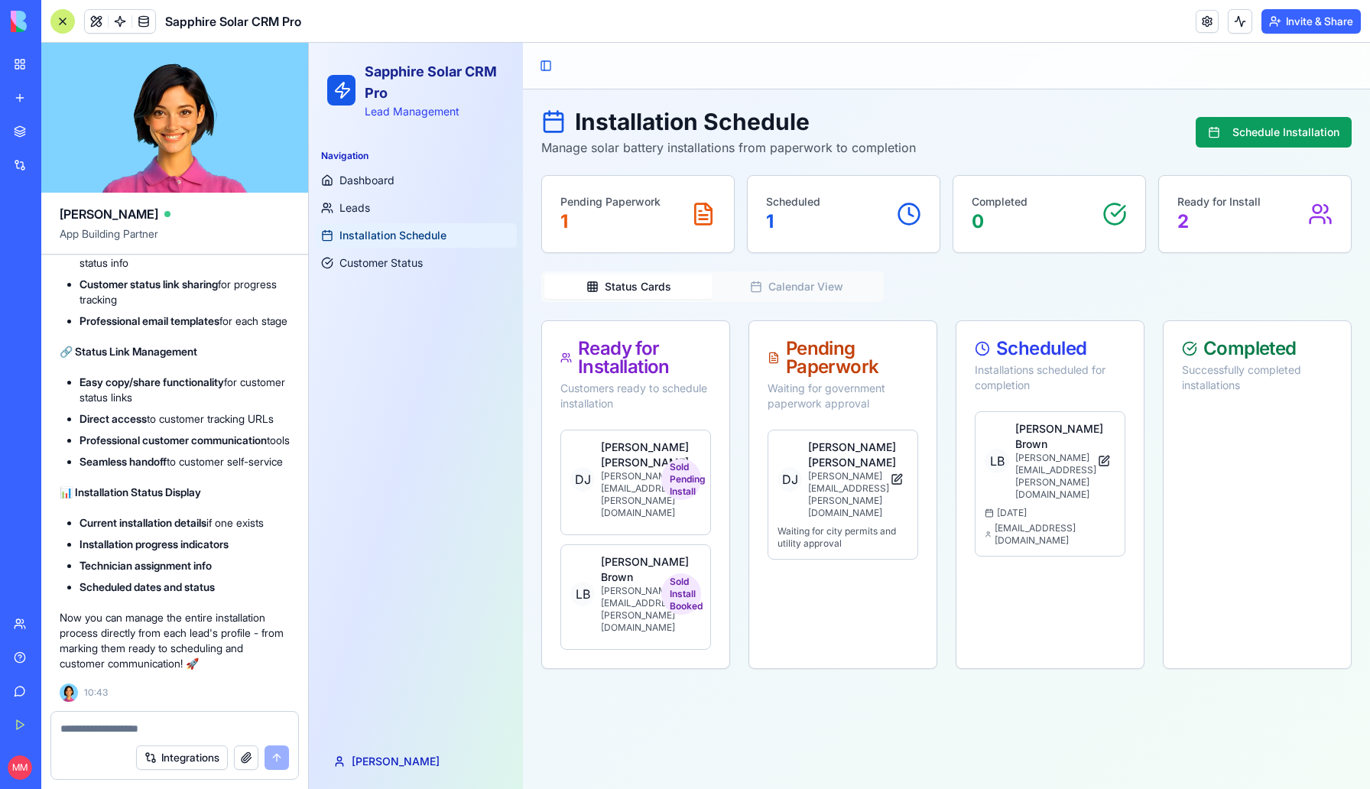
click at [158, 729] on textarea at bounding box center [174, 728] width 229 height 15
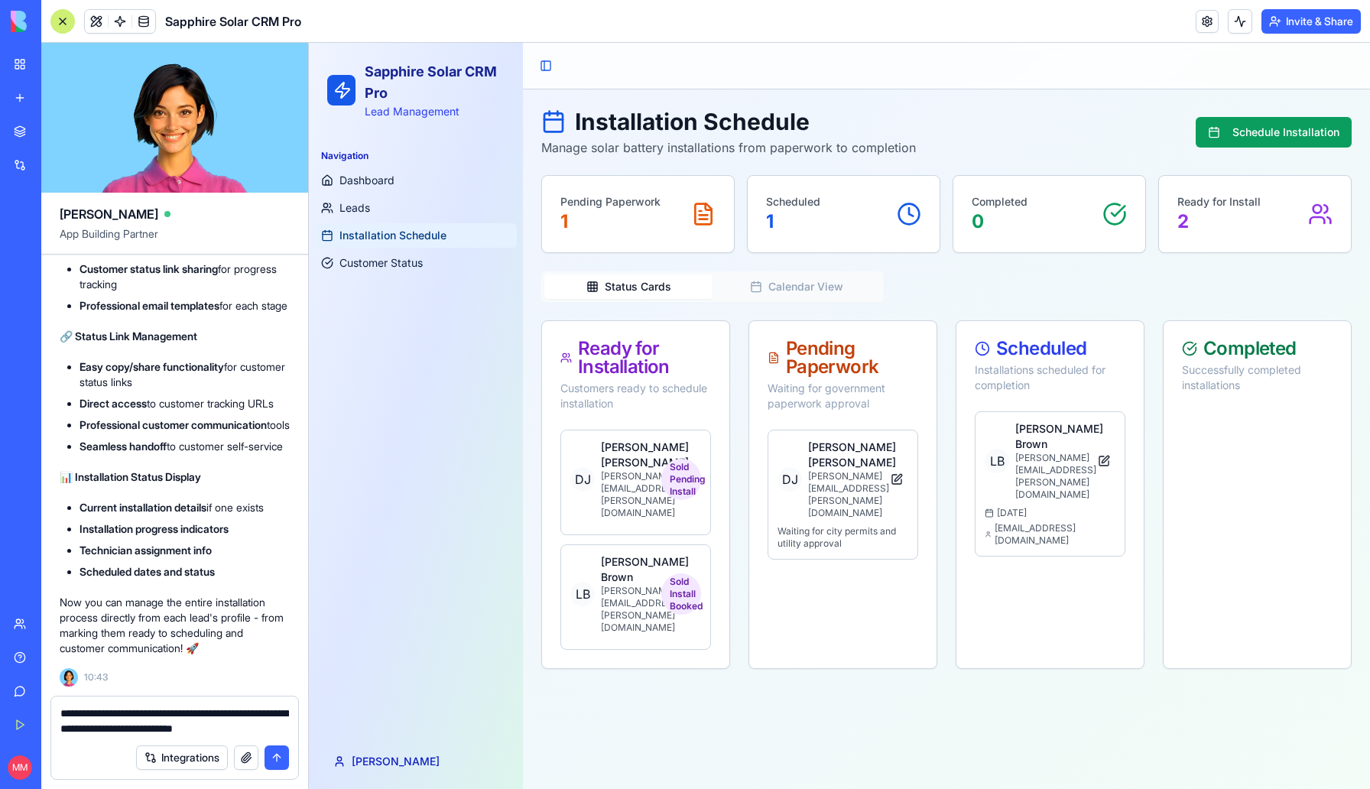
paste textarea "**********"
type textarea "**********"
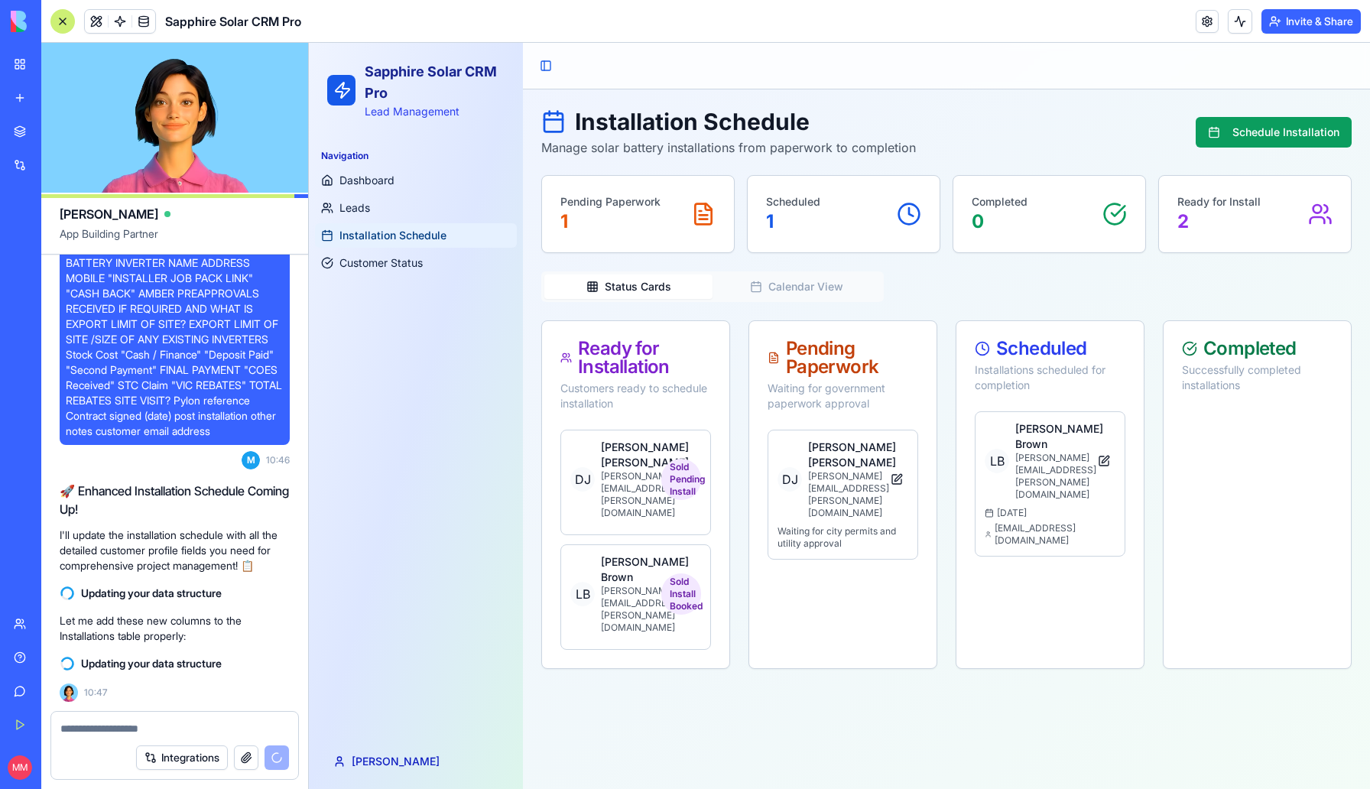
scroll to position [20151, 0]
click at [387, 200] on link "Leads" at bounding box center [416, 208] width 202 height 24
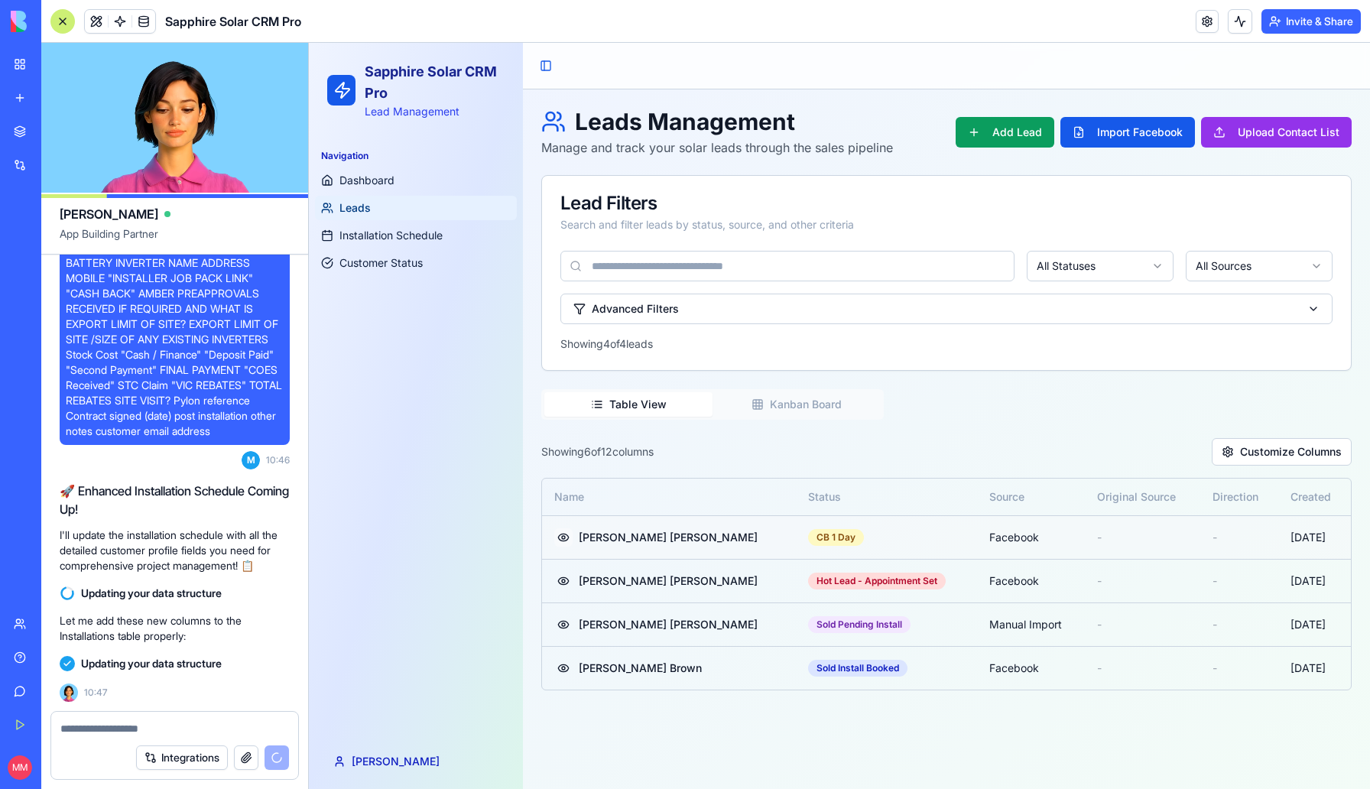
click at [558, 539] on button at bounding box center [563, 537] width 18 height 18
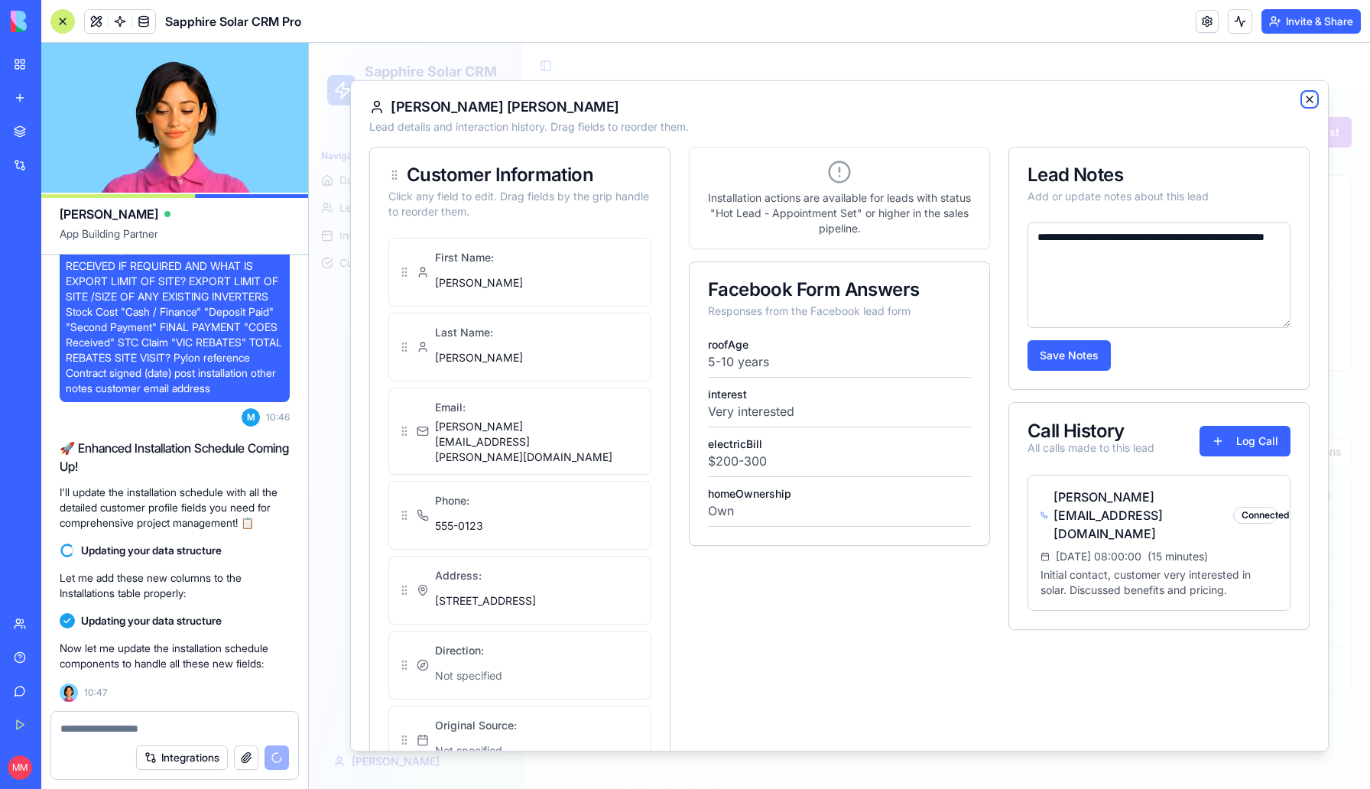
click at [1311, 99] on icon "button" at bounding box center [1310, 99] width 6 height 6
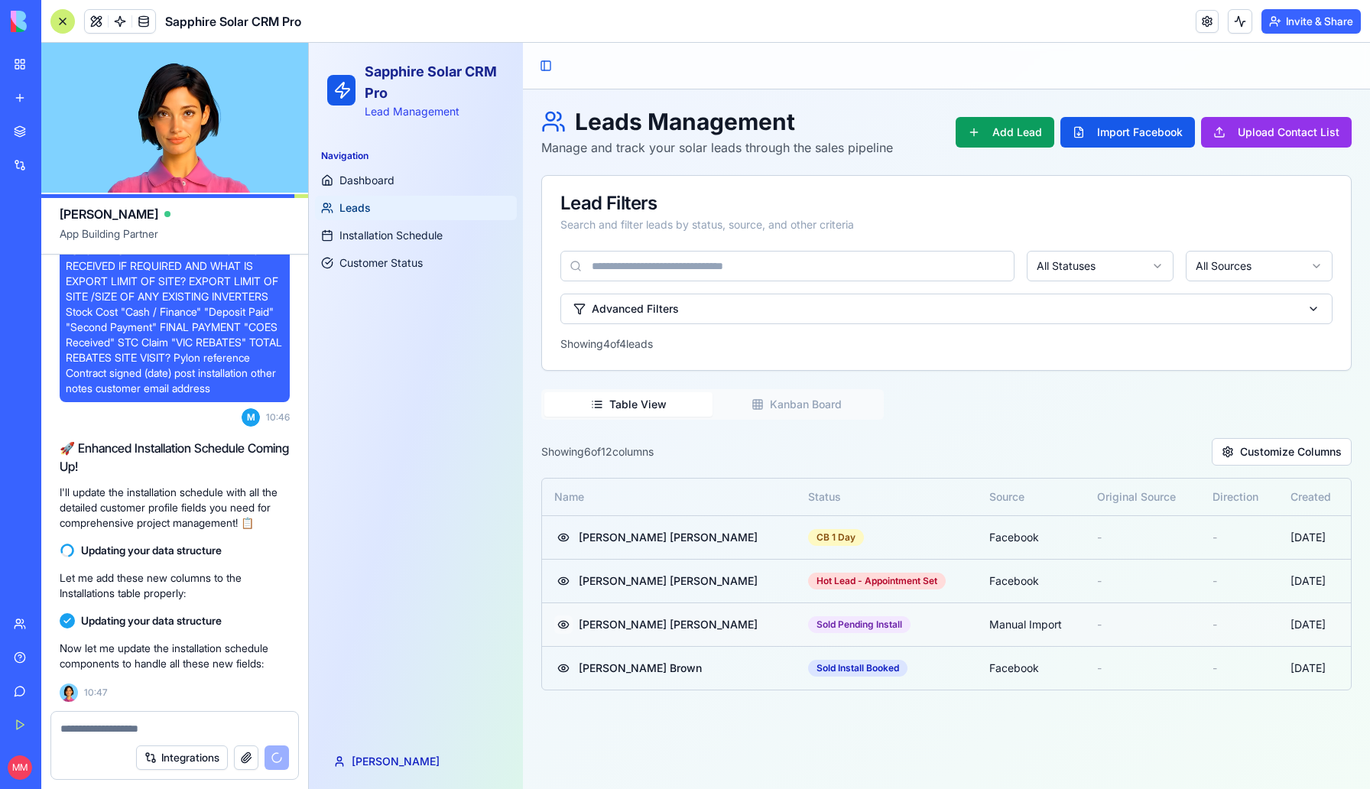
click at [564, 627] on button at bounding box center [563, 625] width 18 height 18
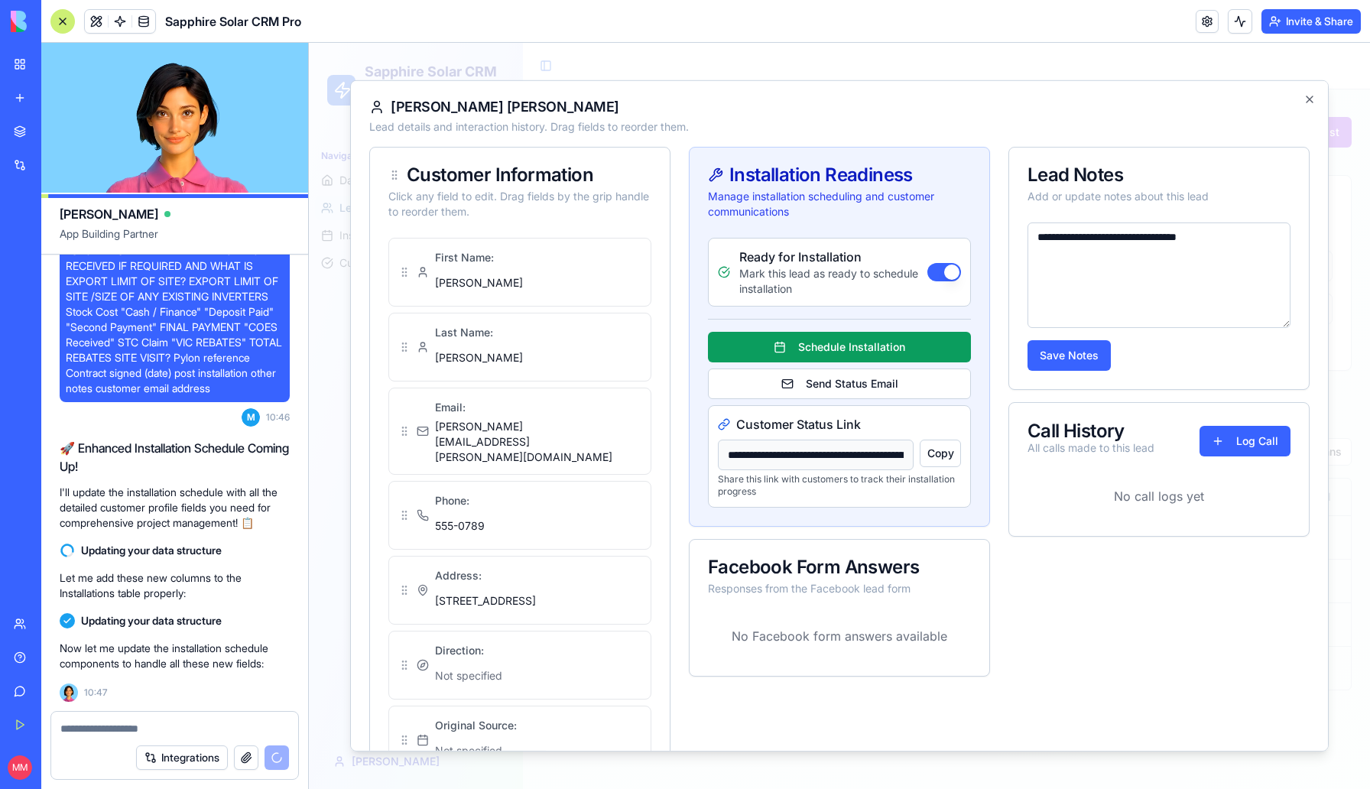
type input "**********"
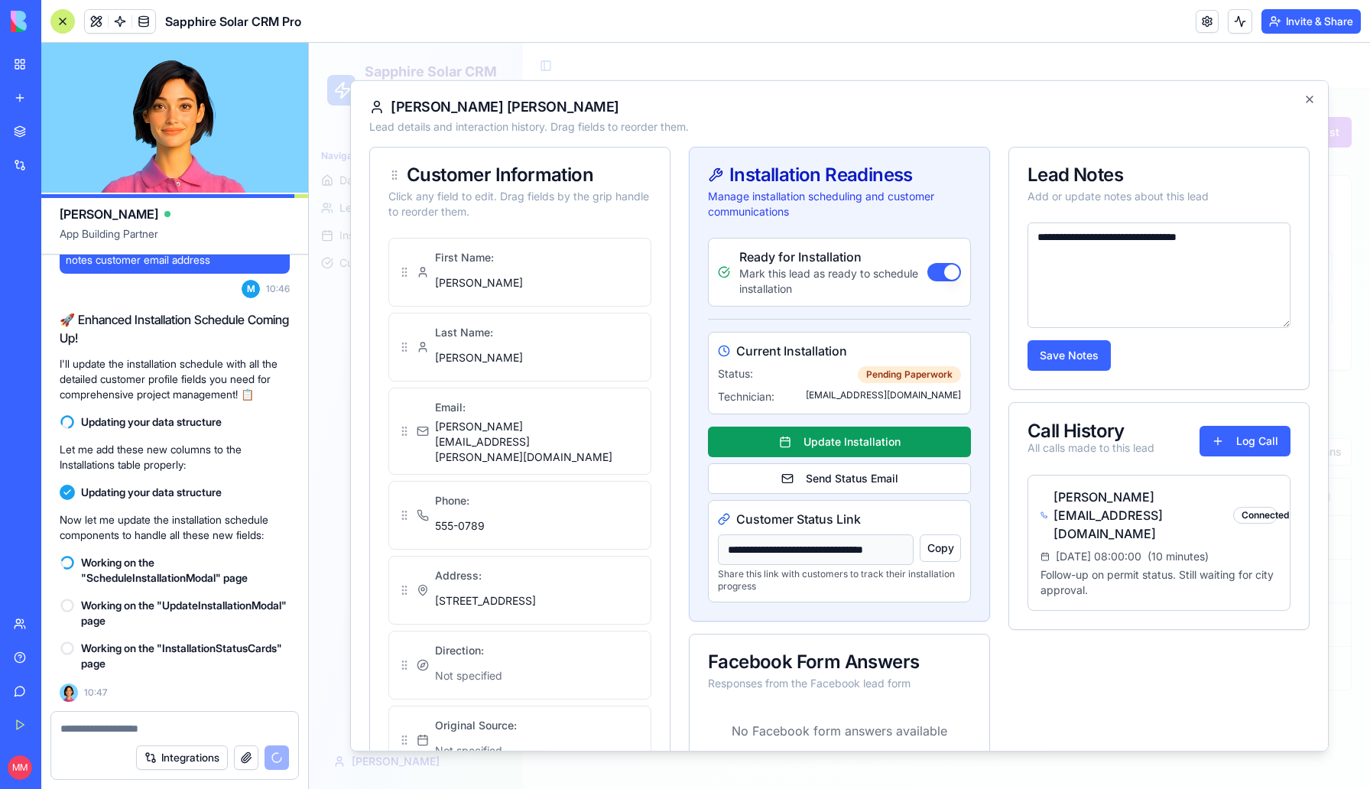
click at [141, 724] on textarea at bounding box center [174, 728] width 229 height 15
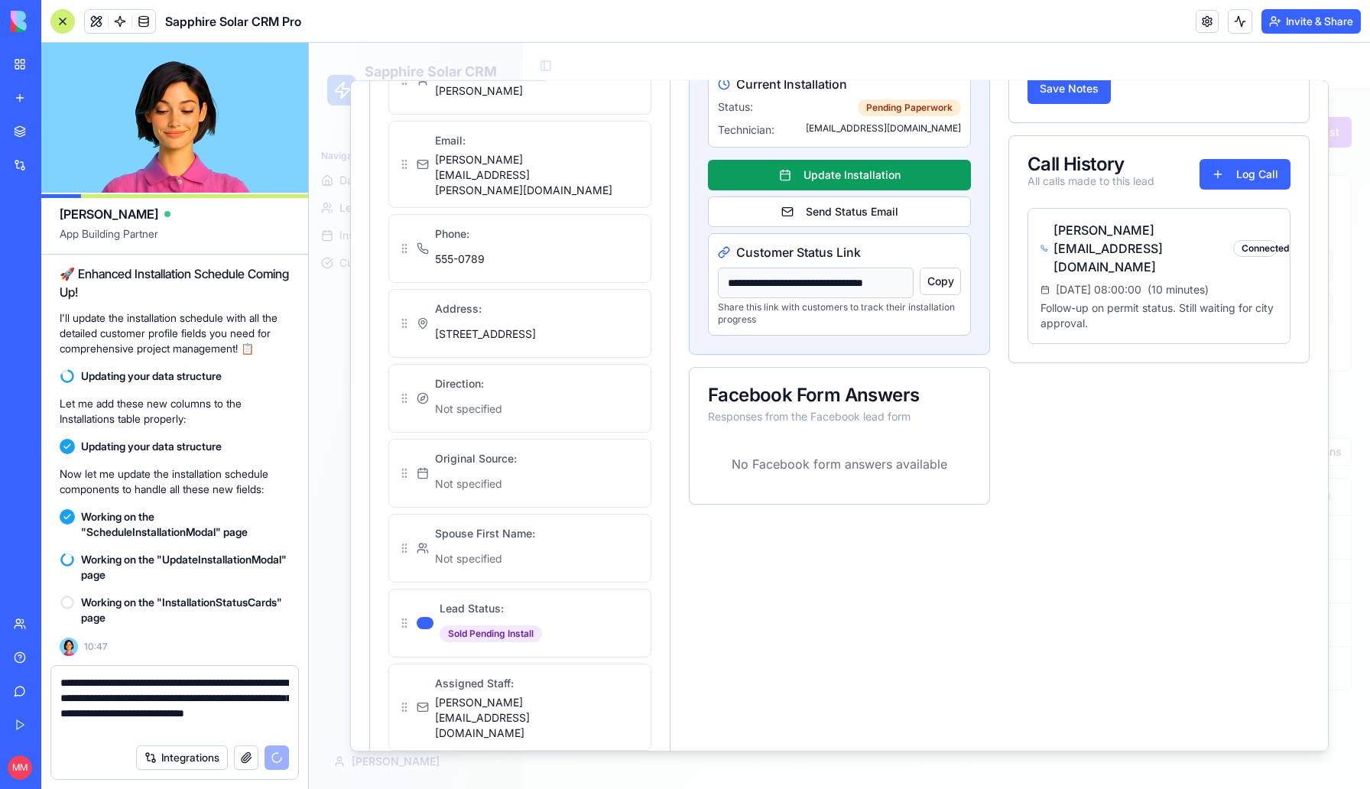
click at [145, 715] on textarea "**********" at bounding box center [174, 705] width 229 height 61
click at [216, 736] on textarea "**********" at bounding box center [174, 705] width 229 height 61
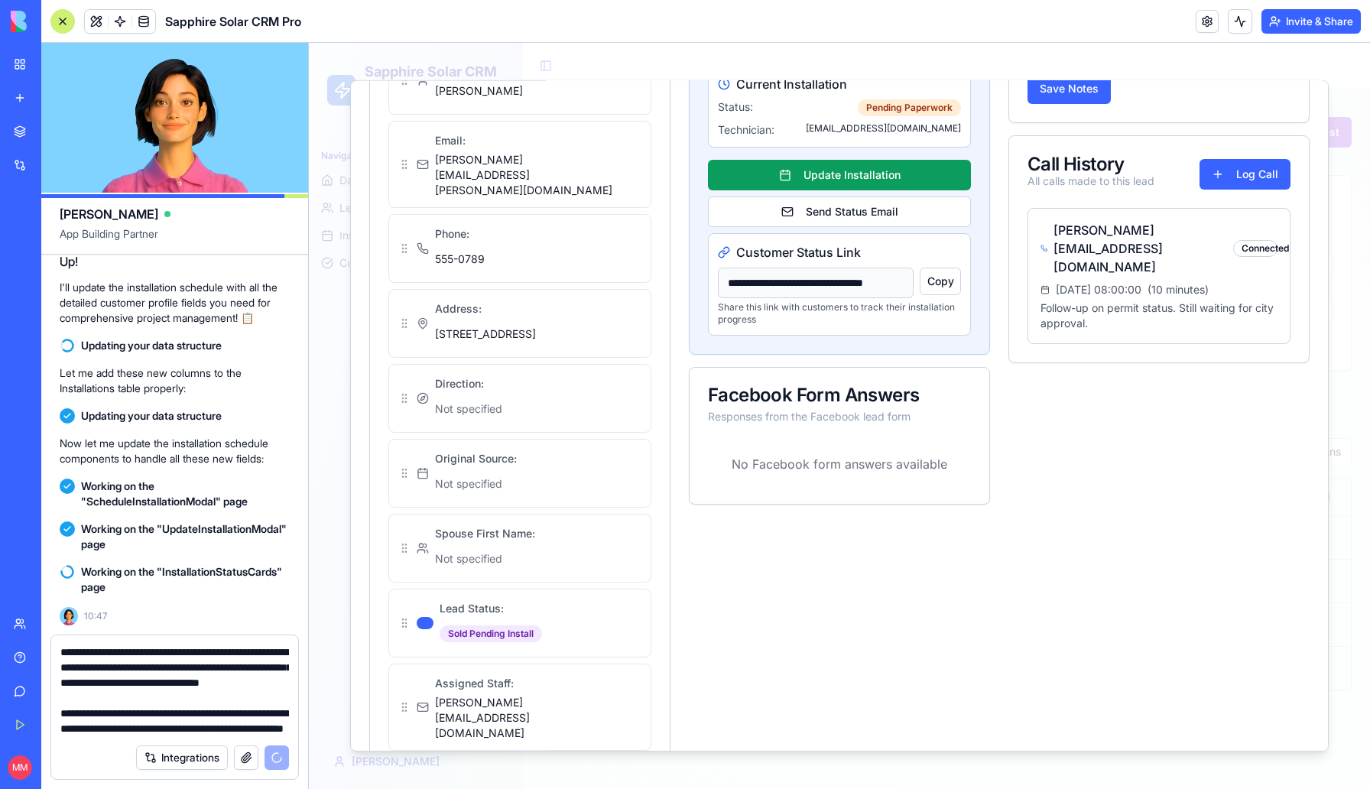
scroll to position [0, 0]
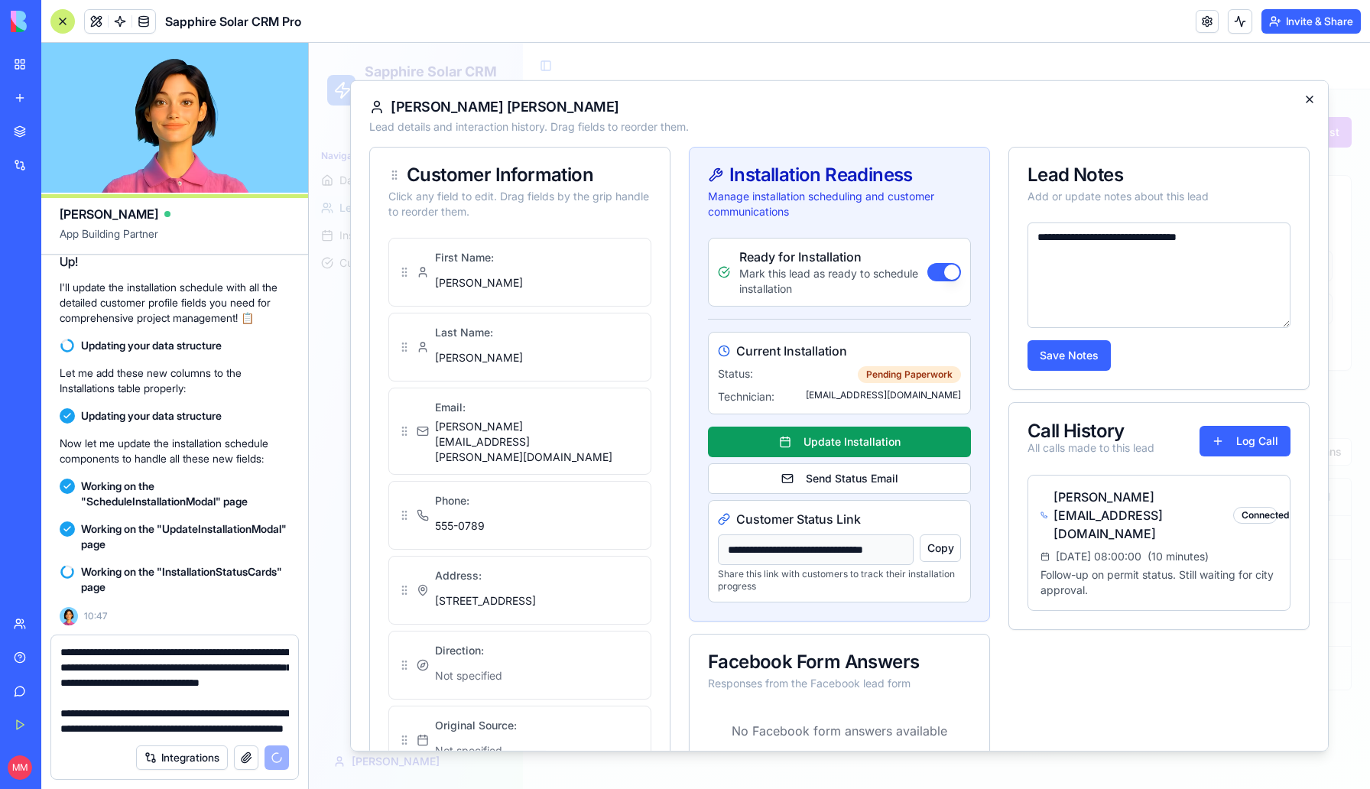
type textarea "**********"
click at [1311, 100] on icon "button" at bounding box center [1310, 99] width 6 height 6
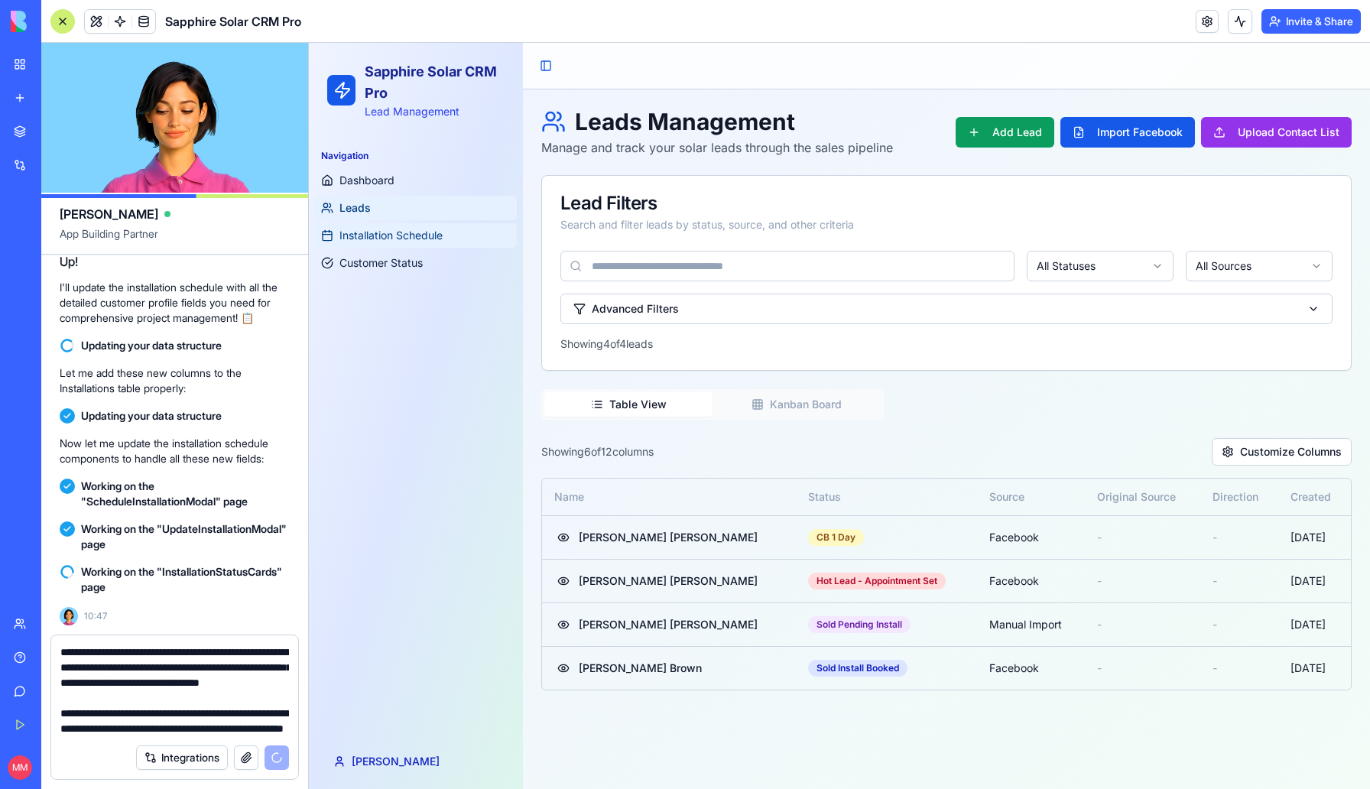
click at [403, 239] on span "Installation Schedule" at bounding box center [391, 235] width 103 height 15
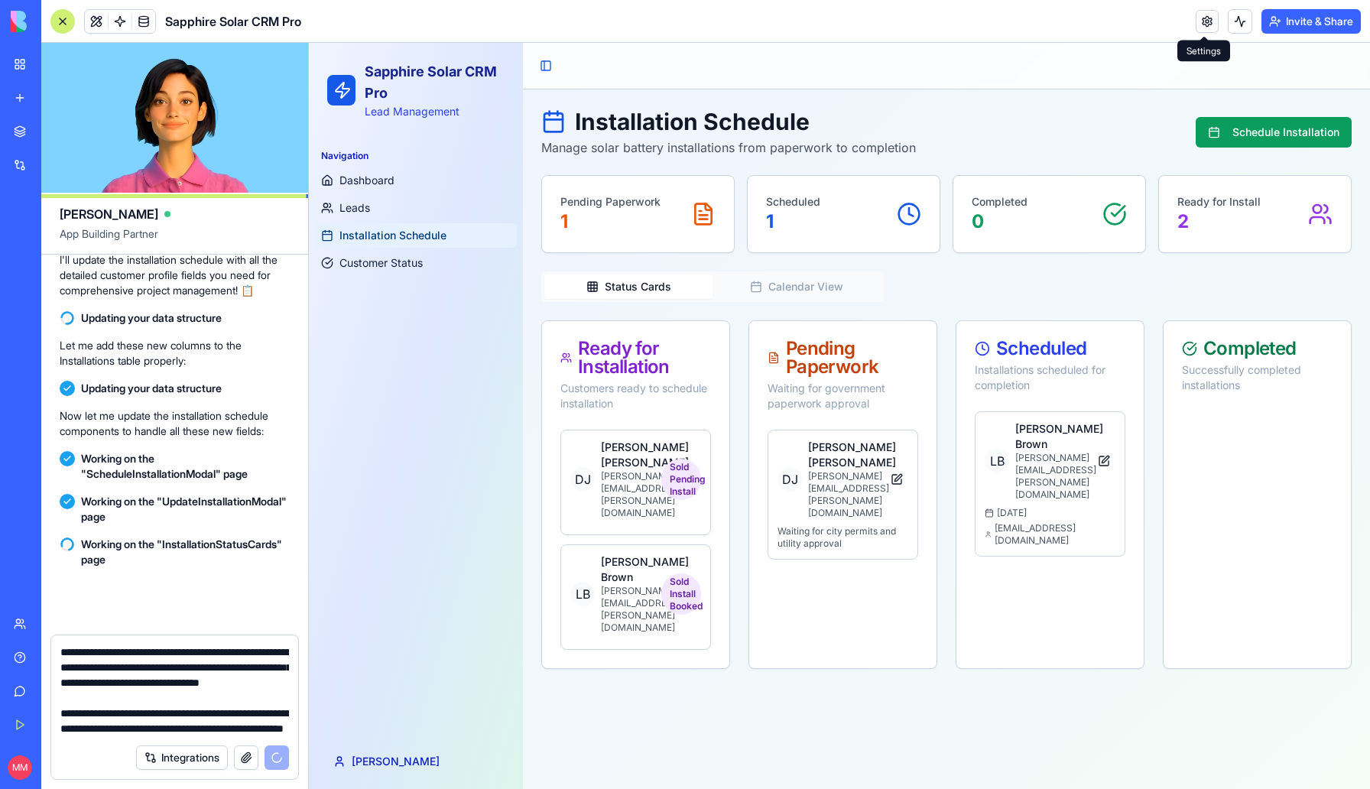
scroll to position [20427, 0]
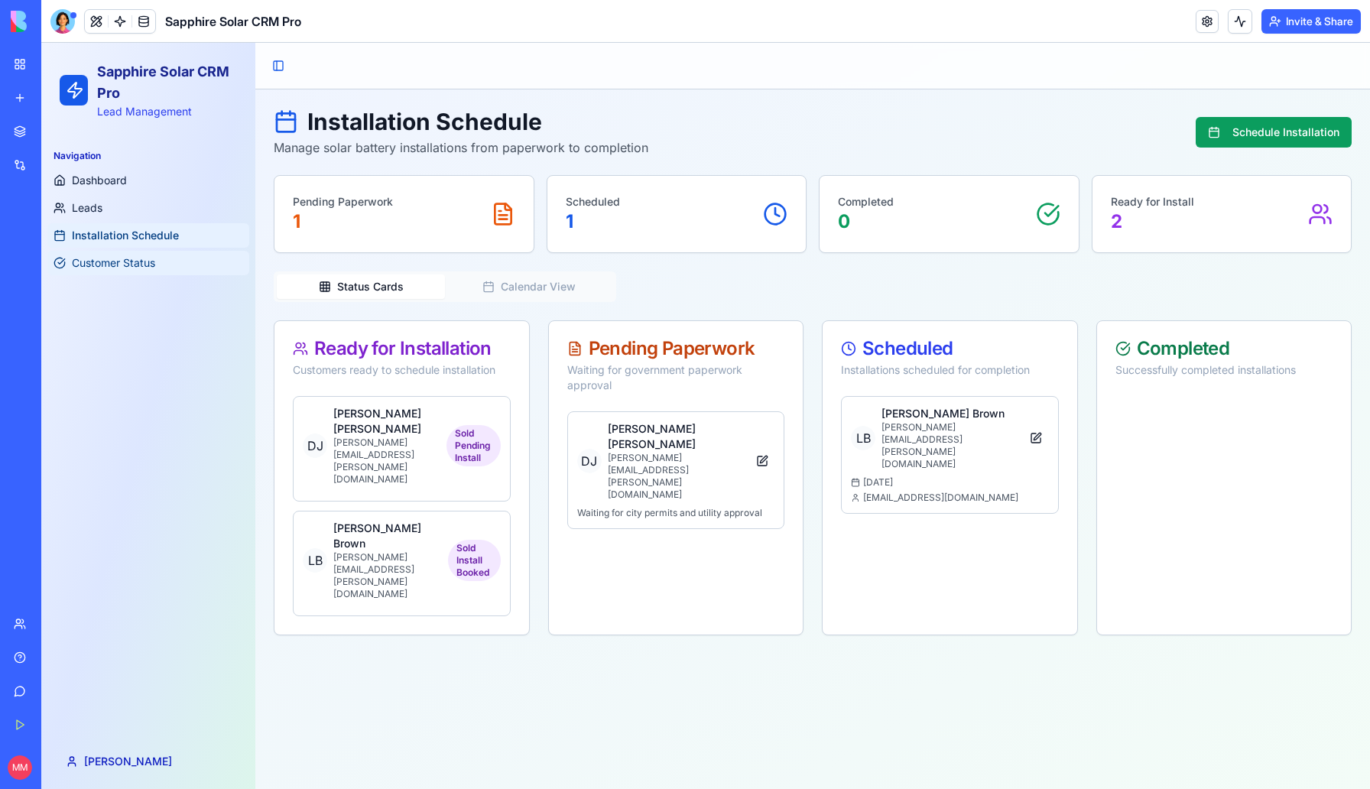
click at [175, 262] on link "Customer Status" at bounding box center [148, 263] width 202 height 24
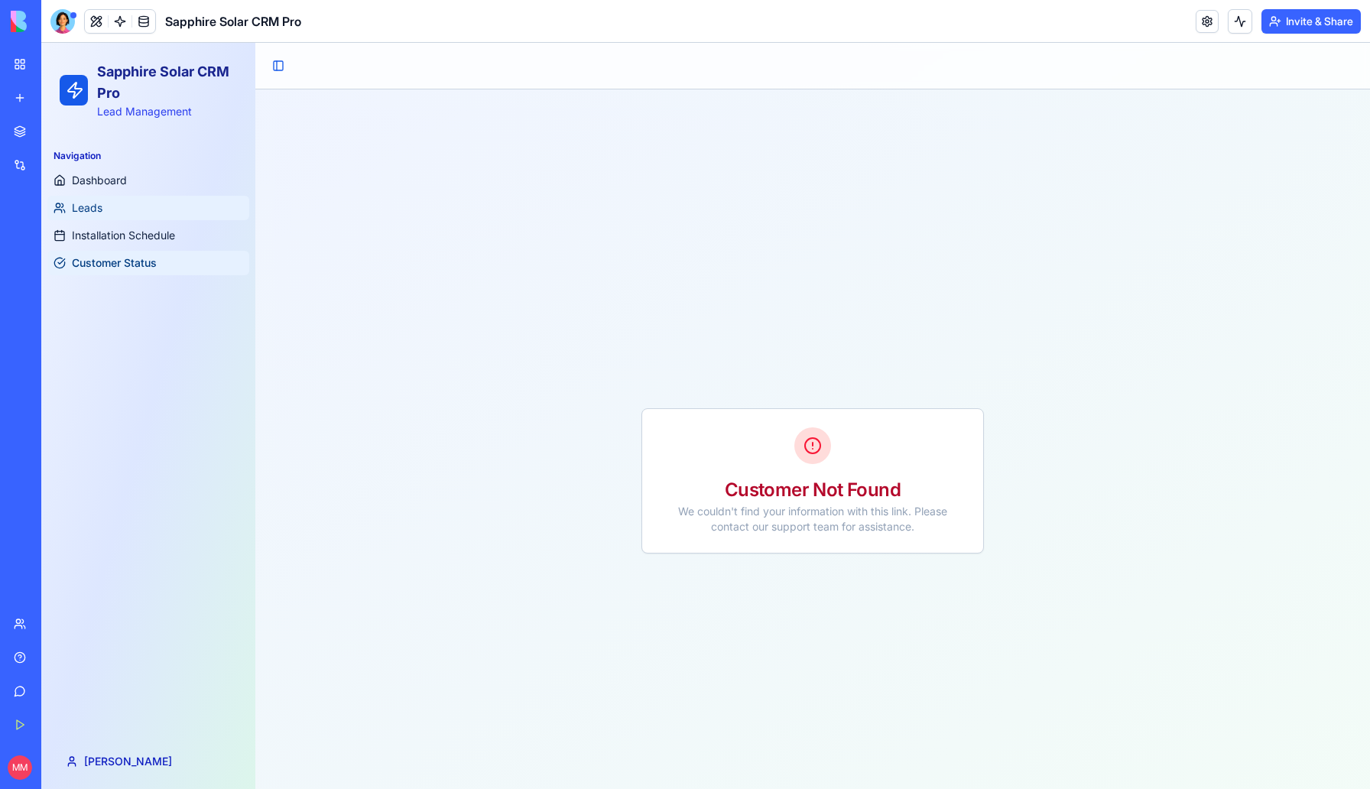
click at [161, 209] on link "Leads" at bounding box center [148, 208] width 202 height 24
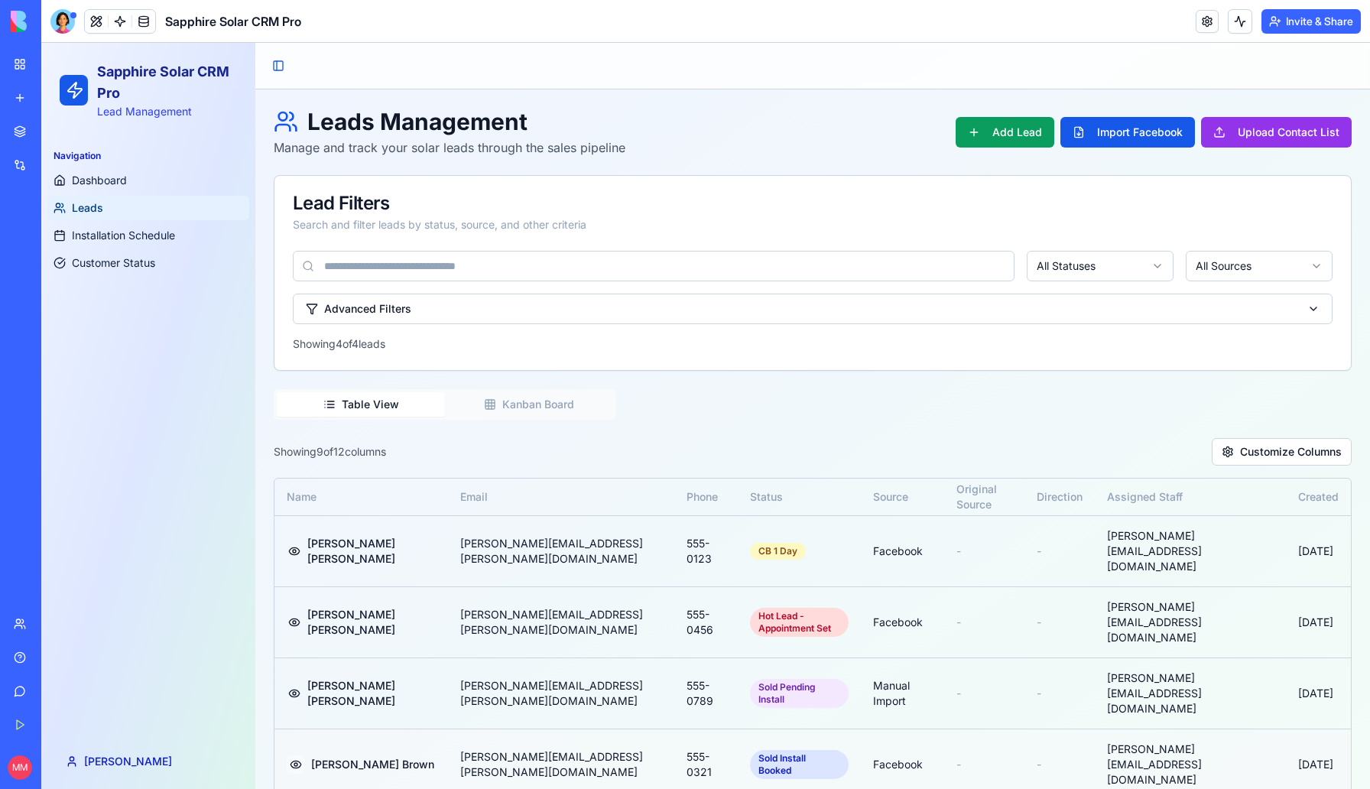
click at [292, 756] on button at bounding box center [296, 765] width 18 height 18
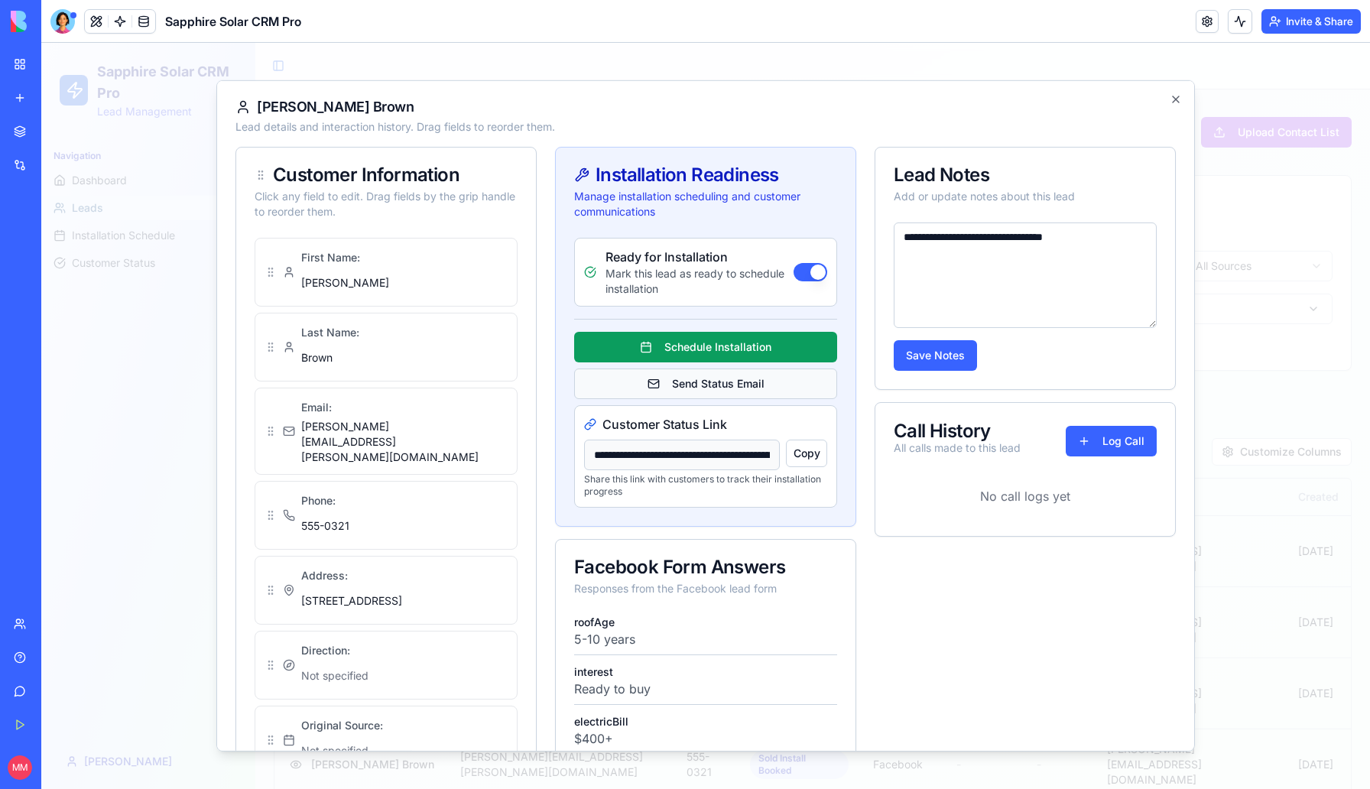
type input "**********"
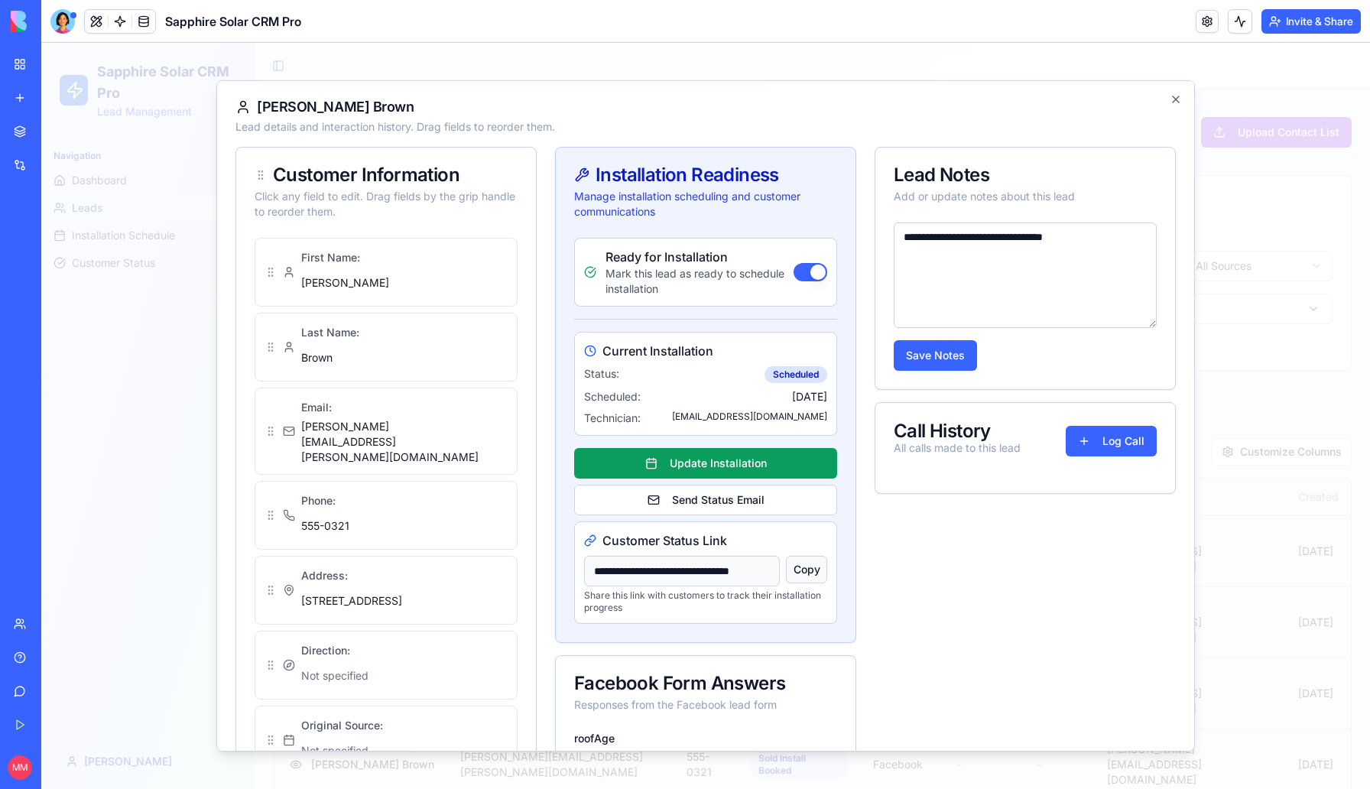
click at [815, 573] on button "Copy" at bounding box center [806, 570] width 41 height 28
drag, startPoint x: 738, startPoint y: 542, endPoint x: 604, endPoint y: 542, distance: 133.8
click at [604, 542] on div "Customer Status Link" at bounding box center [705, 540] width 243 height 18
copy span "Customer Status Link"
click at [1178, 93] on icon "button" at bounding box center [1176, 99] width 12 height 12
